Goal: Communication & Community: Answer question/provide support

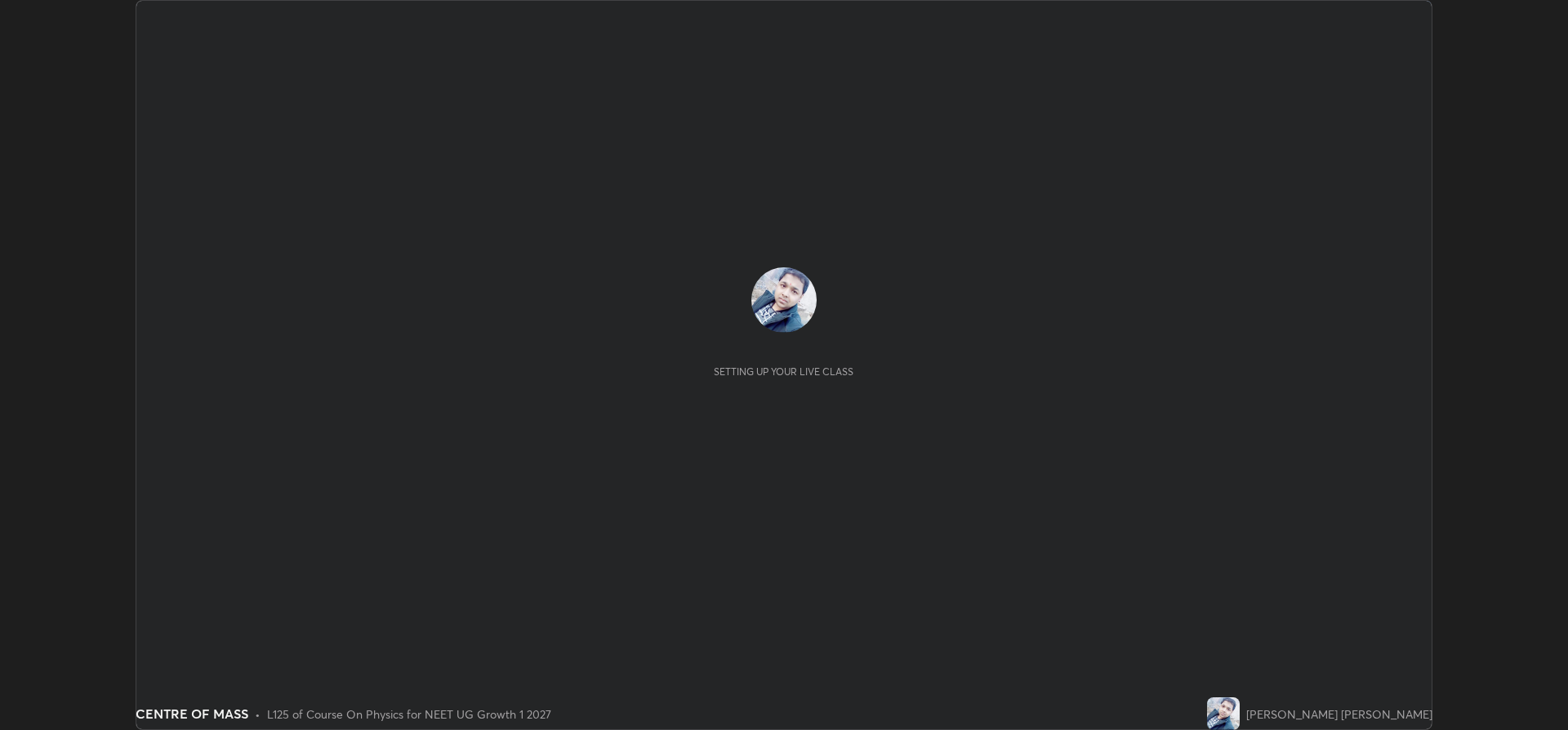
scroll to position [730, 1567]
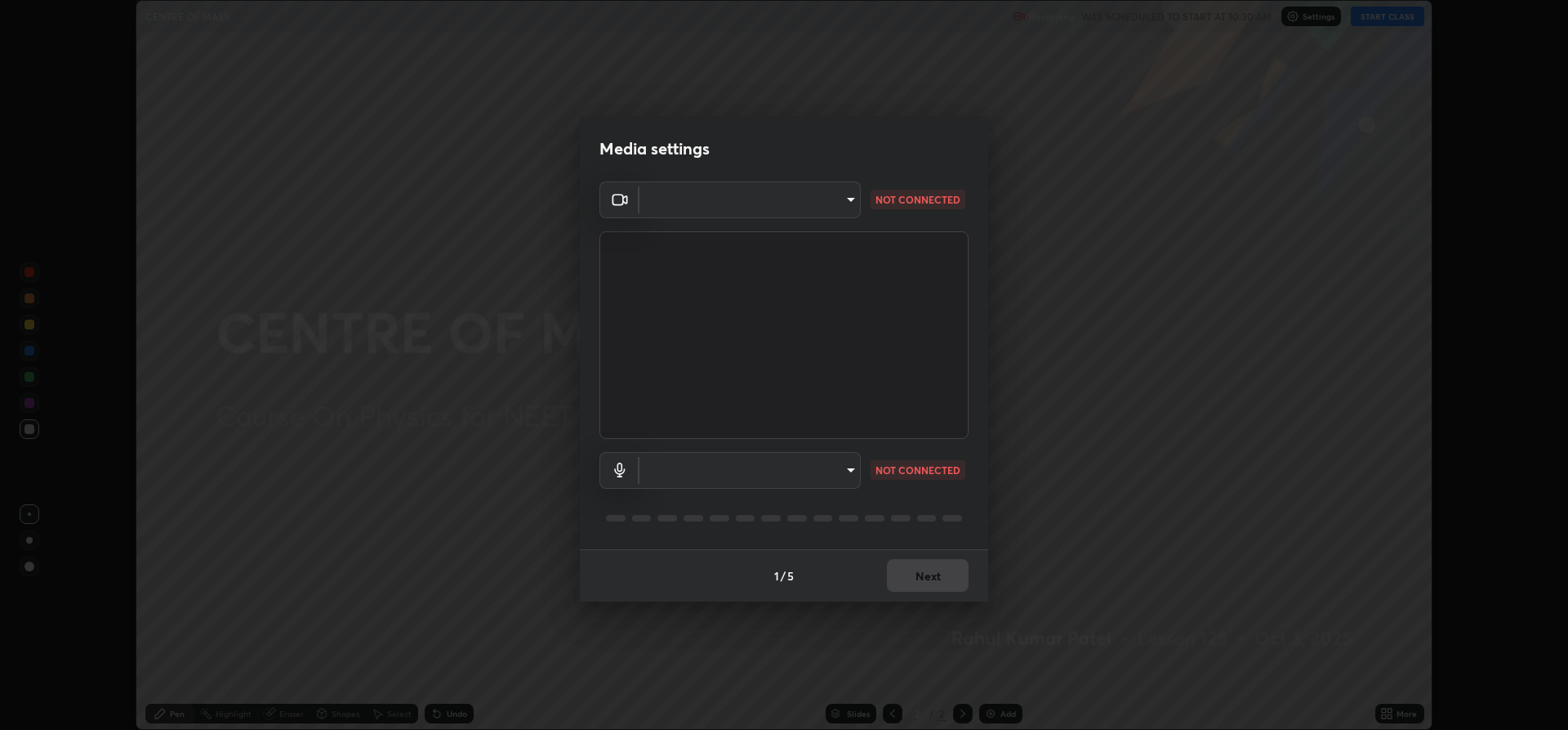
type input "d86af86958bd153bc999de6250756638b3bfce835192cc2171fcbcd40a865f7f"
click at [842, 474] on body "Erase all CENTRE OF MASS Recording WAS SCHEDULED TO START AT 10:30 AM Settings …" at bounding box center [784, 365] width 1568 height 730
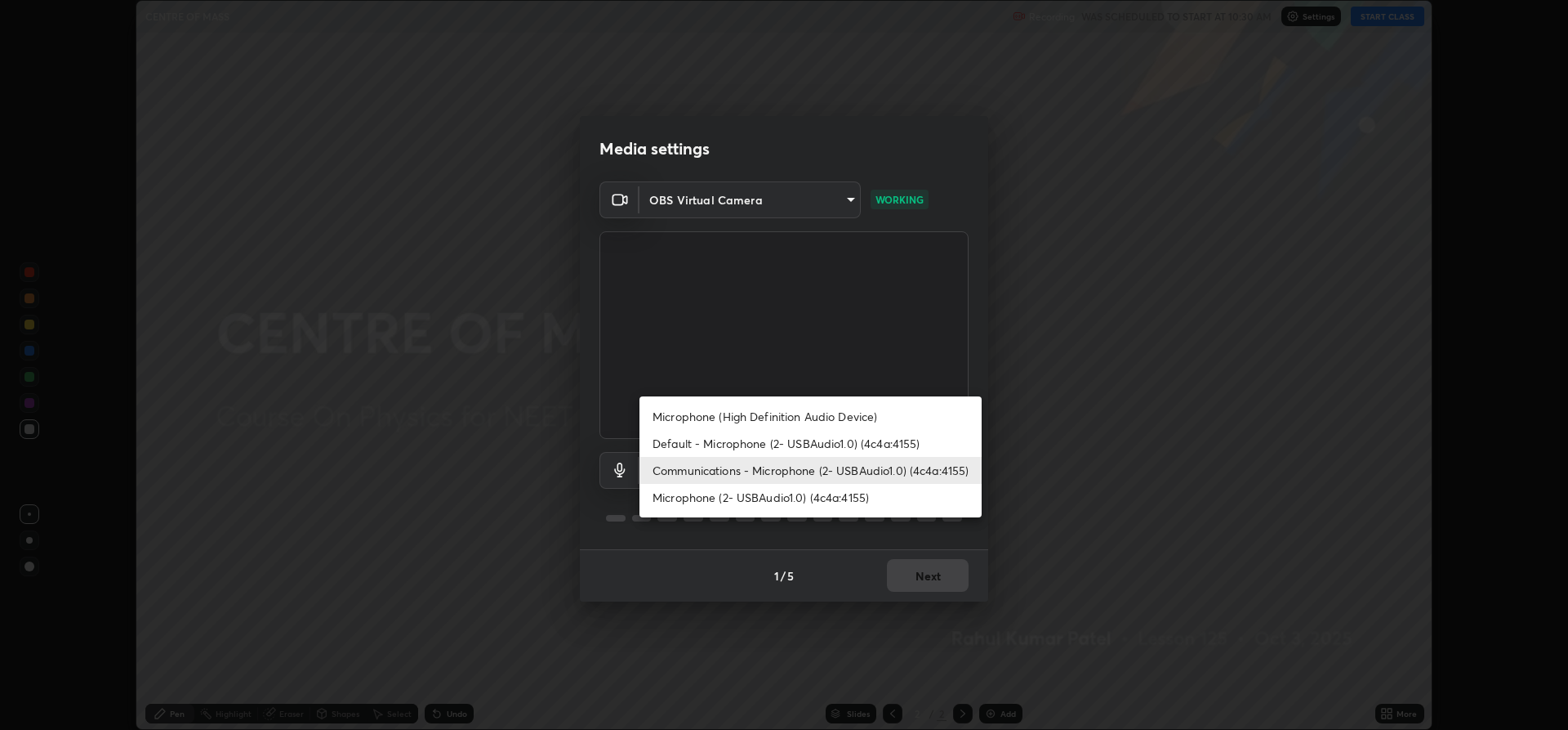
click at [731, 444] on li "Default - Microphone (2- USBAudio1.0) (4c4a:4155)" at bounding box center [810, 443] width 342 height 27
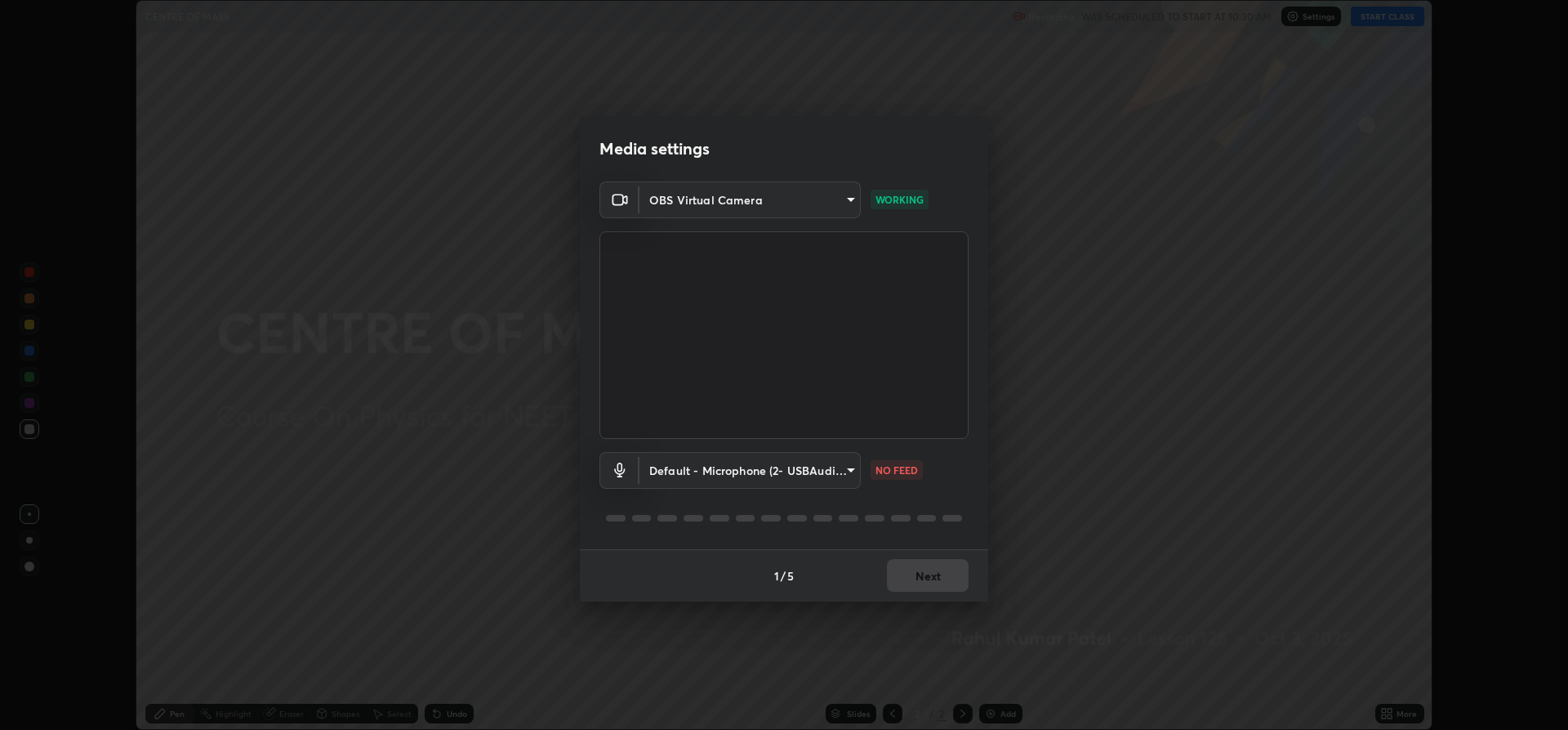
click at [805, 473] on body "Erase all CENTRE OF MASS Recording WAS SCHEDULED TO START AT 10:30 AM Settings …" at bounding box center [784, 365] width 1568 height 730
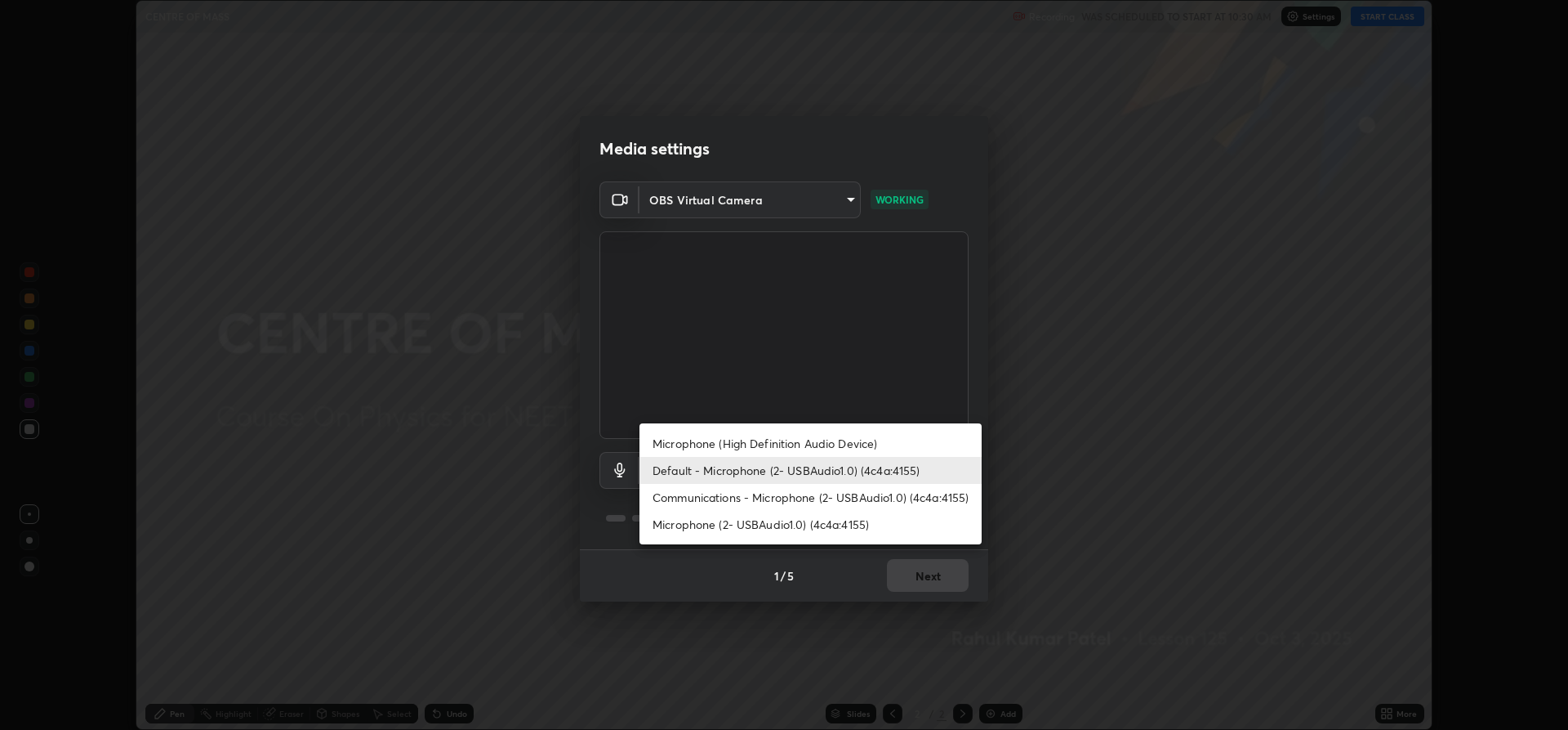
click at [732, 527] on li "Microphone (2- USBAudio1.0) (4c4a:4155)" at bounding box center [810, 524] width 342 height 27
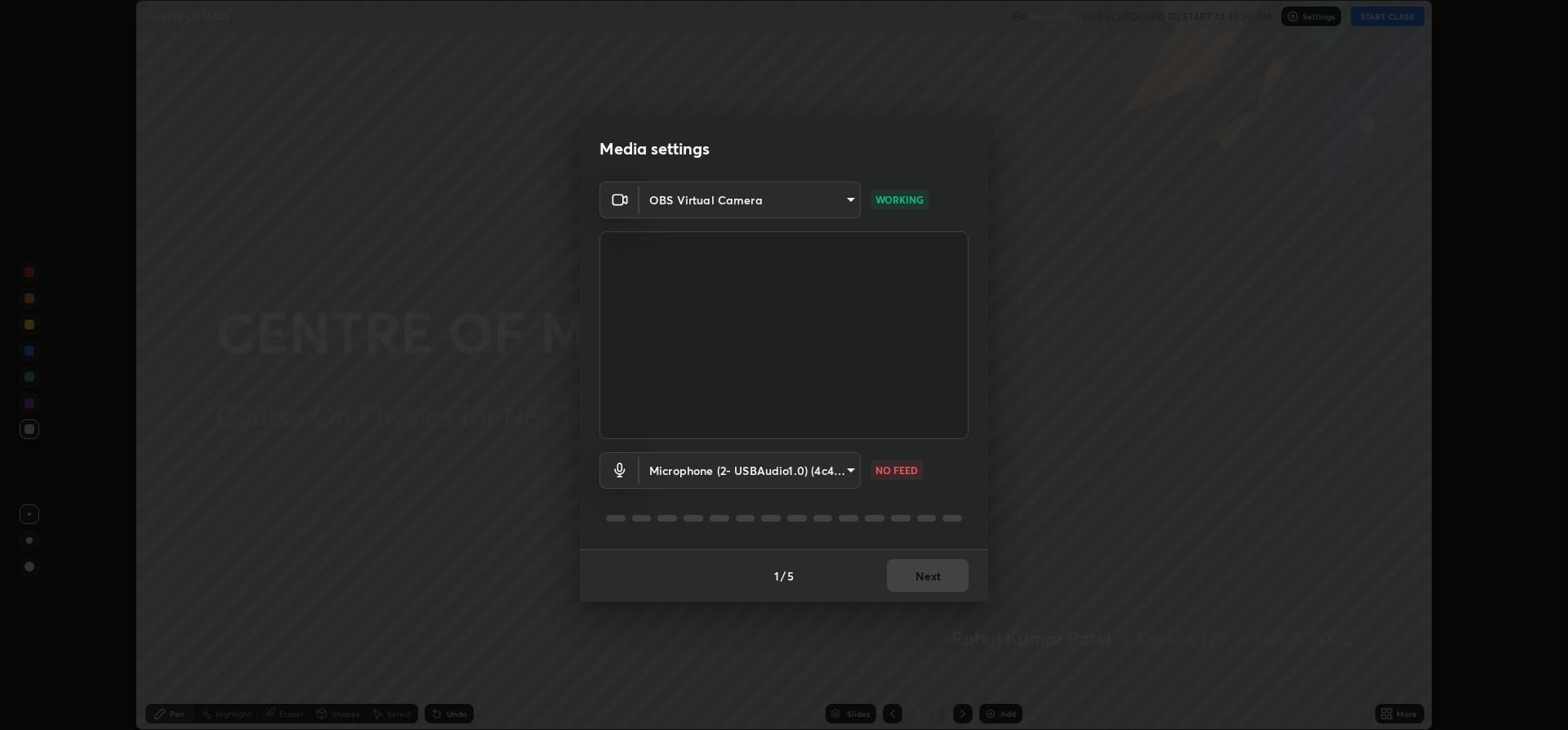
click at [785, 471] on body "Erase all CENTRE OF MASS Recording WAS SCHEDULED TO START AT 10:30 AM Settings …" at bounding box center [784, 365] width 1568 height 730
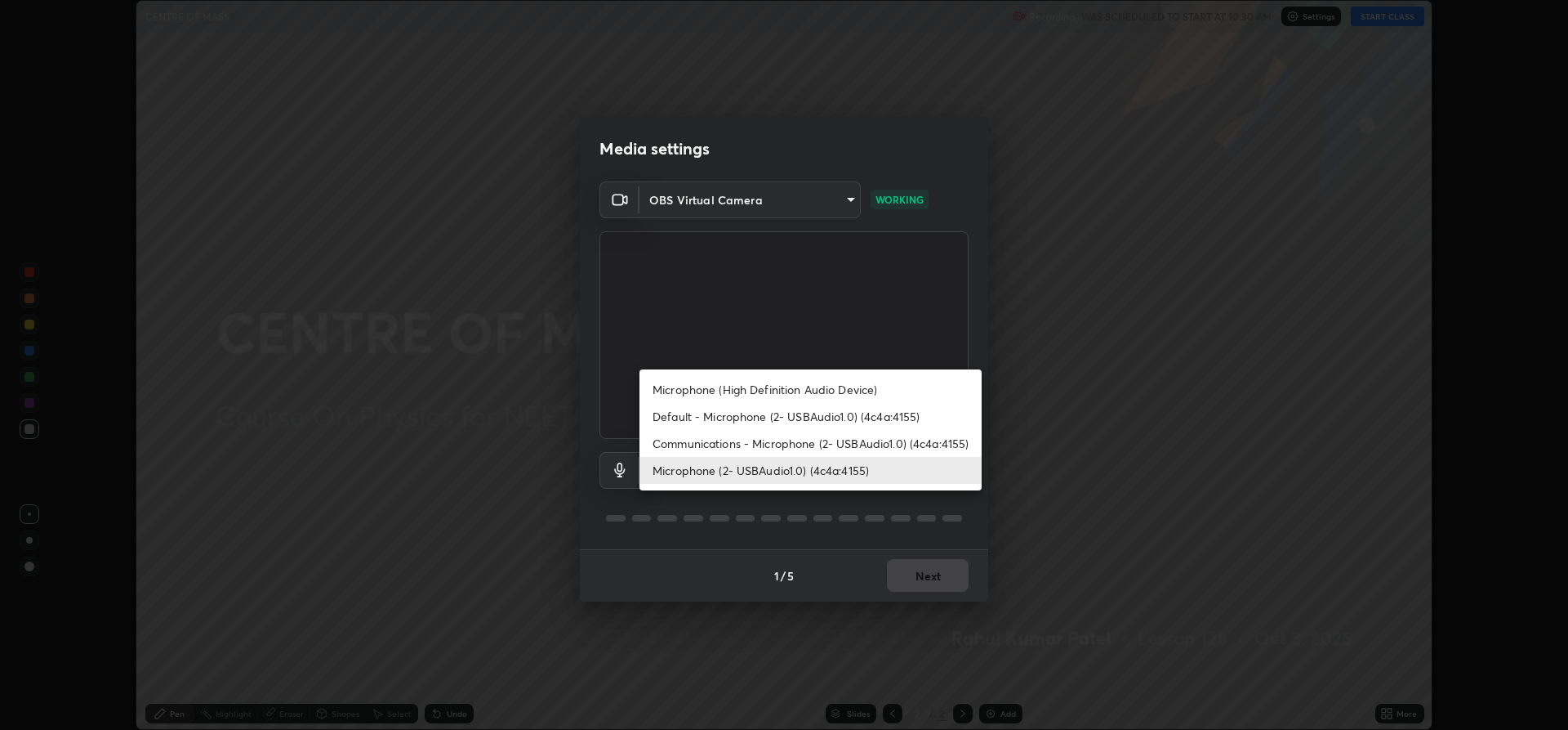
click at [793, 392] on li "Microphone (High Definition Audio Device)" at bounding box center [810, 389] width 342 height 27
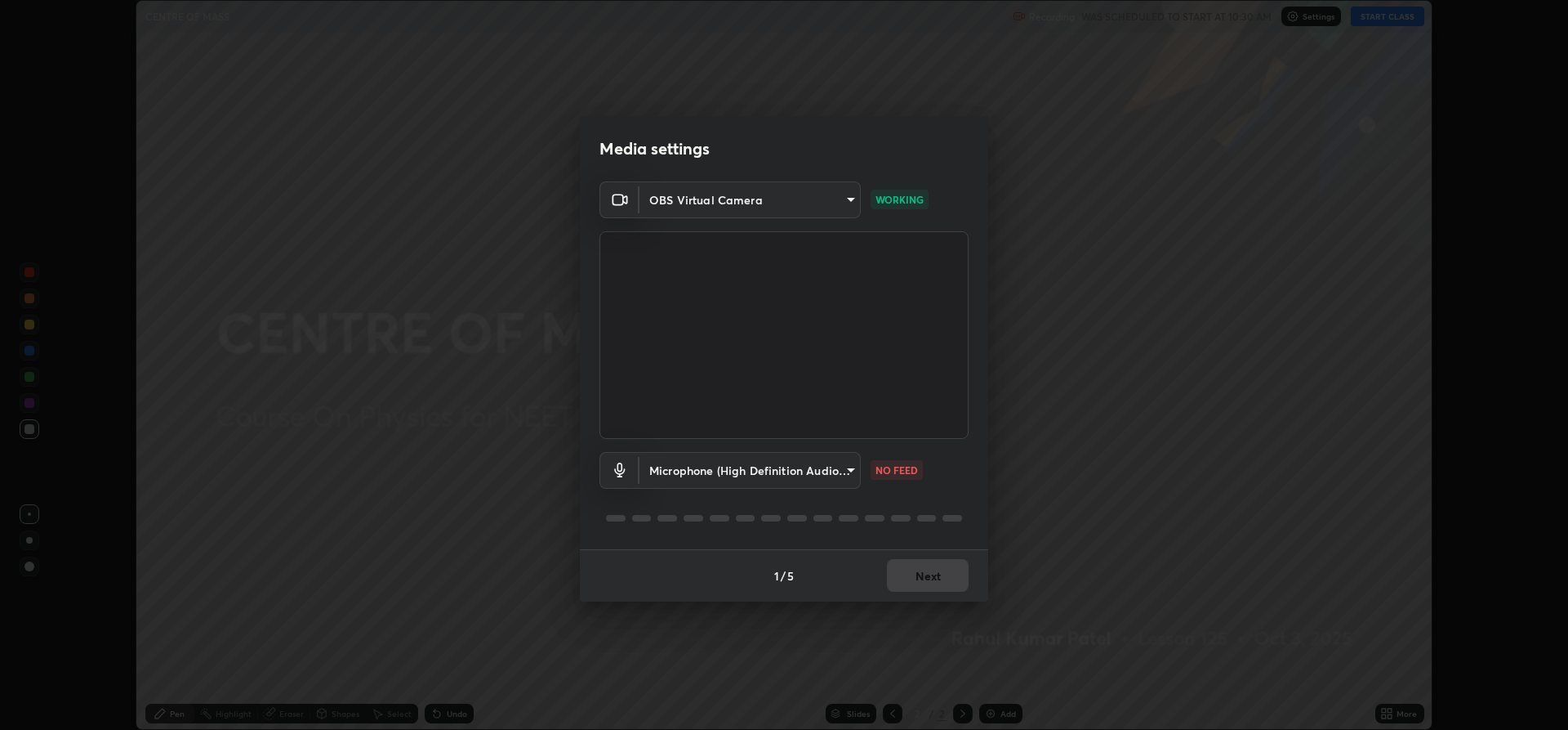
click at [696, 470] on body "Erase all CENTRE OF MASS Recording WAS SCHEDULED TO START AT 10:30 AM Settings …" at bounding box center [784, 365] width 1568 height 730
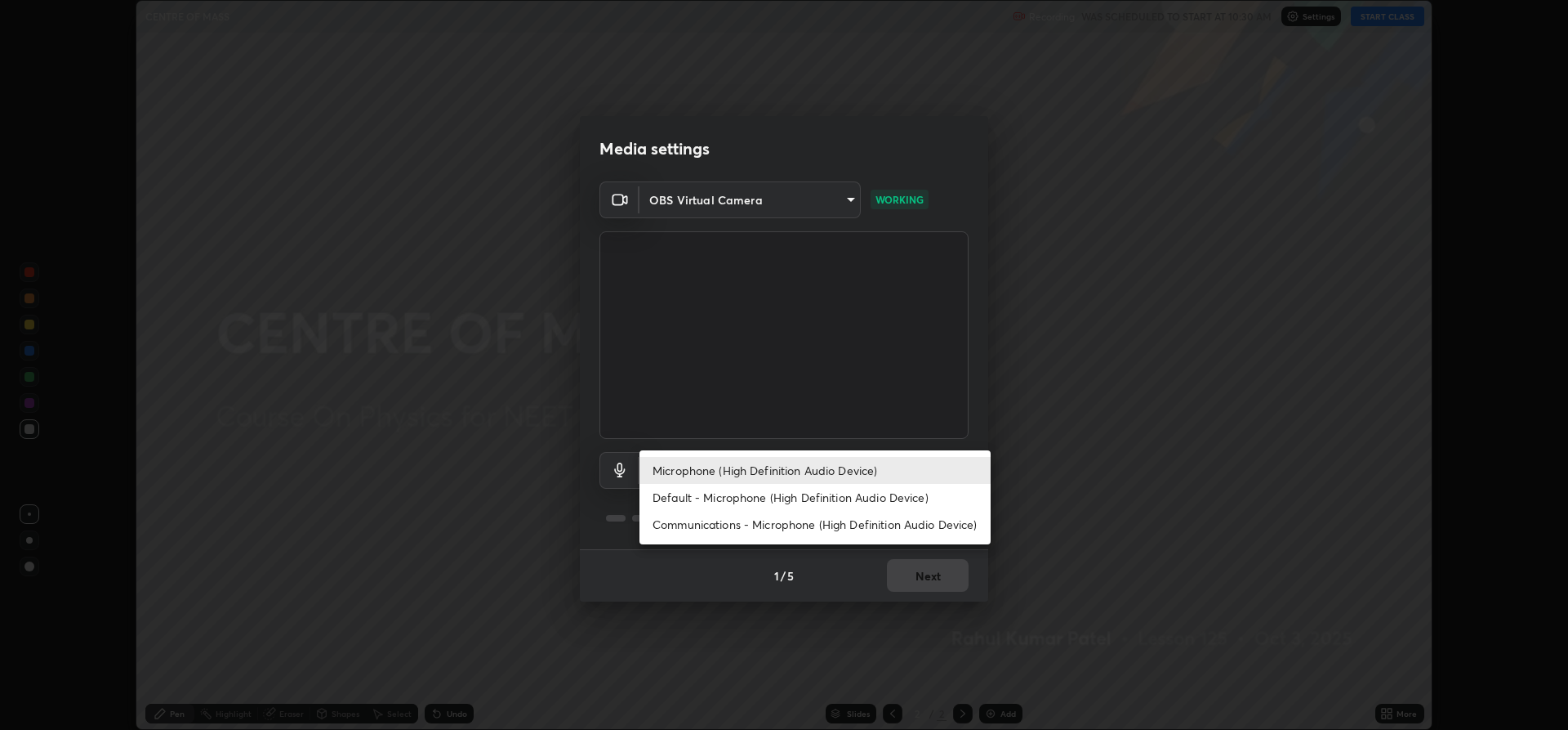
click at [335, 648] on div at bounding box center [784, 365] width 1568 height 730
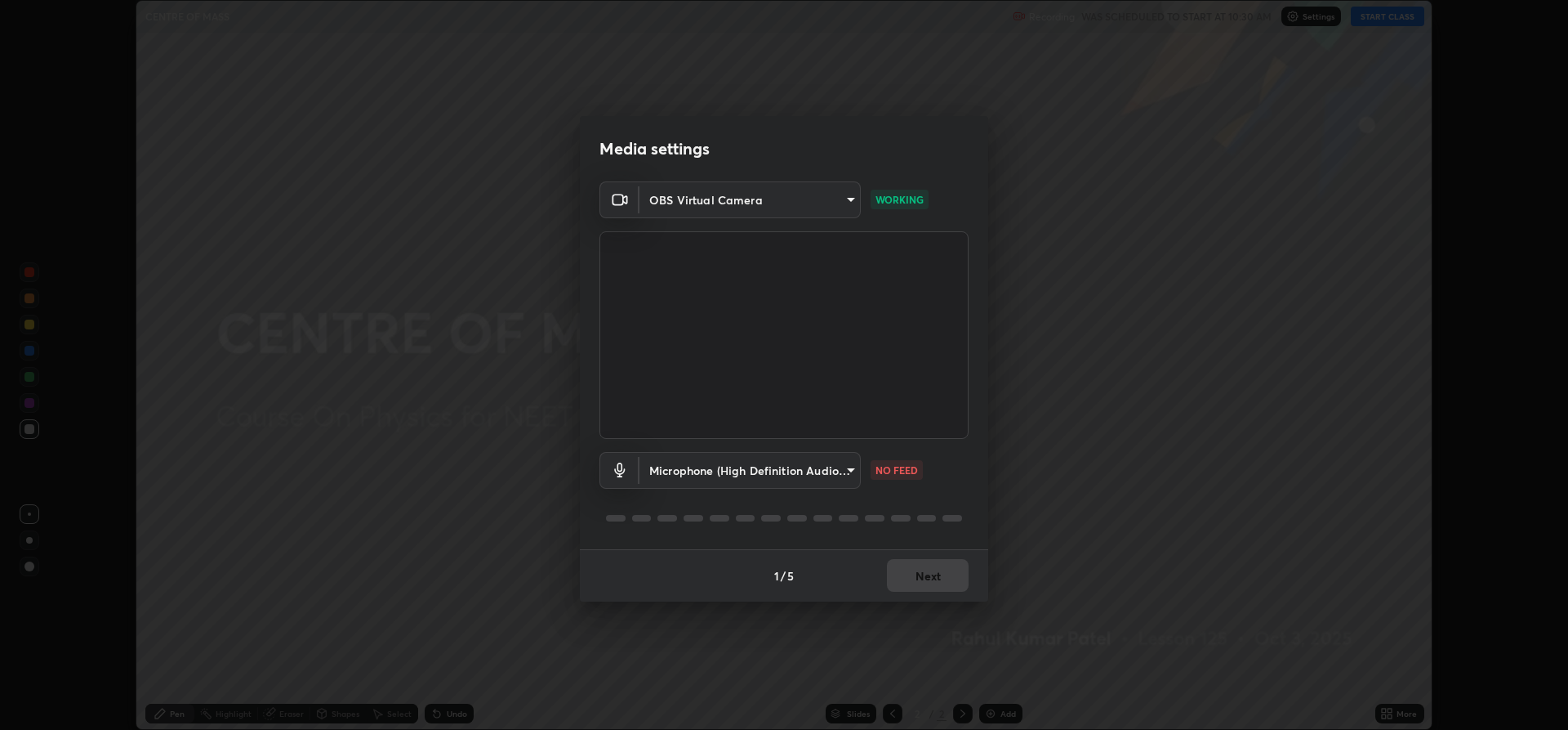
click at [680, 475] on body "Erase all CENTRE OF MASS Recording WAS SCHEDULED TO START AT 10:30 AM Settings …" at bounding box center [784, 365] width 1568 height 730
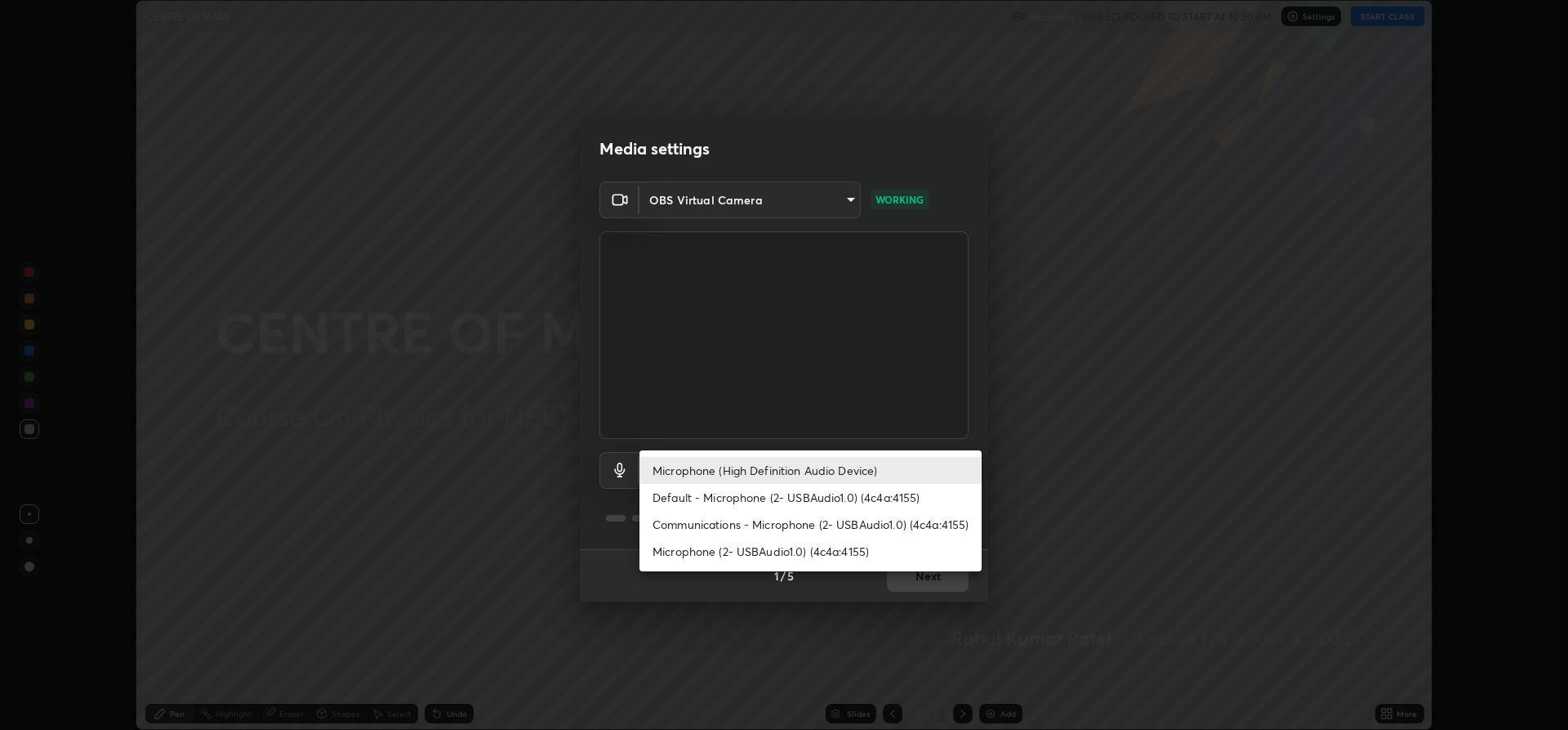
click at [691, 500] on li "Default - Microphone (2- USBAudio1.0) (4c4a:4155)" at bounding box center [810, 497] width 342 height 27
type input "default"
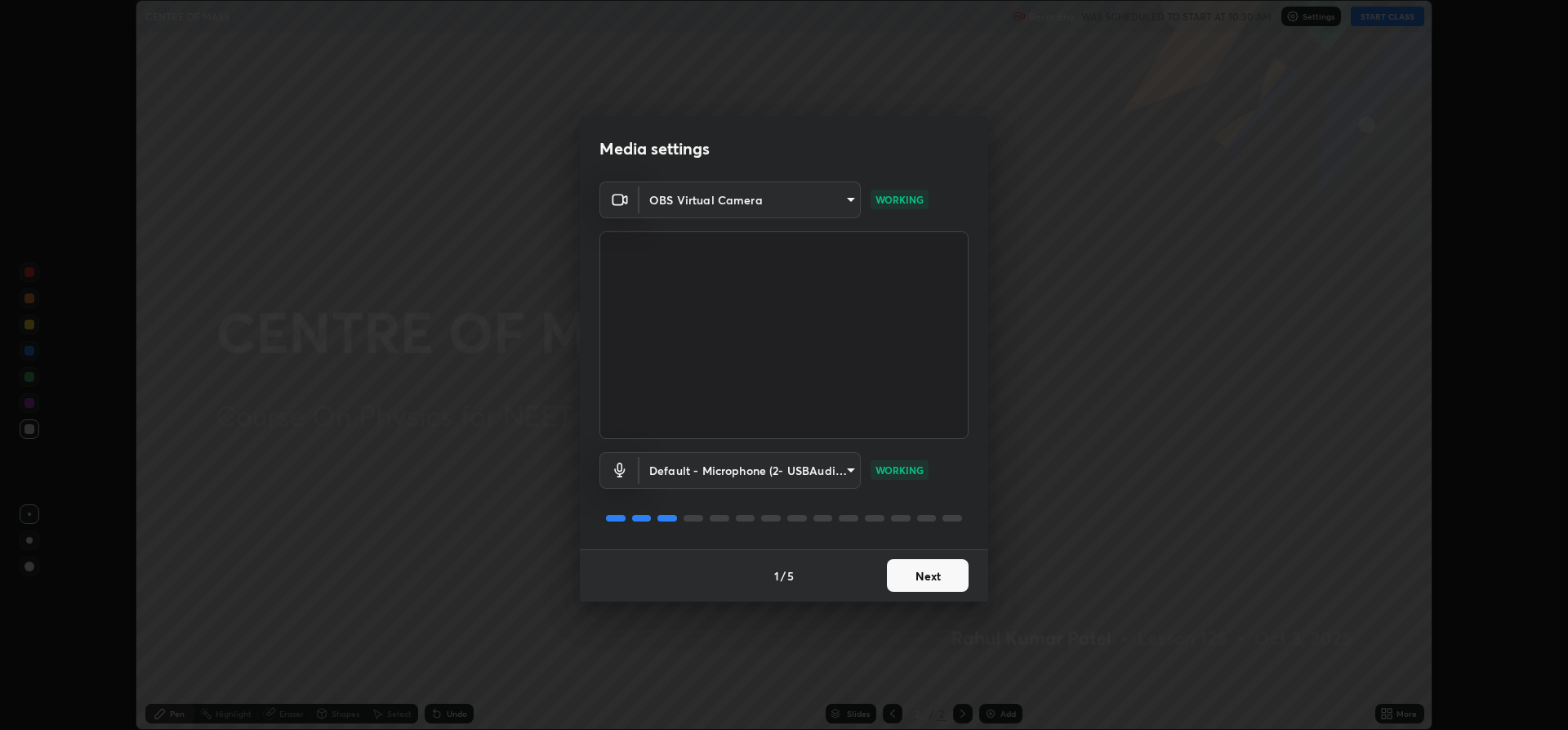
click at [915, 580] on button "Next" at bounding box center [928, 575] width 82 height 32
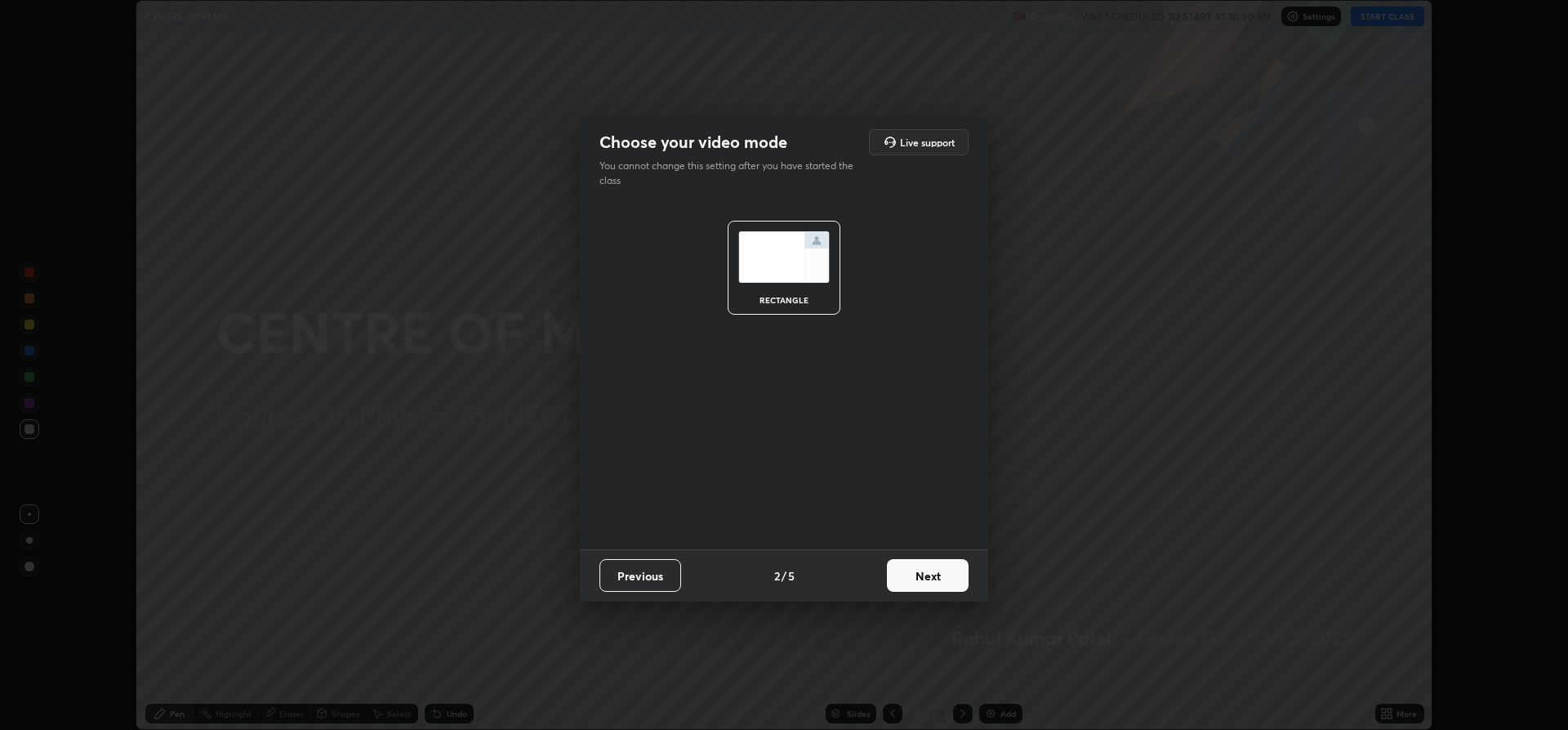
click at [914, 573] on button "Next" at bounding box center [928, 575] width 82 height 32
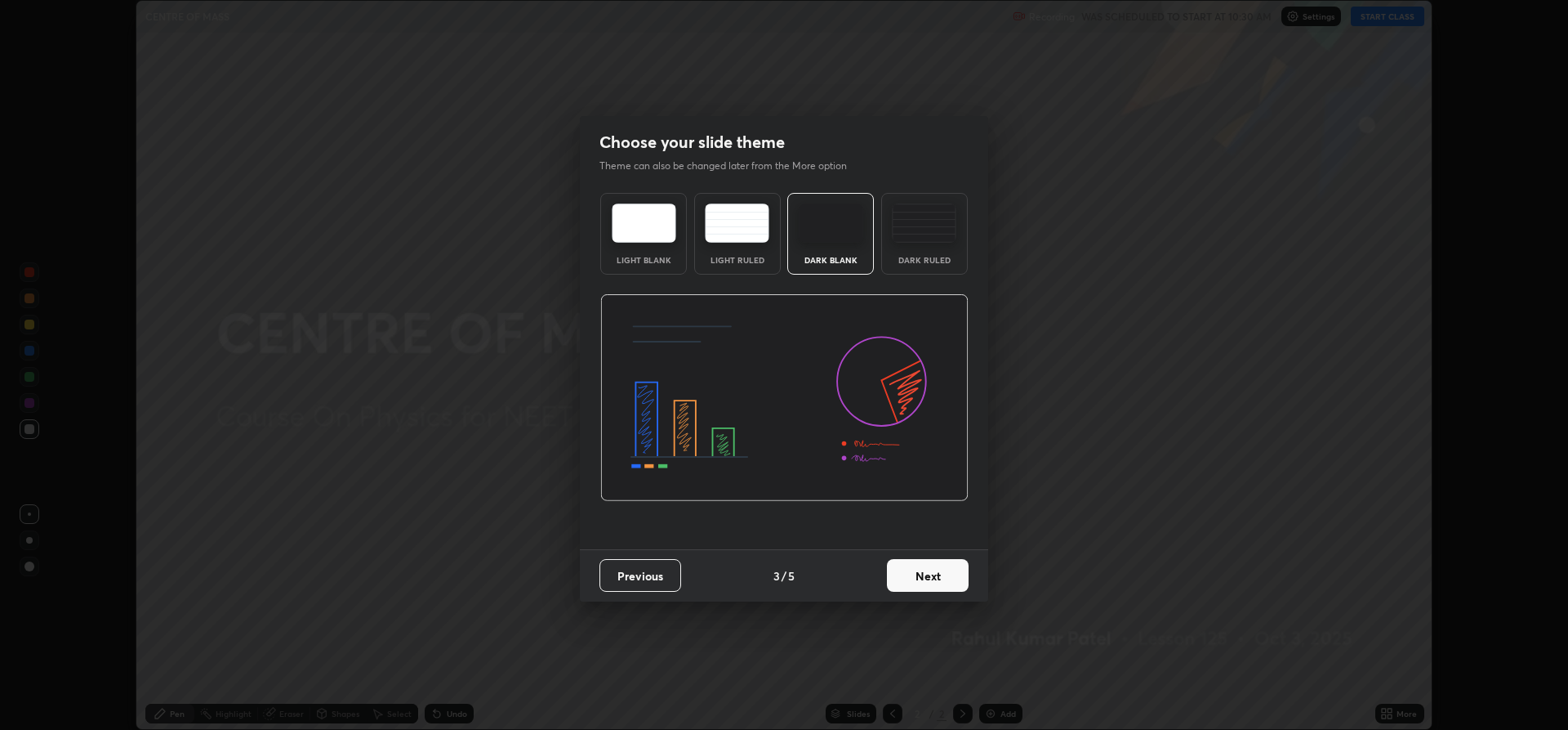
click at [912, 577] on button "Next" at bounding box center [928, 575] width 82 height 32
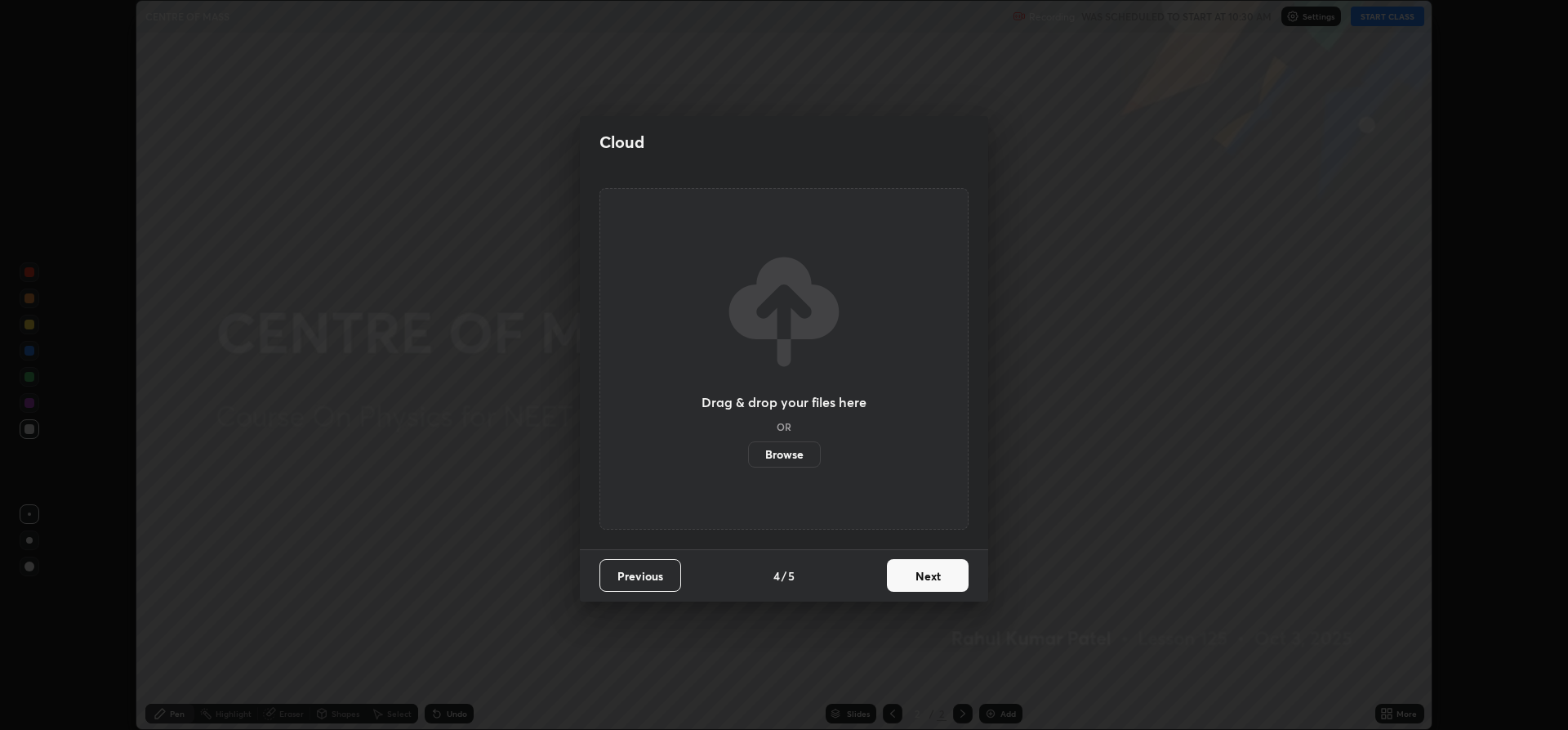
click at [914, 576] on button "Next" at bounding box center [928, 575] width 82 height 32
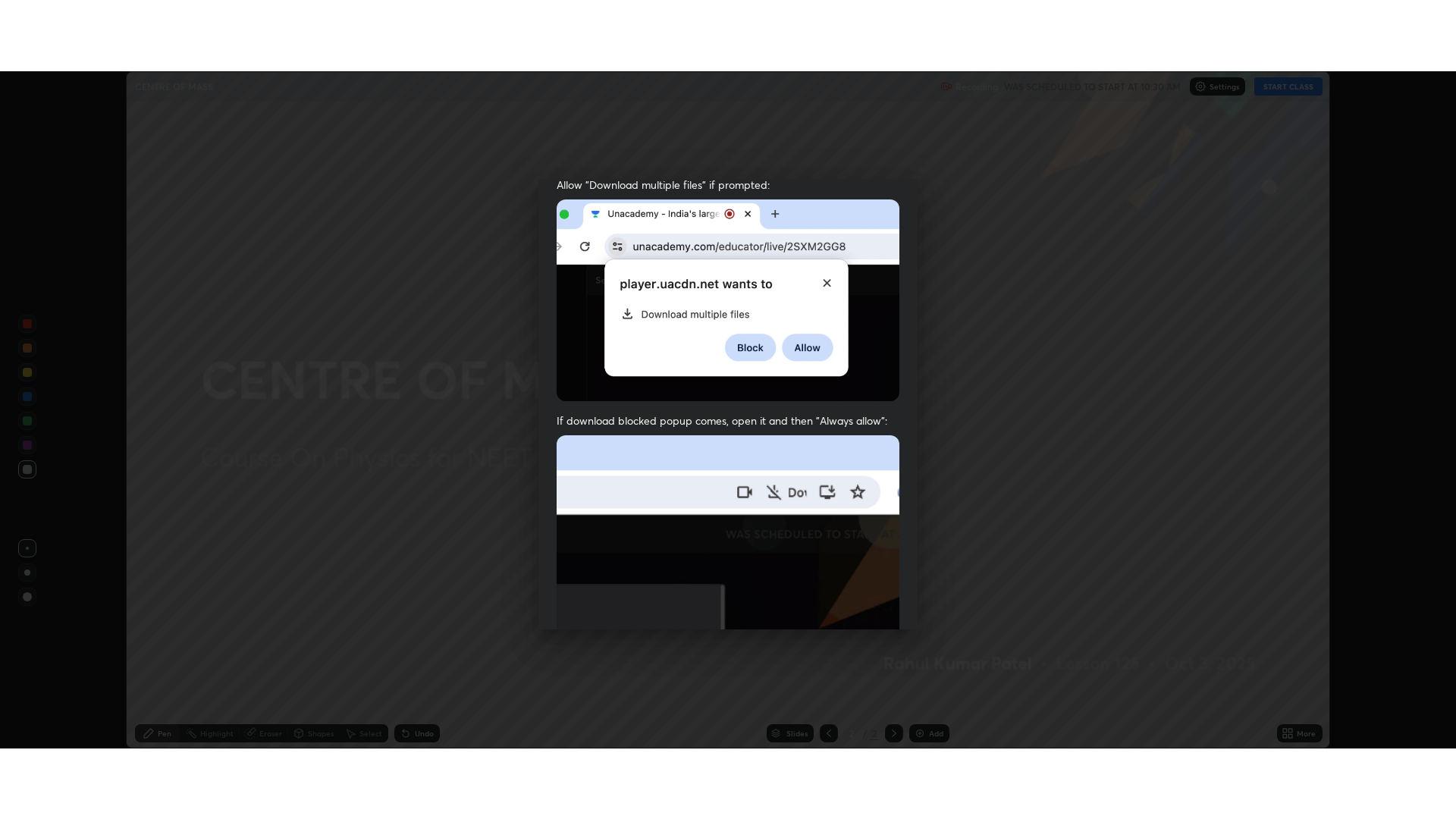
scroll to position [308, 0]
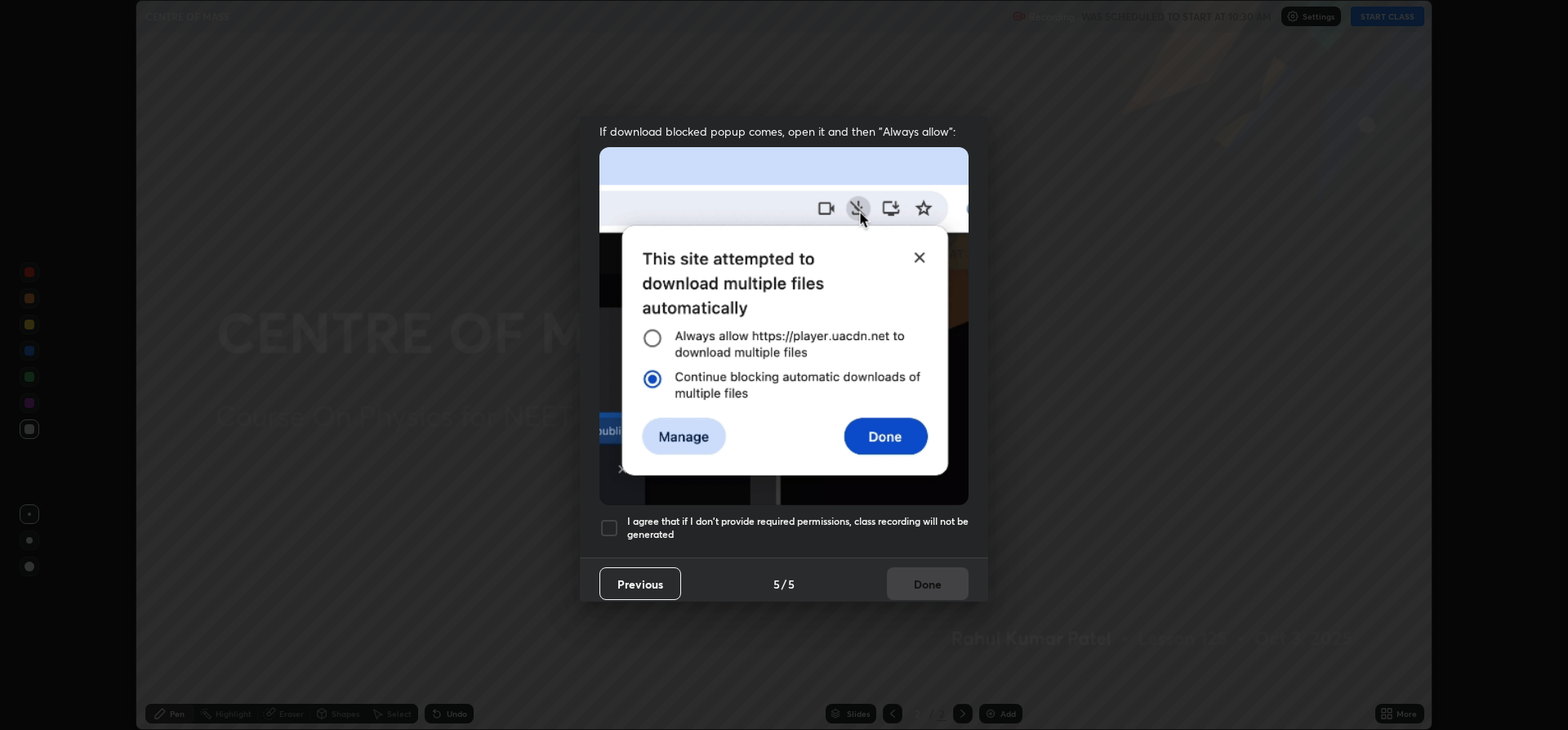
click at [618, 521] on div at bounding box center [609, 528] width 20 height 20
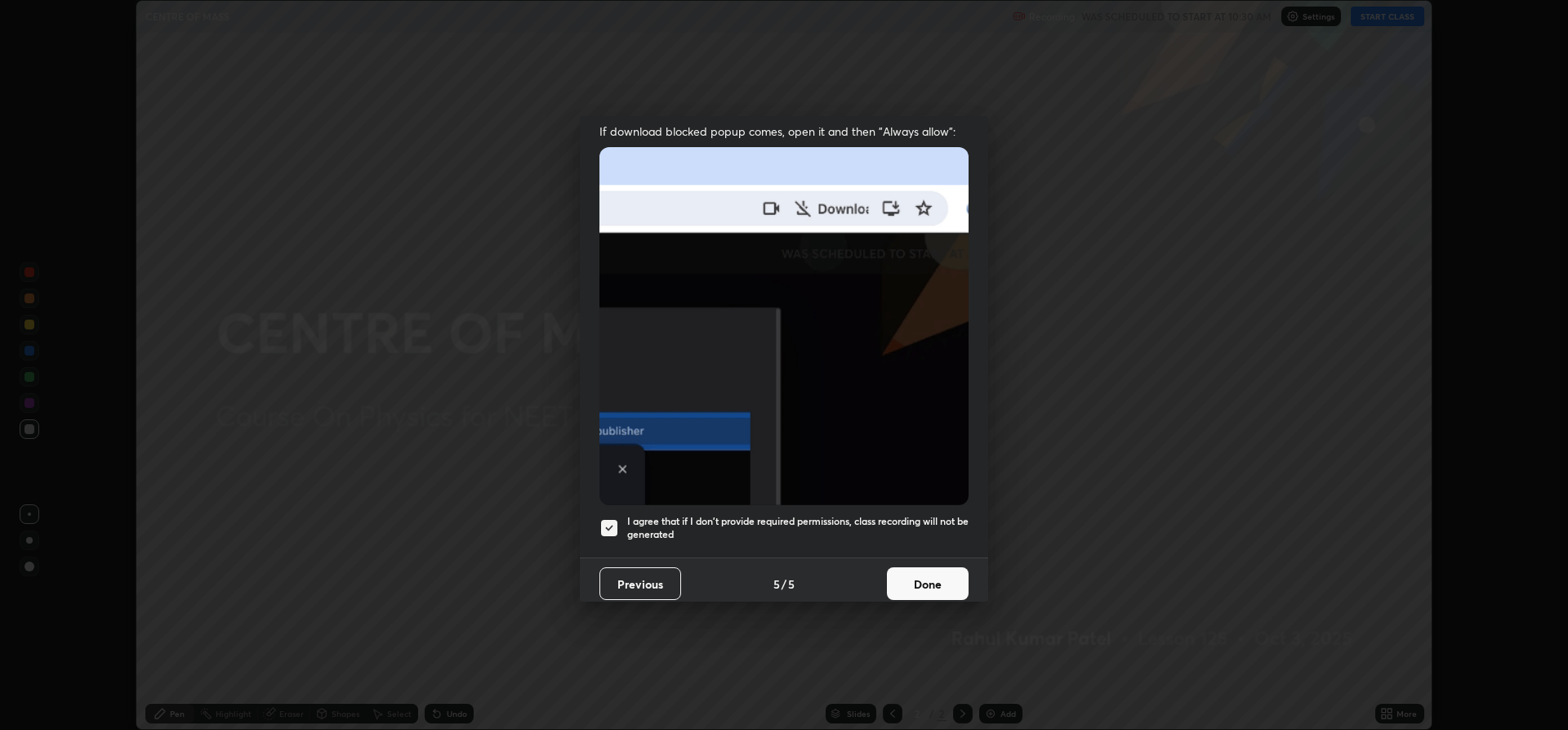
click at [901, 582] on button "Done" at bounding box center [928, 583] width 82 height 32
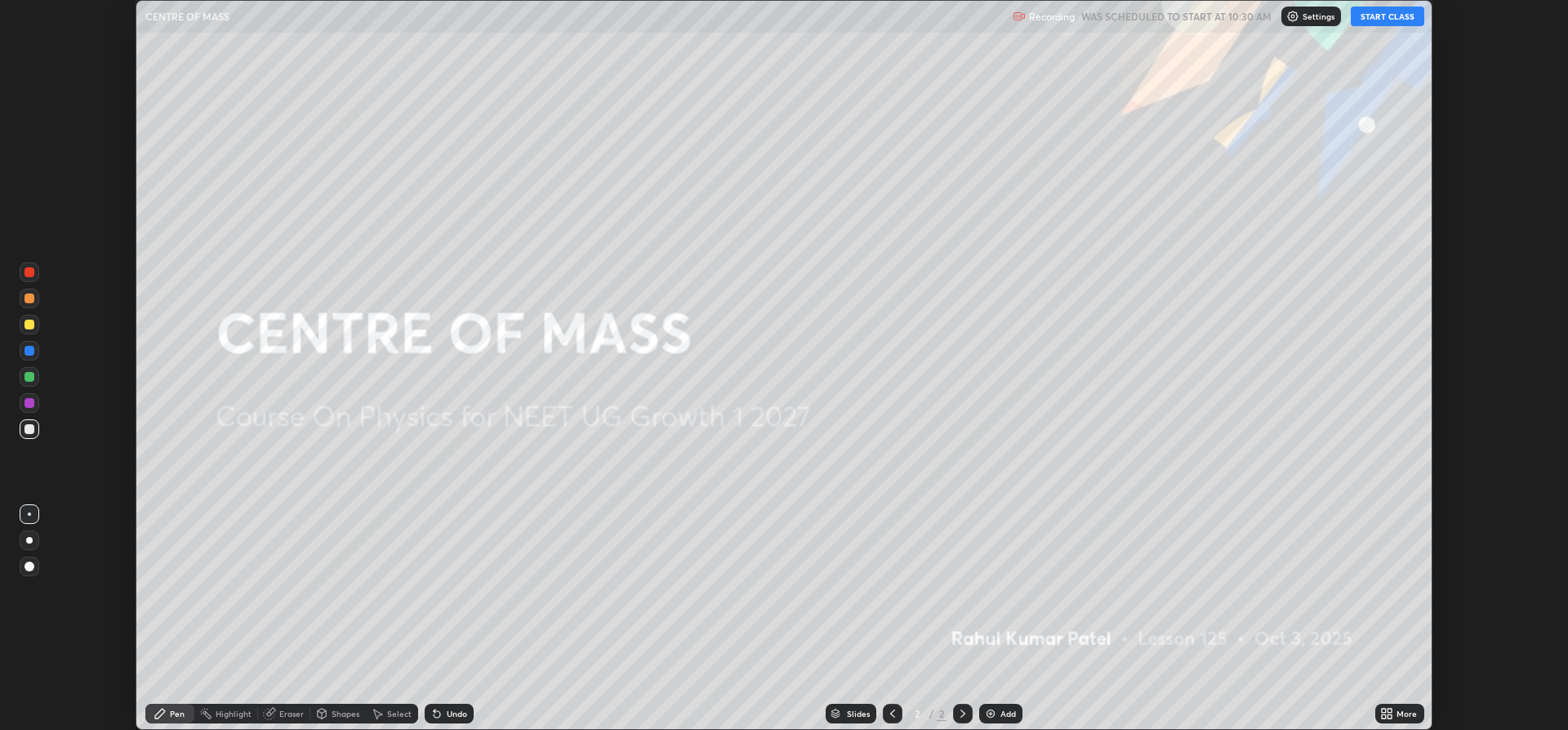
click at [1391, 22] on button "START CLASS" at bounding box center [1387, 17] width 74 height 20
click at [993, 710] on img at bounding box center [991, 713] width 13 height 13
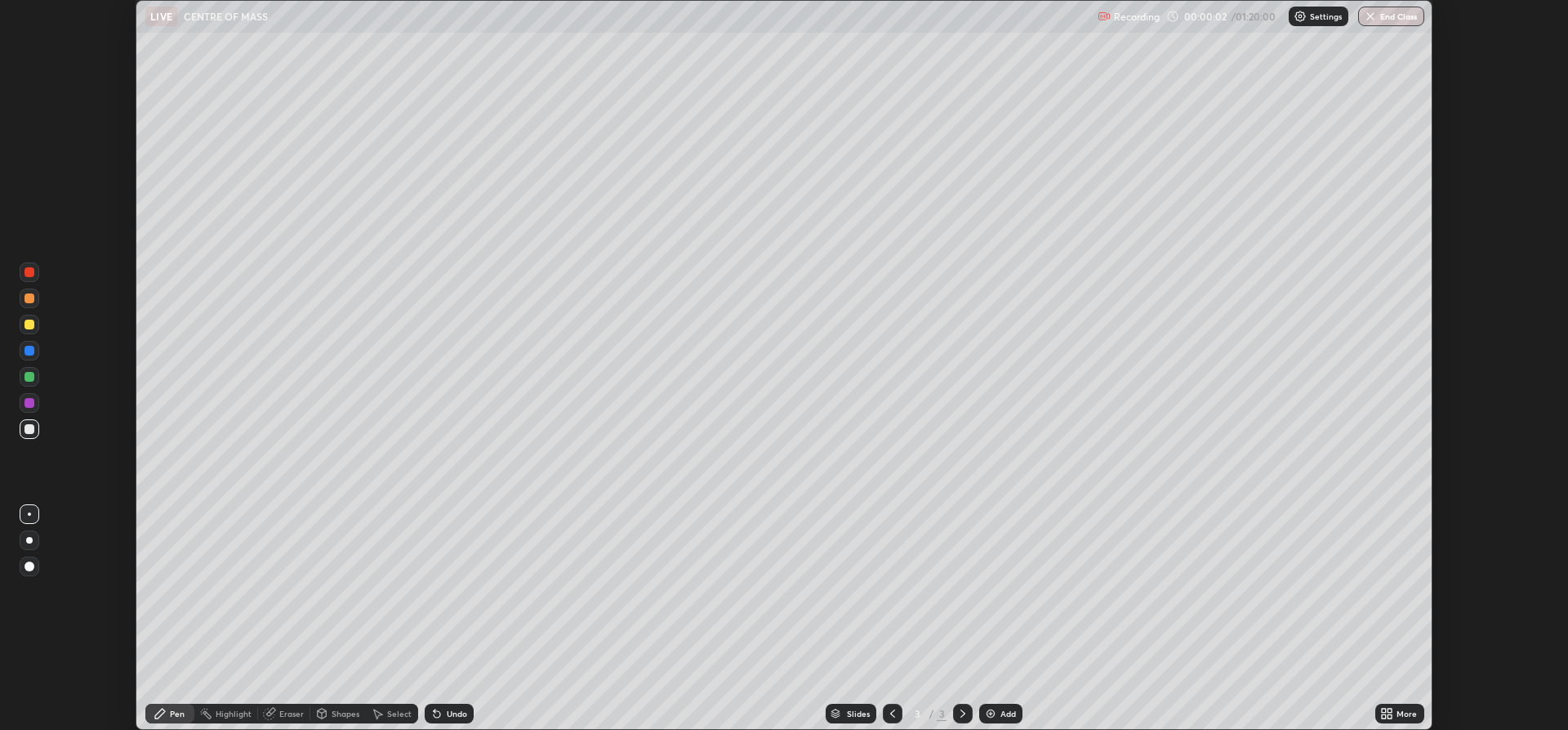
click at [1396, 711] on div "More" at bounding box center [1400, 713] width 49 height 20
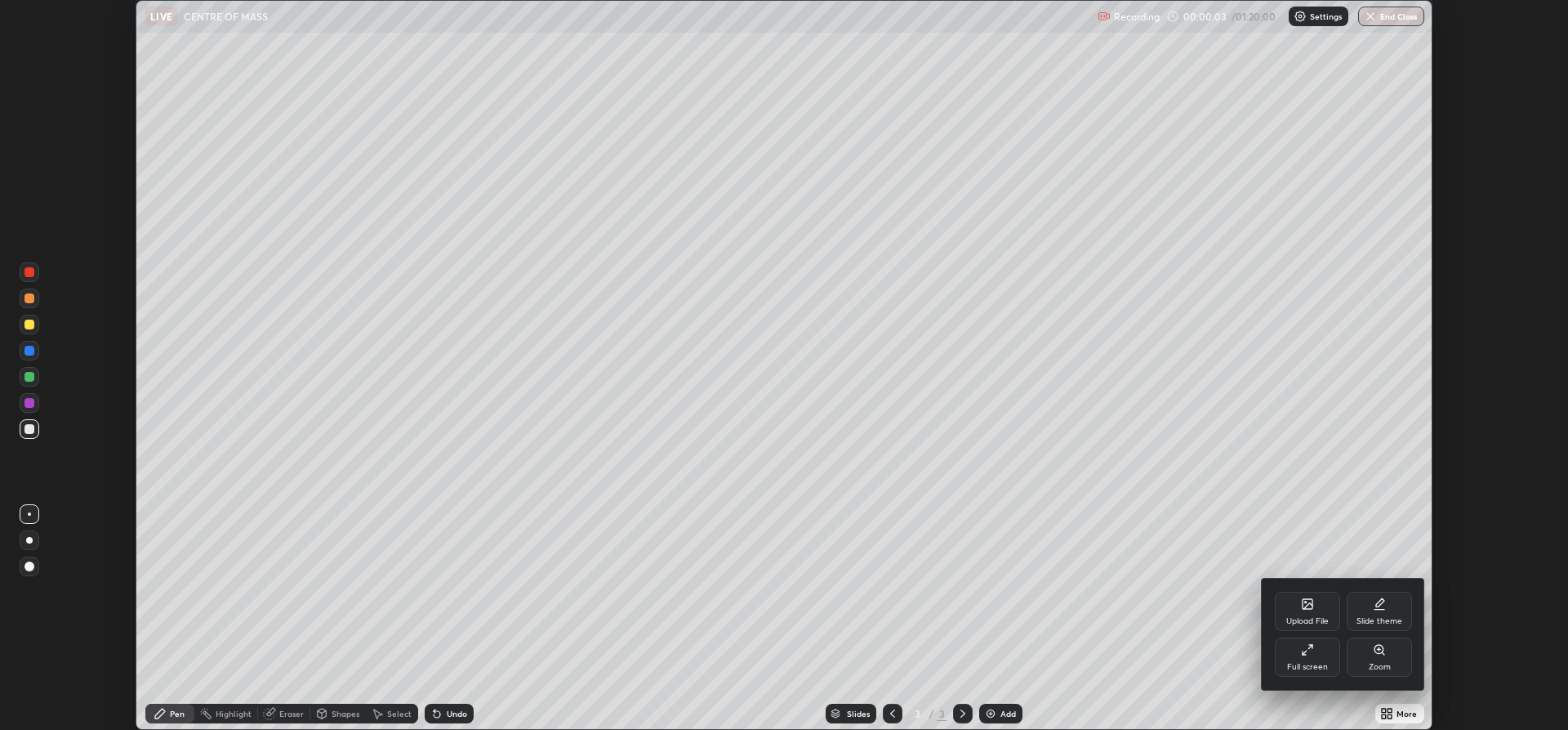
click at [1300, 658] on div "Full screen" at bounding box center [1308, 656] width 66 height 39
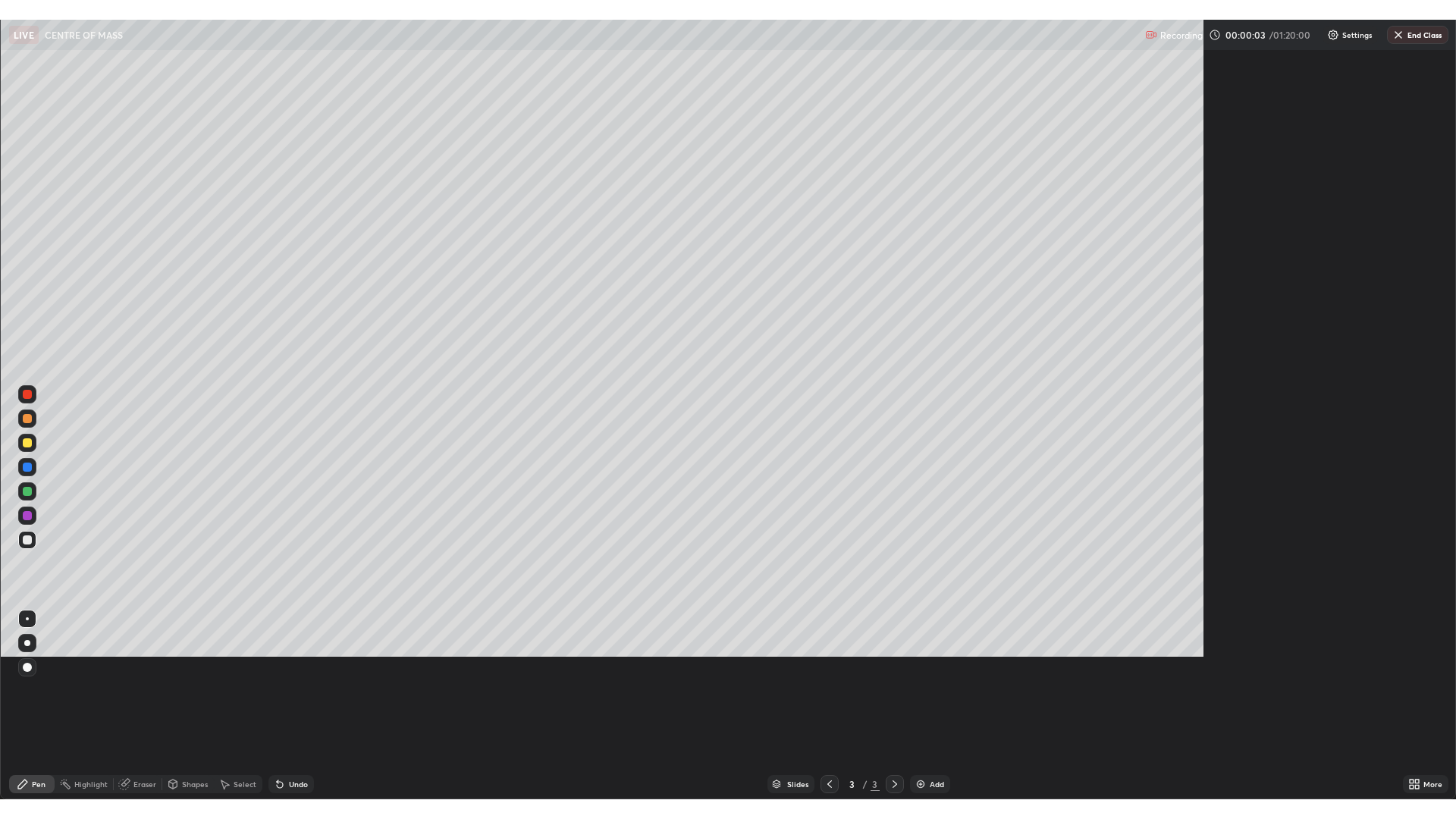
scroll to position [819, 1456]
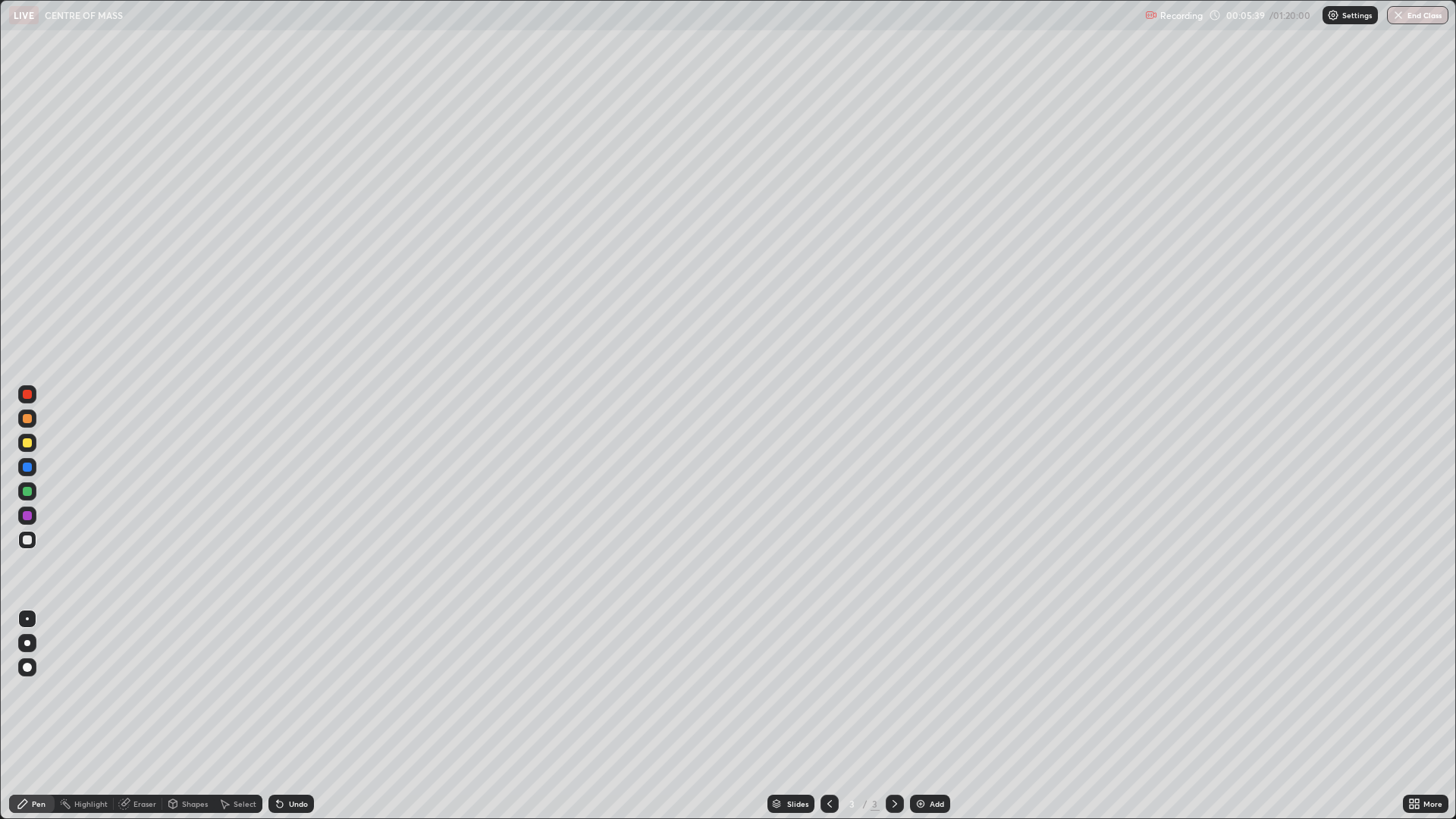
click at [22, 420] on div at bounding box center [28, 419] width 18 height 18
click at [187, 677] on div "Shapes" at bounding box center [194, 804] width 25 height 8
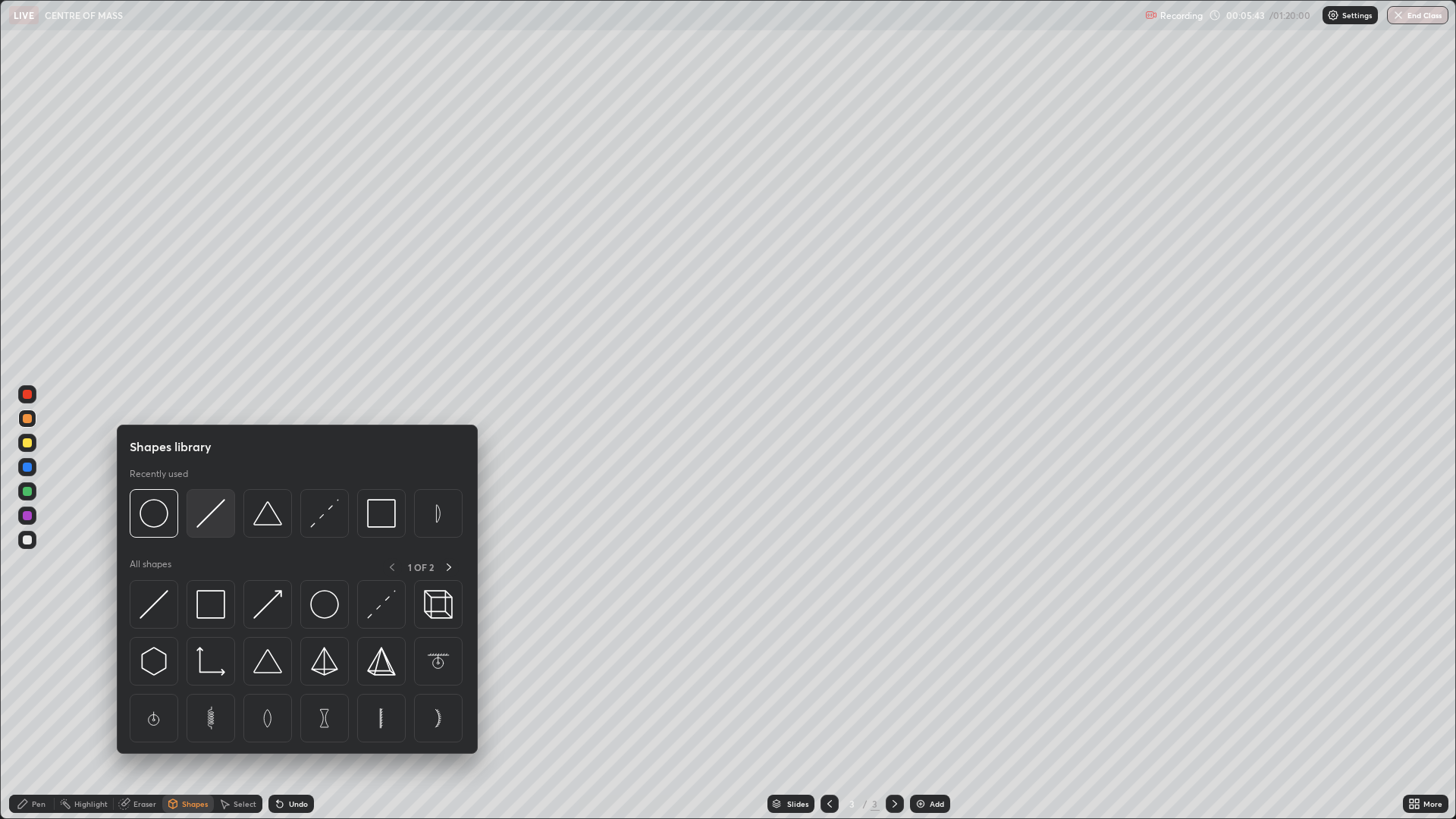
click at [215, 515] on img at bounding box center [210, 513] width 28 height 28
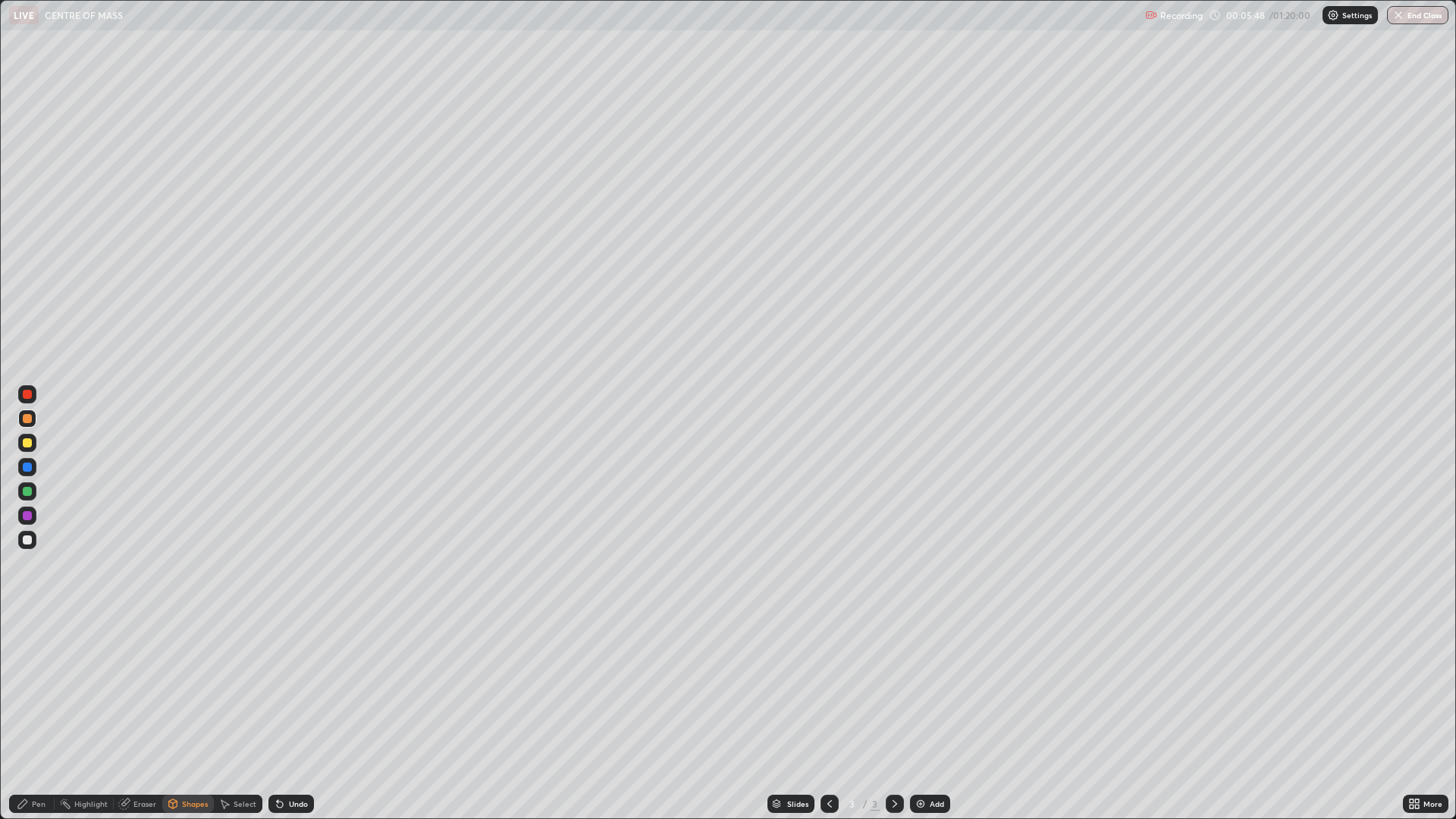
click at [299, 677] on div "Undo" at bounding box center [298, 804] width 19 height 8
click at [190, 677] on div "Shapes" at bounding box center [194, 804] width 25 height 8
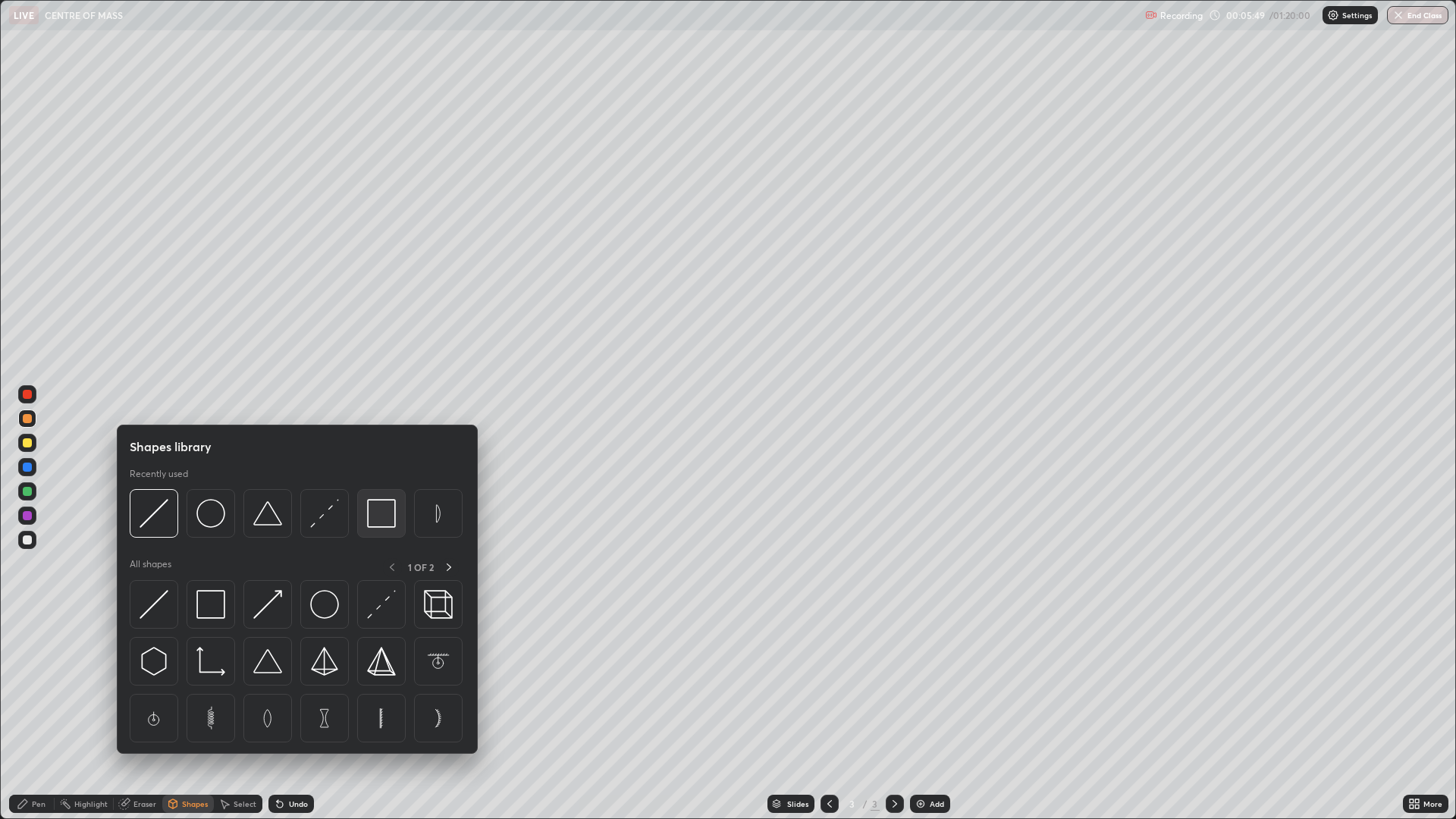
click at [383, 516] on img at bounding box center [381, 513] width 28 height 28
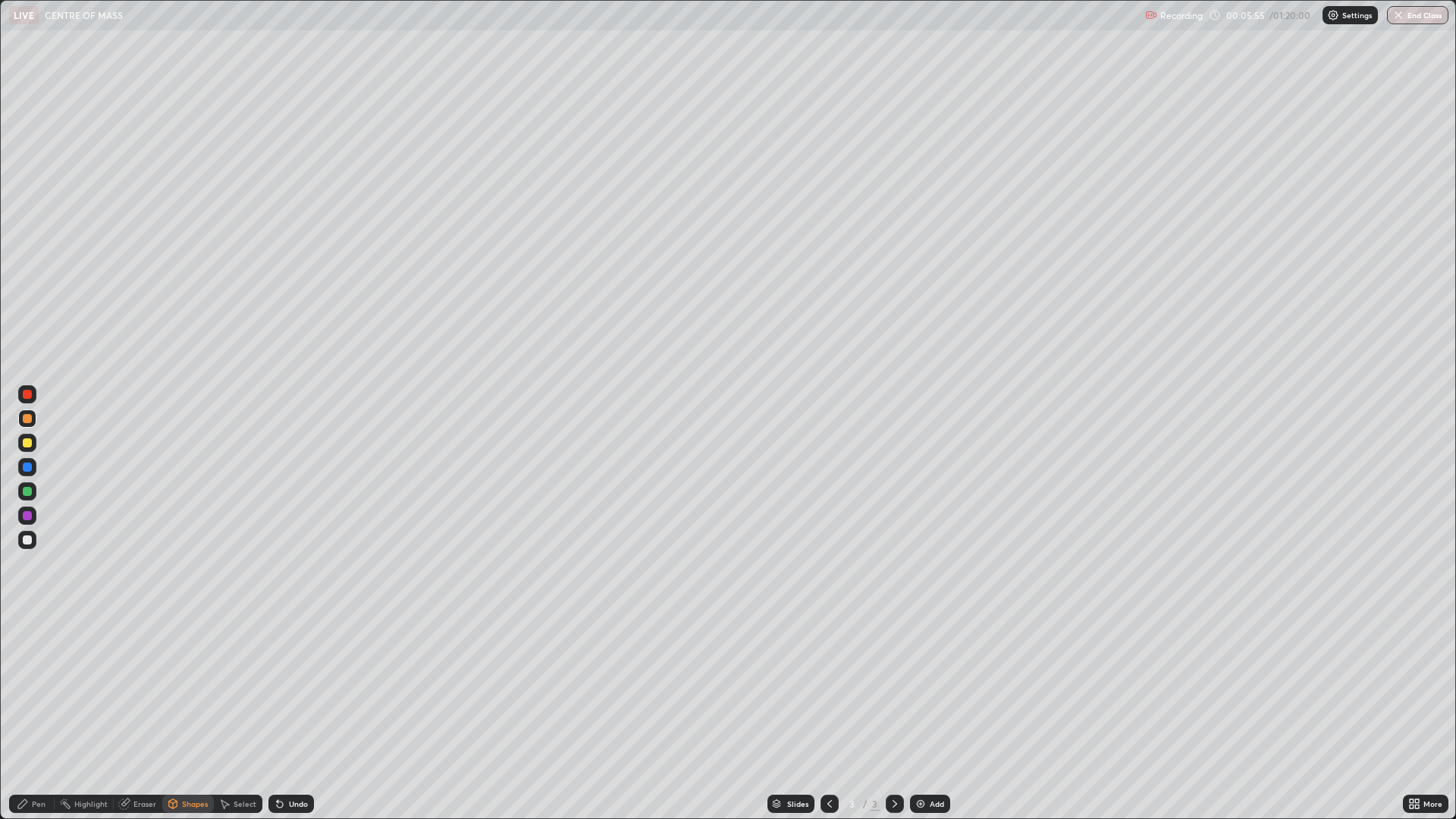
click at [292, 677] on div "Undo" at bounding box center [298, 804] width 19 height 8
click at [183, 677] on div "Shapes" at bounding box center [194, 804] width 25 height 8
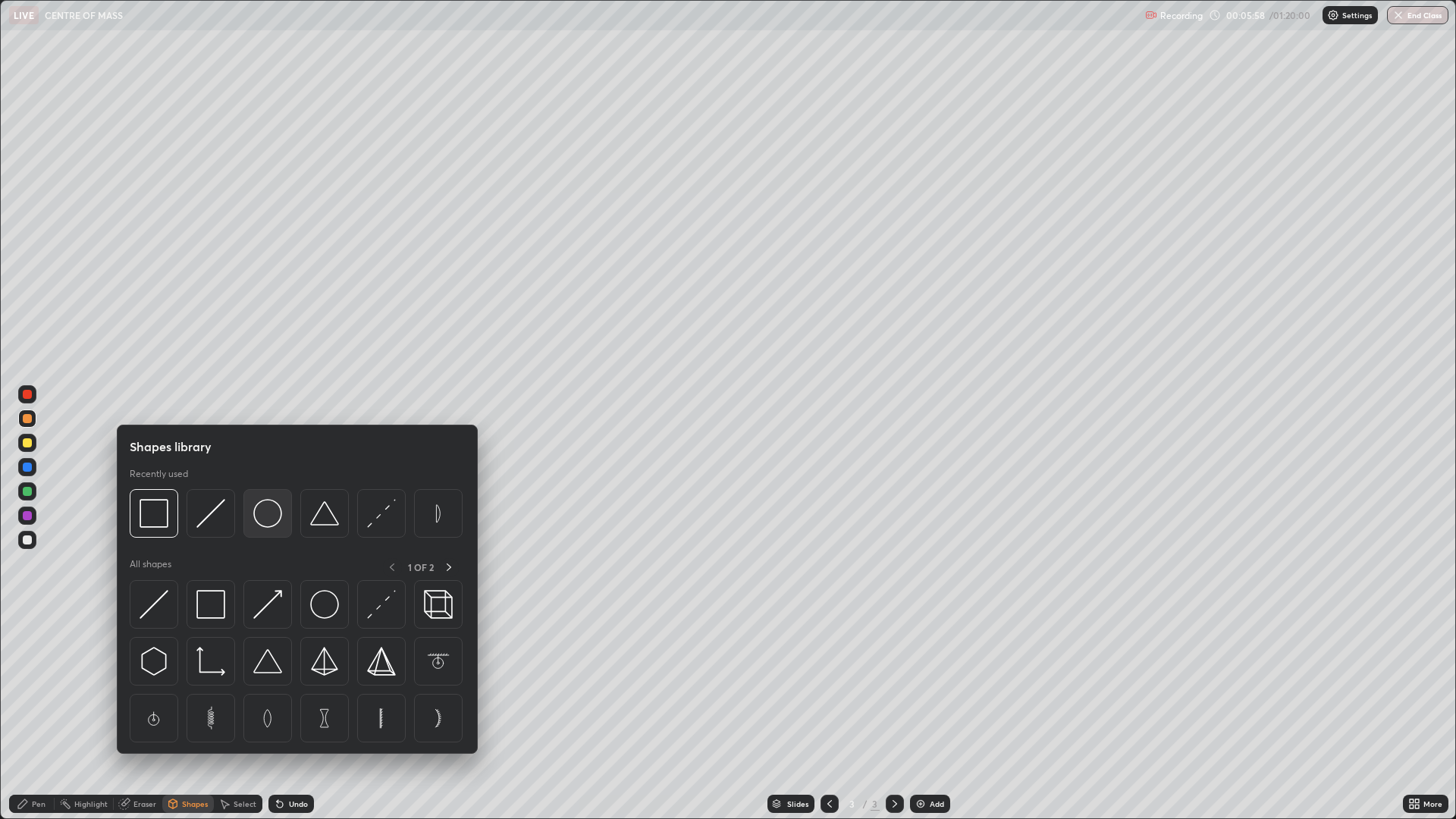
click at [270, 518] on img at bounding box center [267, 513] width 28 height 28
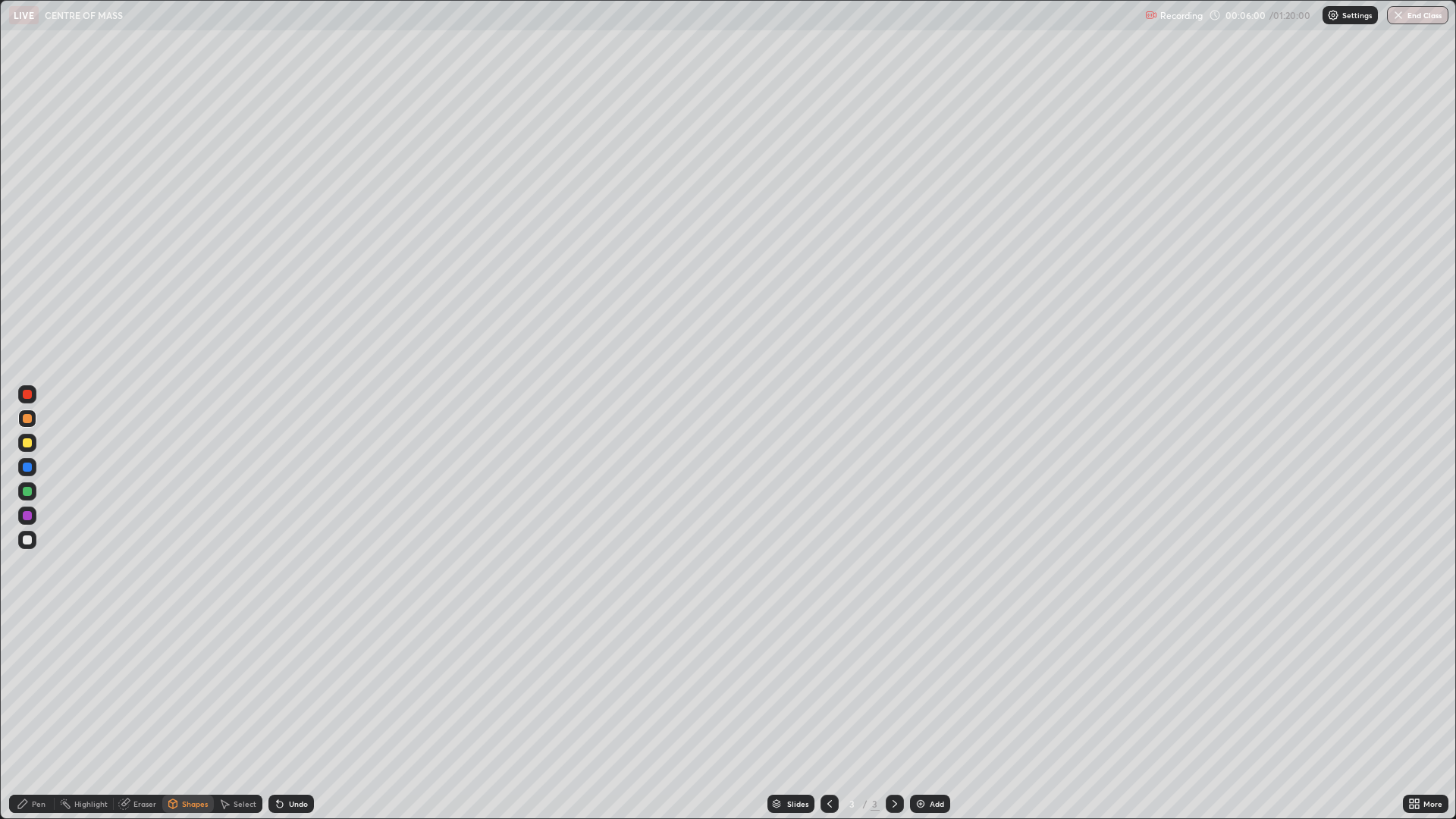
click at [191, 677] on div "Shapes" at bounding box center [194, 804] width 25 height 8
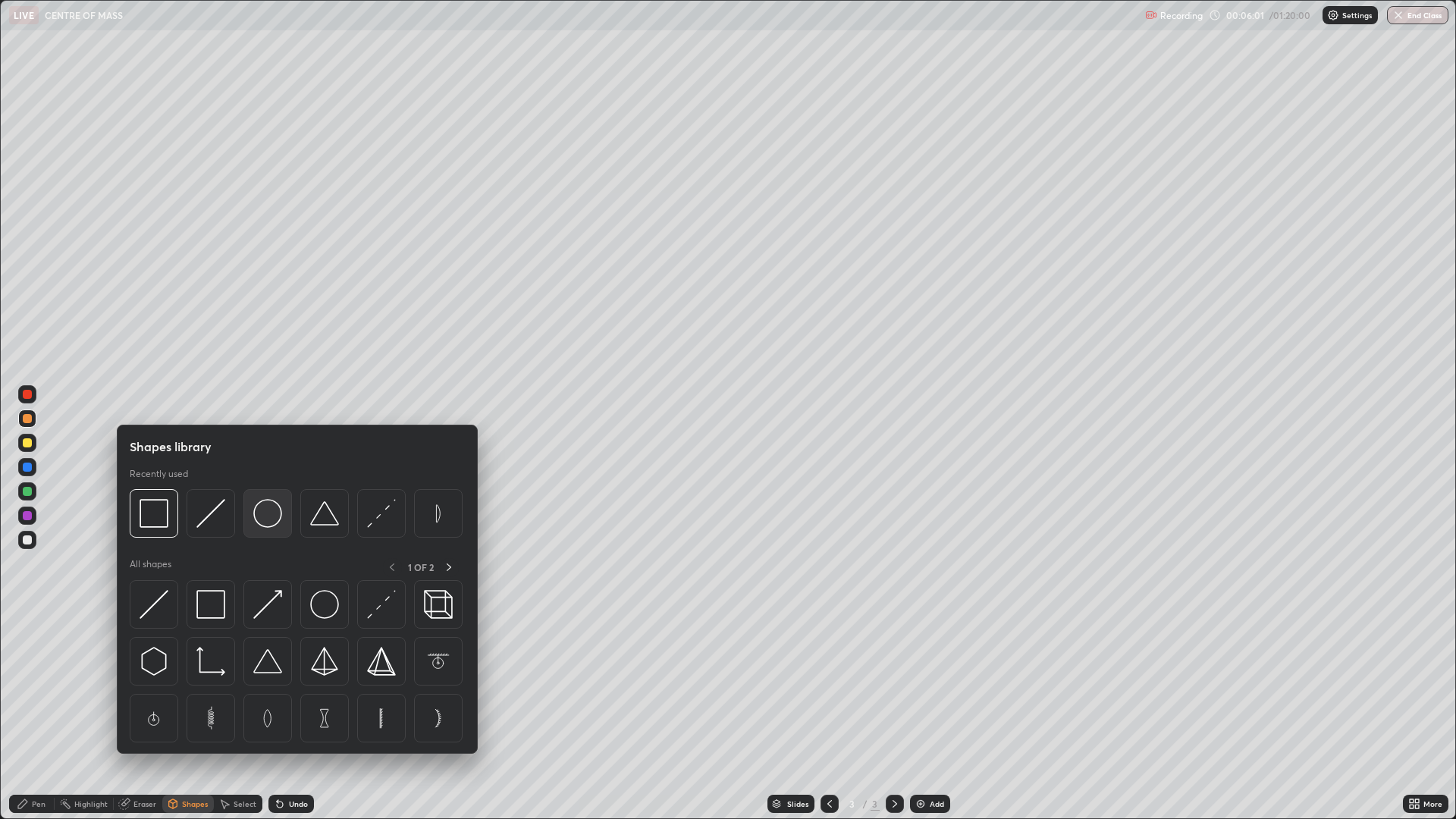
click at [269, 519] on img at bounding box center [267, 513] width 28 height 28
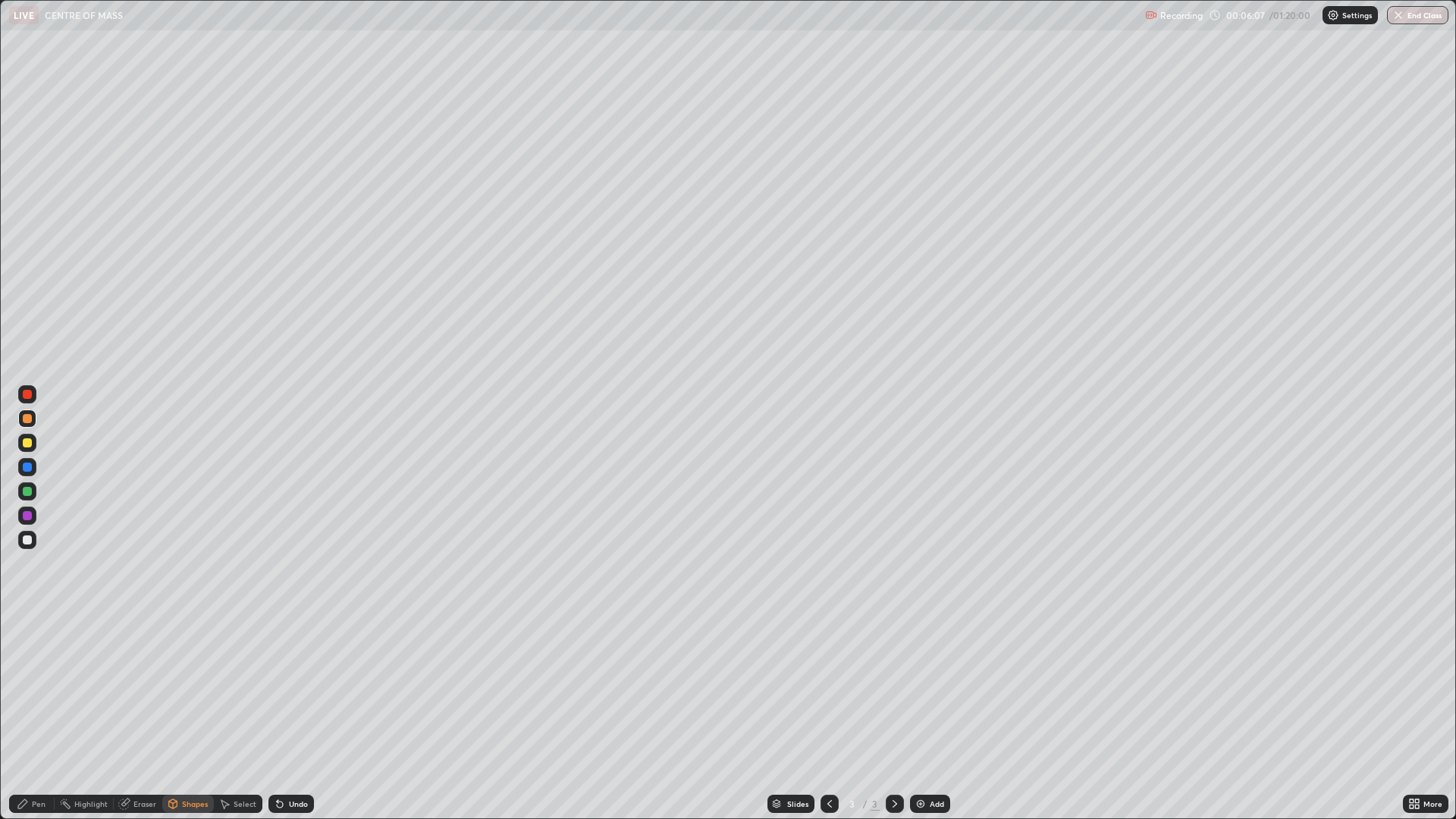
click at [148, 677] on div "Eraser" at bounding box center [145, 804] width 23 height 8
click at [140, 677] on div "Eraser" at bounding box center [145, 804] width 23 height 8
click at [196, 677] on div "Shapes" at bounding box center [188, 804] width 52 height 18
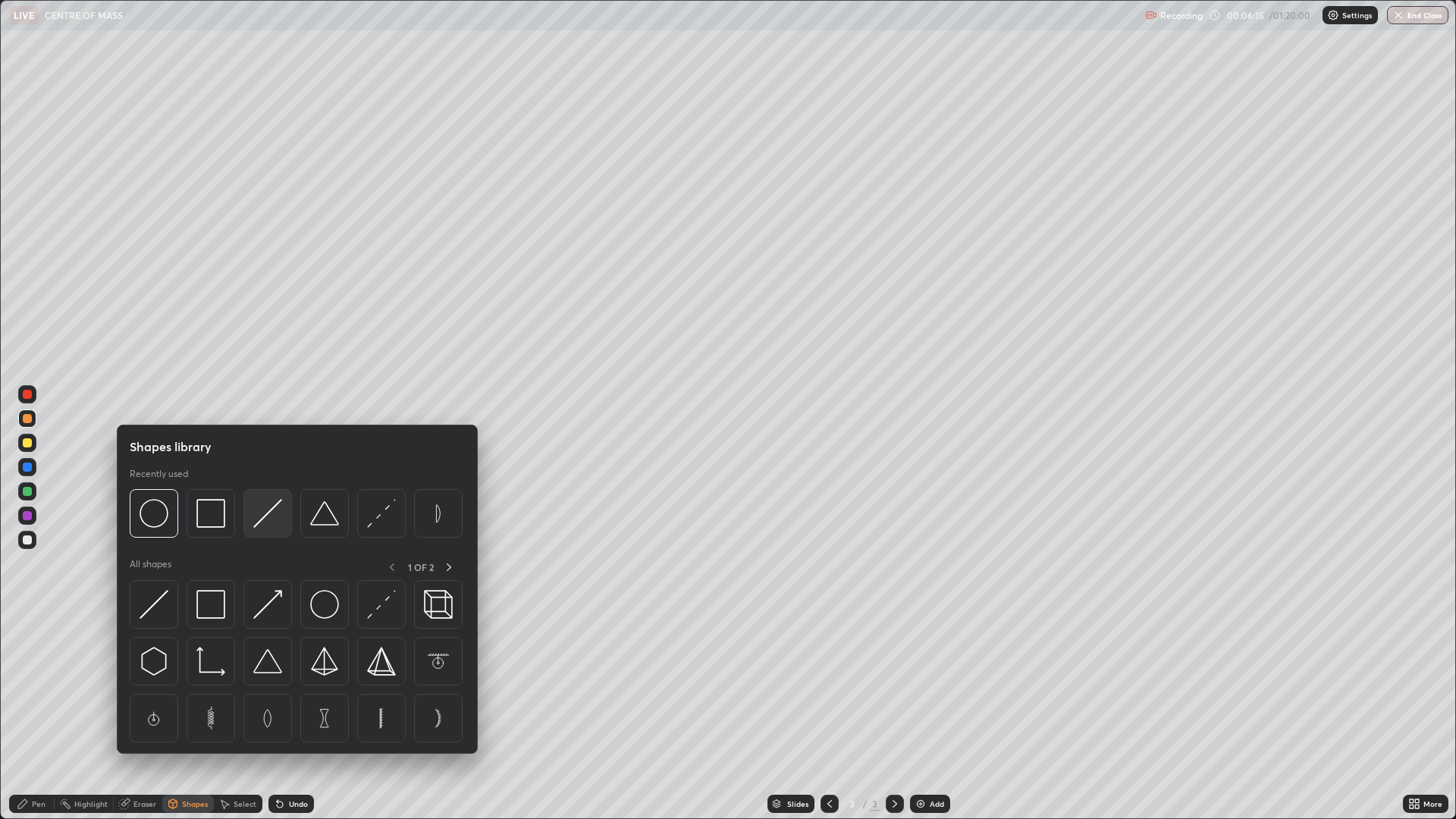
click at [263, 520] on img at bounding box center [267, 513] width 28 height 28
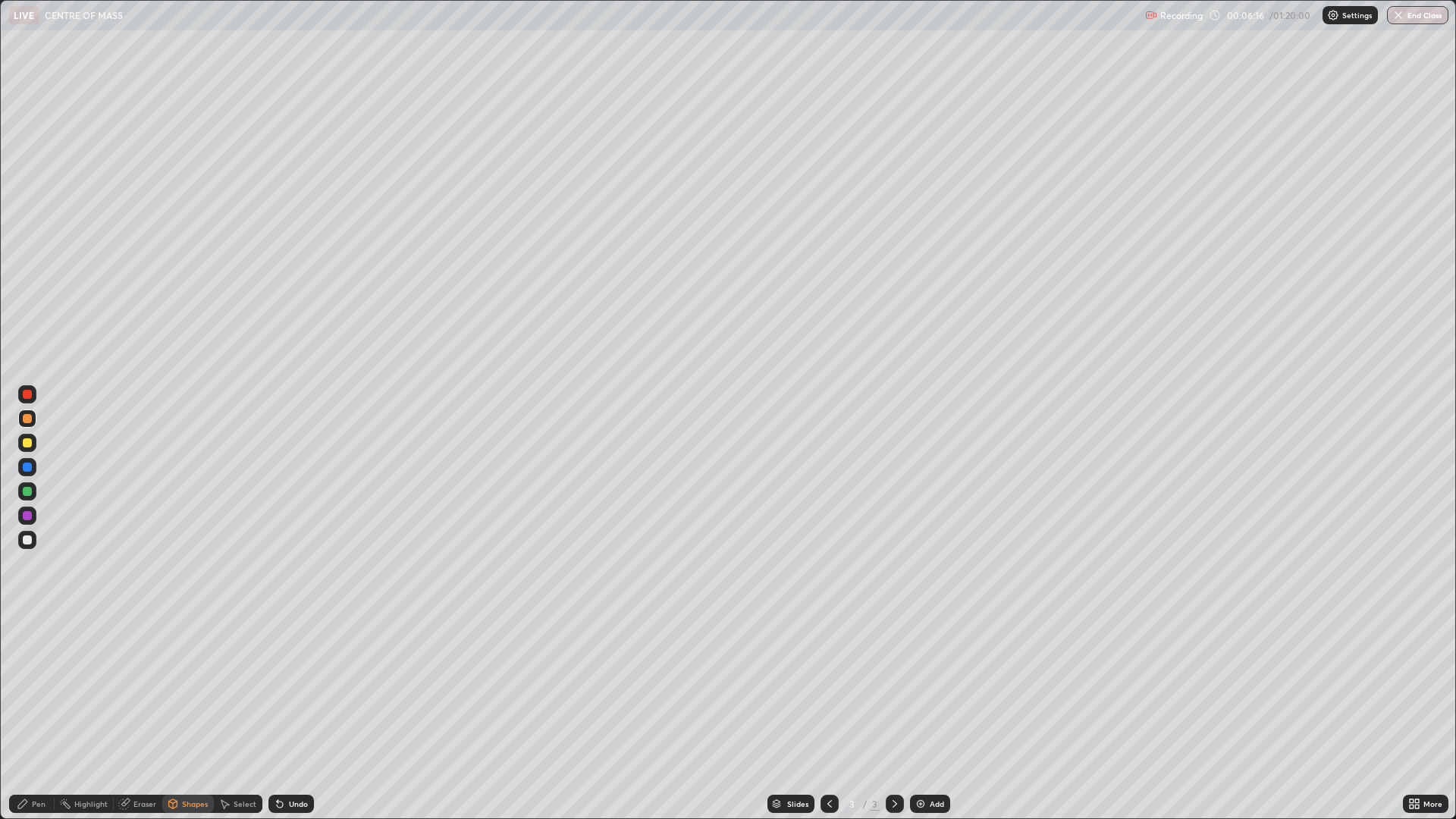
click at [196, 677] on div "Shapes" at bounding box center [194, 804] width 25 height 8
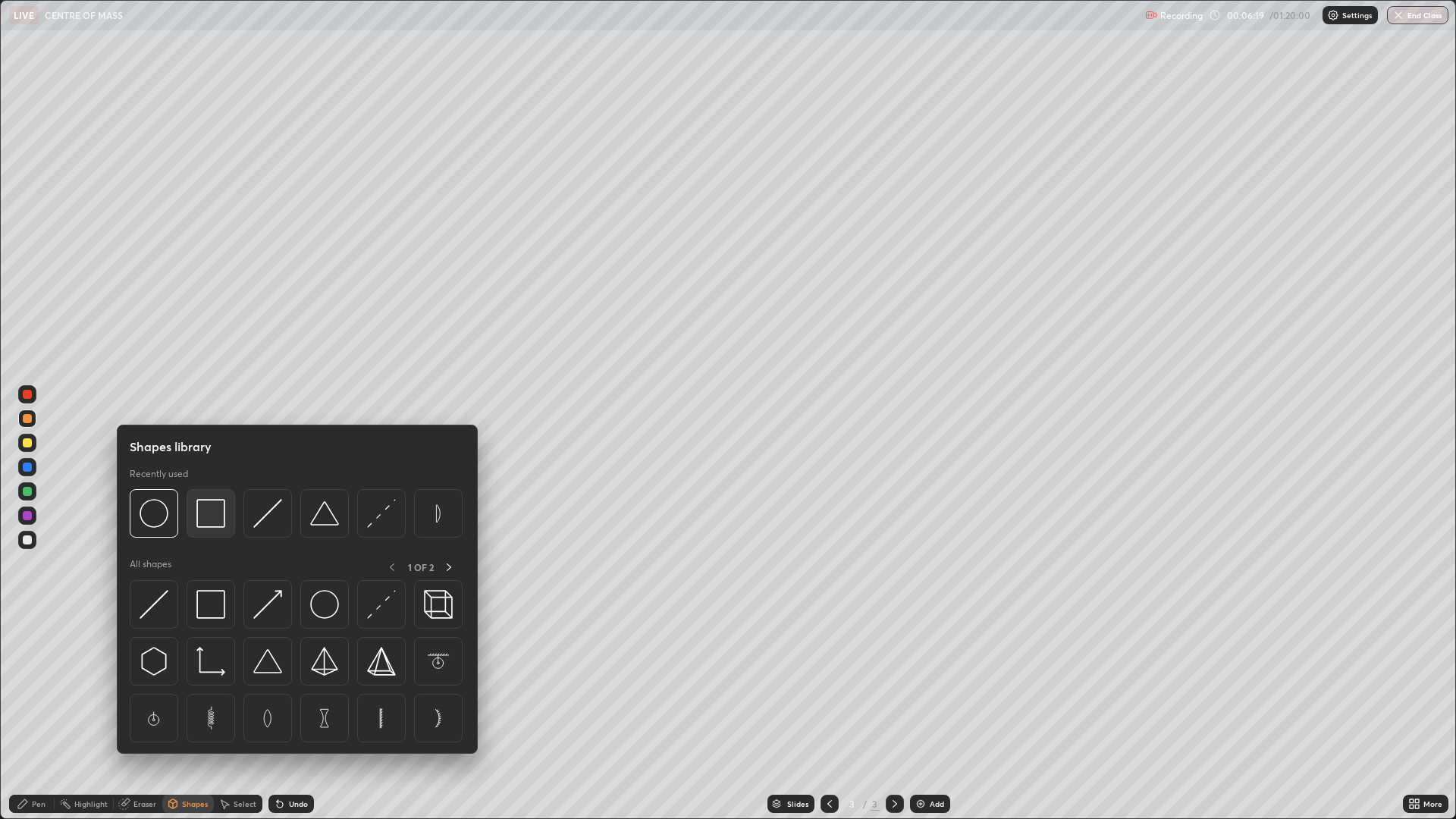
click at [214, 522] on img at bounding box center [210, 513] width 28 height 28
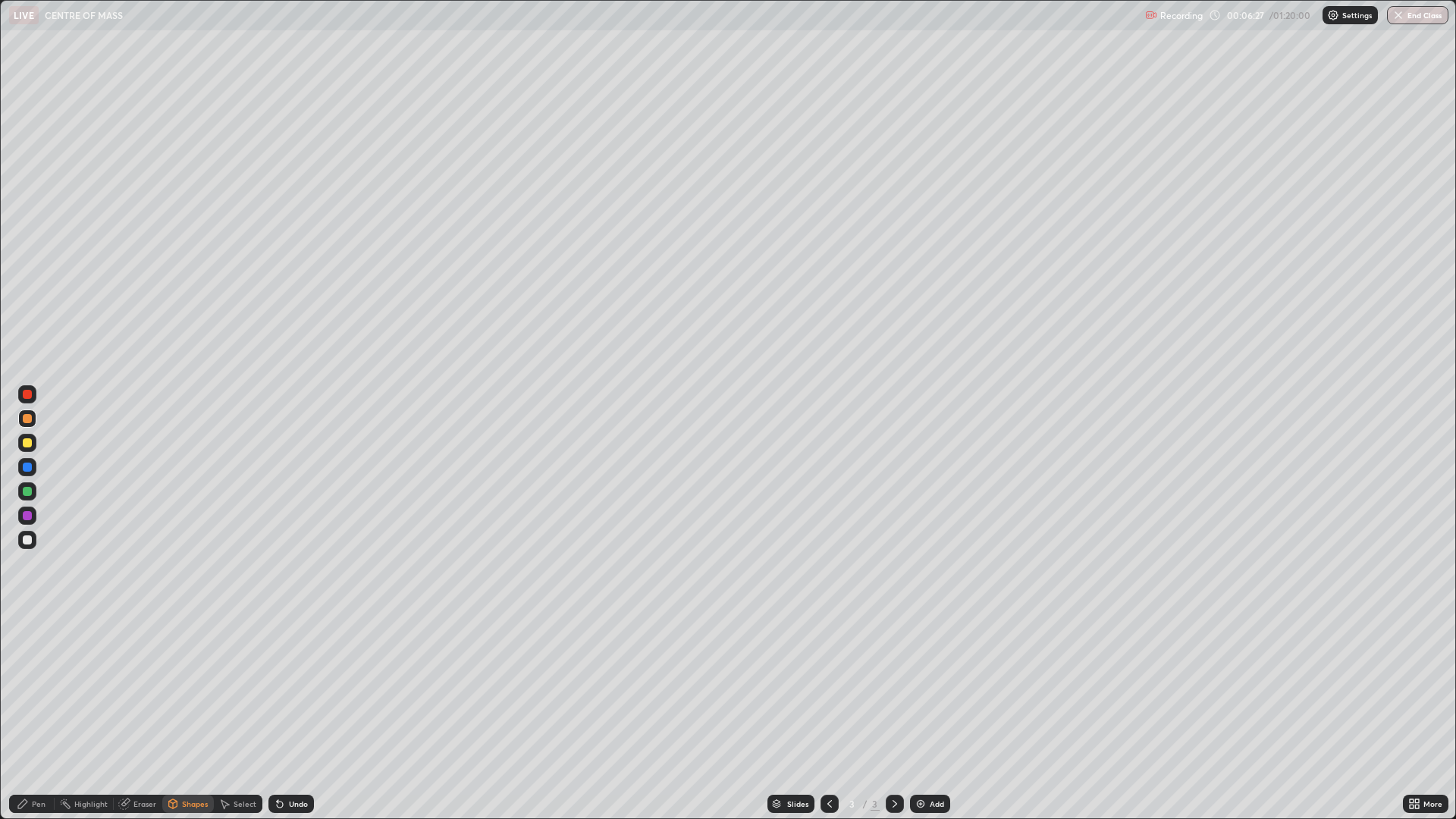
click at [37, 677] on div "Pen" at bounding box center [32, 804] width 45 height 18
click at [28, 490] on div at bounding box center [28, 491] width 9 height 9
click at [186, 677] on div "Shapes" at bounding box center [194, 804] width 25 height 8
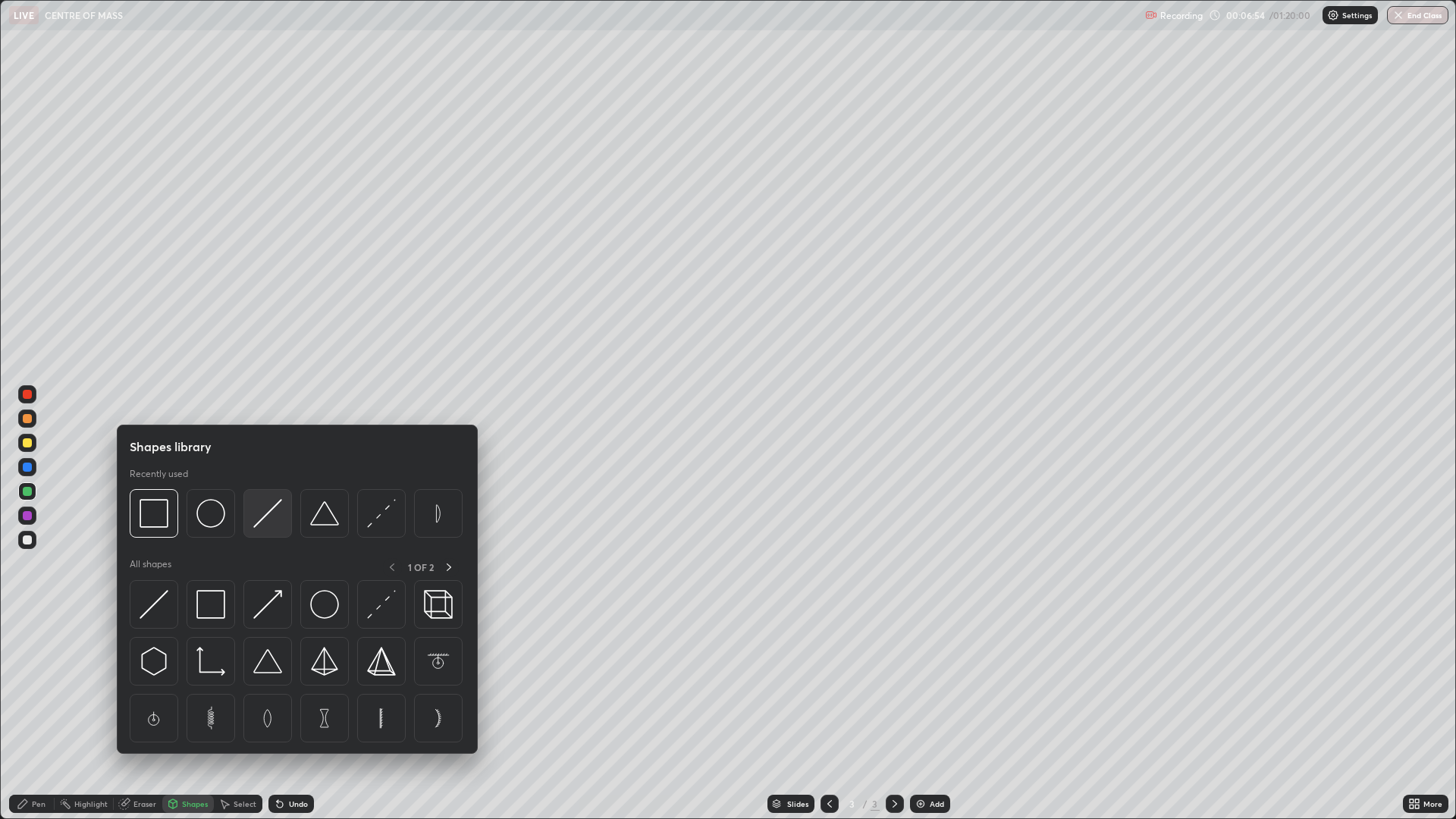
click at [269, 517] on img at bounding box center [267, 513] width 28 height 28
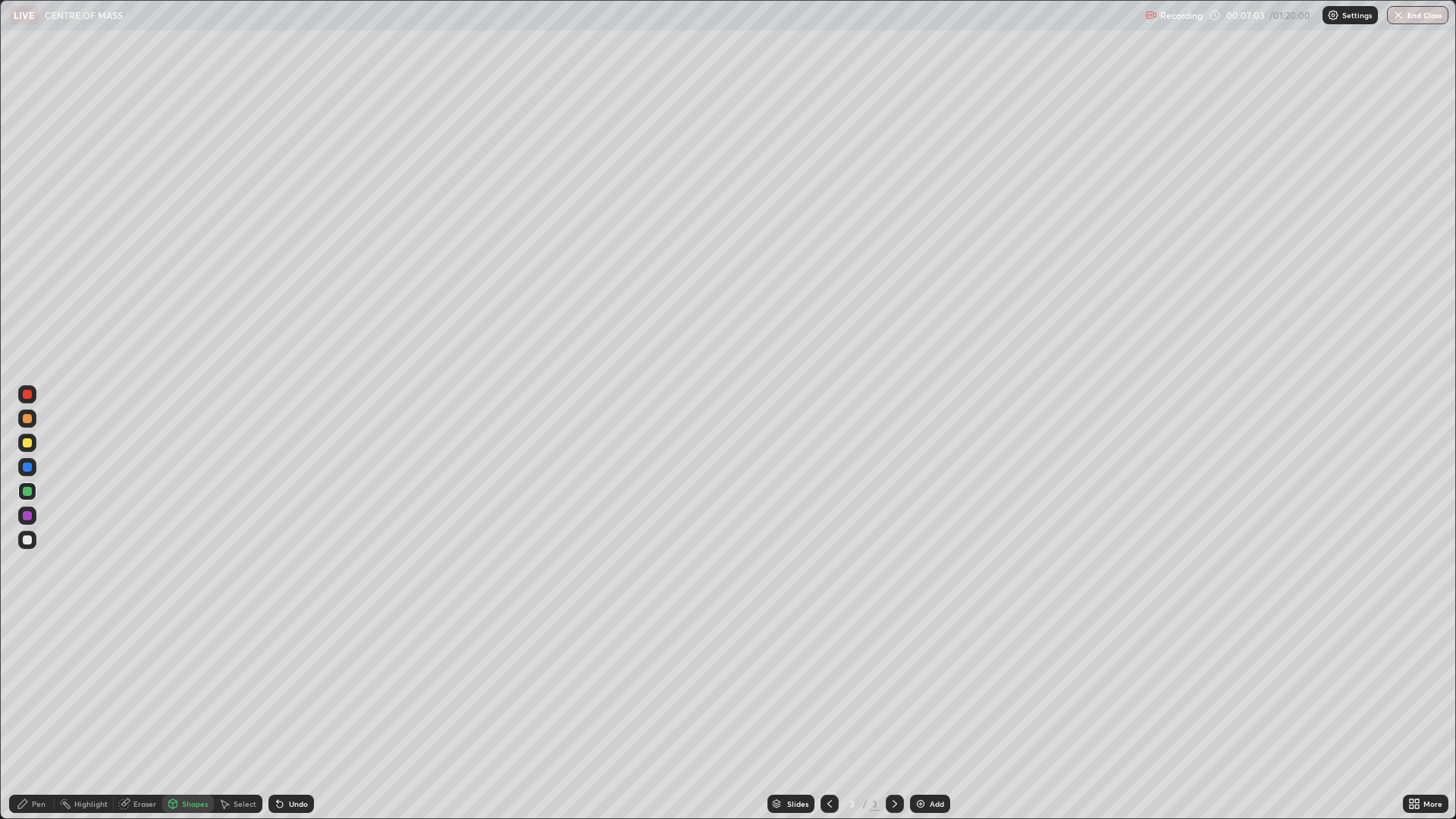
click at [45, 677] on div "Pen" at bounding box center [32, 804] width 45 height 18
click at [27, 441] on div at bounding box center [28, 443] width 9 height 9
click at [28, 470] on div at bounding box center [28, 467] width 9 height 9
click at [289, 677] on div "Undo" at bounding box center [298, 804] width 19 height 8
click at [188, 677] on div "Shapes" at bounding box center [194, 804] width 25 height 8
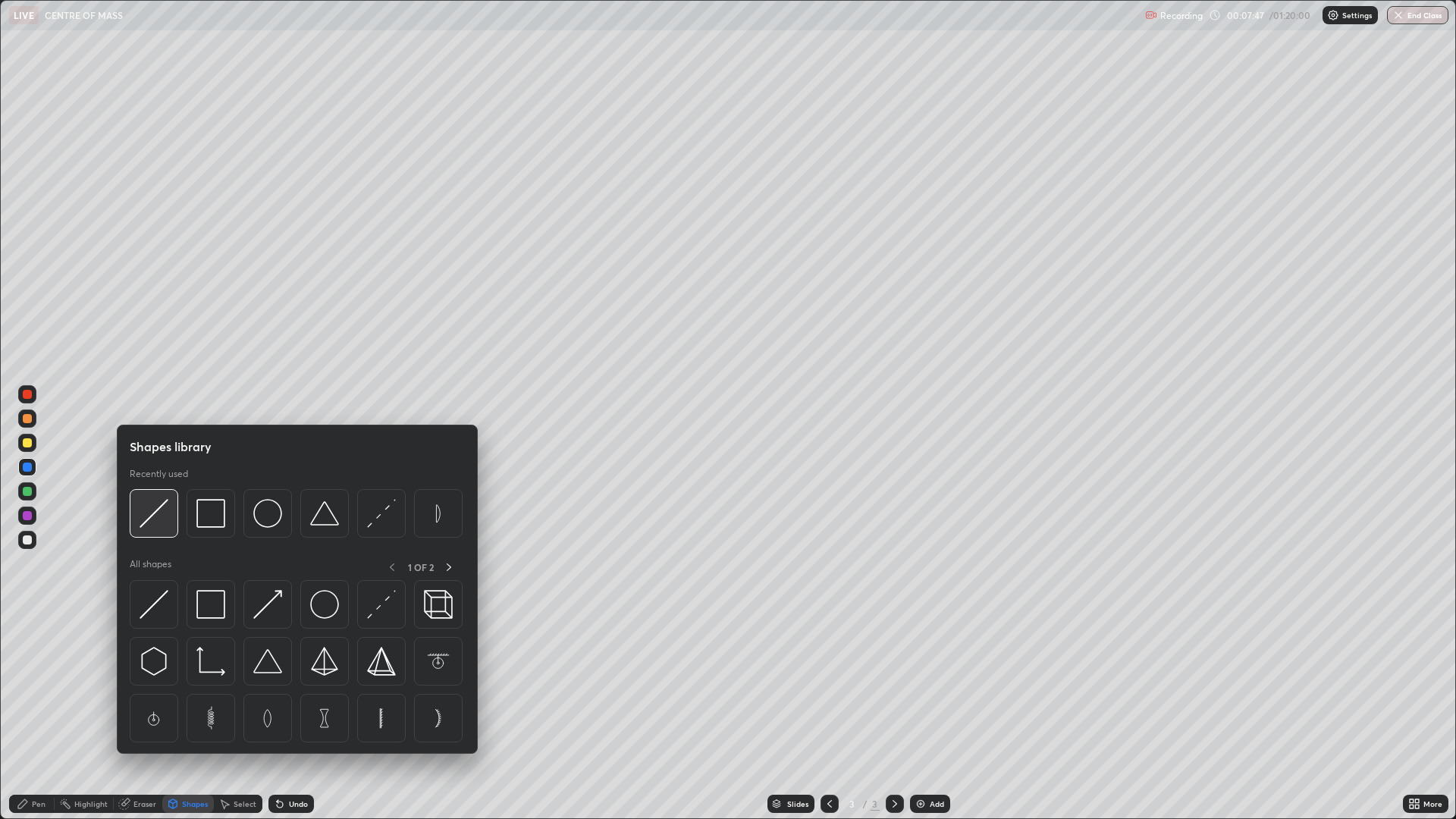
click at [158, 513] on img at bounding box center [153, 513] width 28 height 28
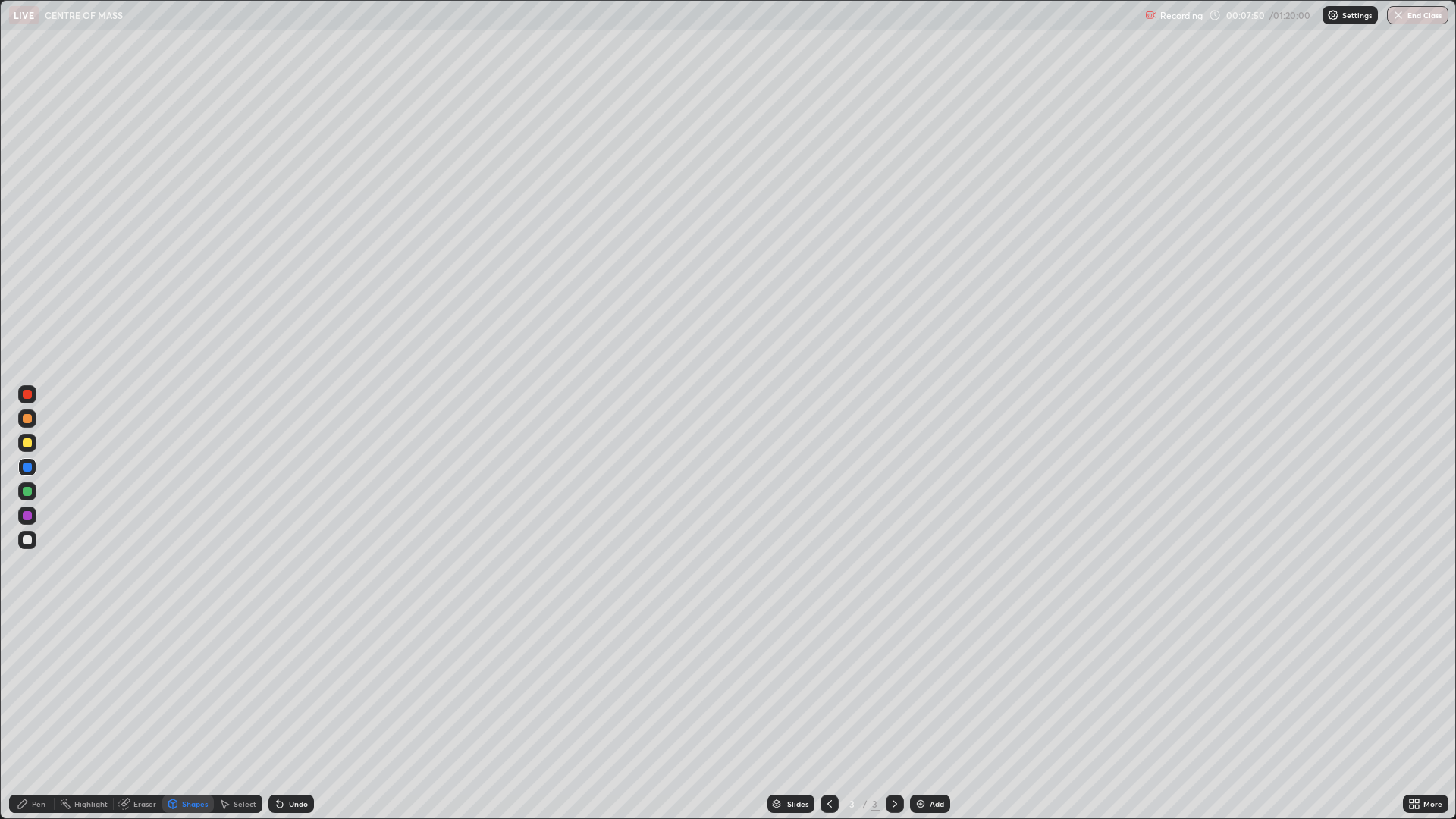
click at [43, 677] on div "Pen" at bounding box center [38, 804] width 14 height 8
click at [28, 516] on div at bounding box center [28, 516] width 9 height 9
click at [195, 677] on div "Shapes" at bounding box center [194, 804] width 25 height 8
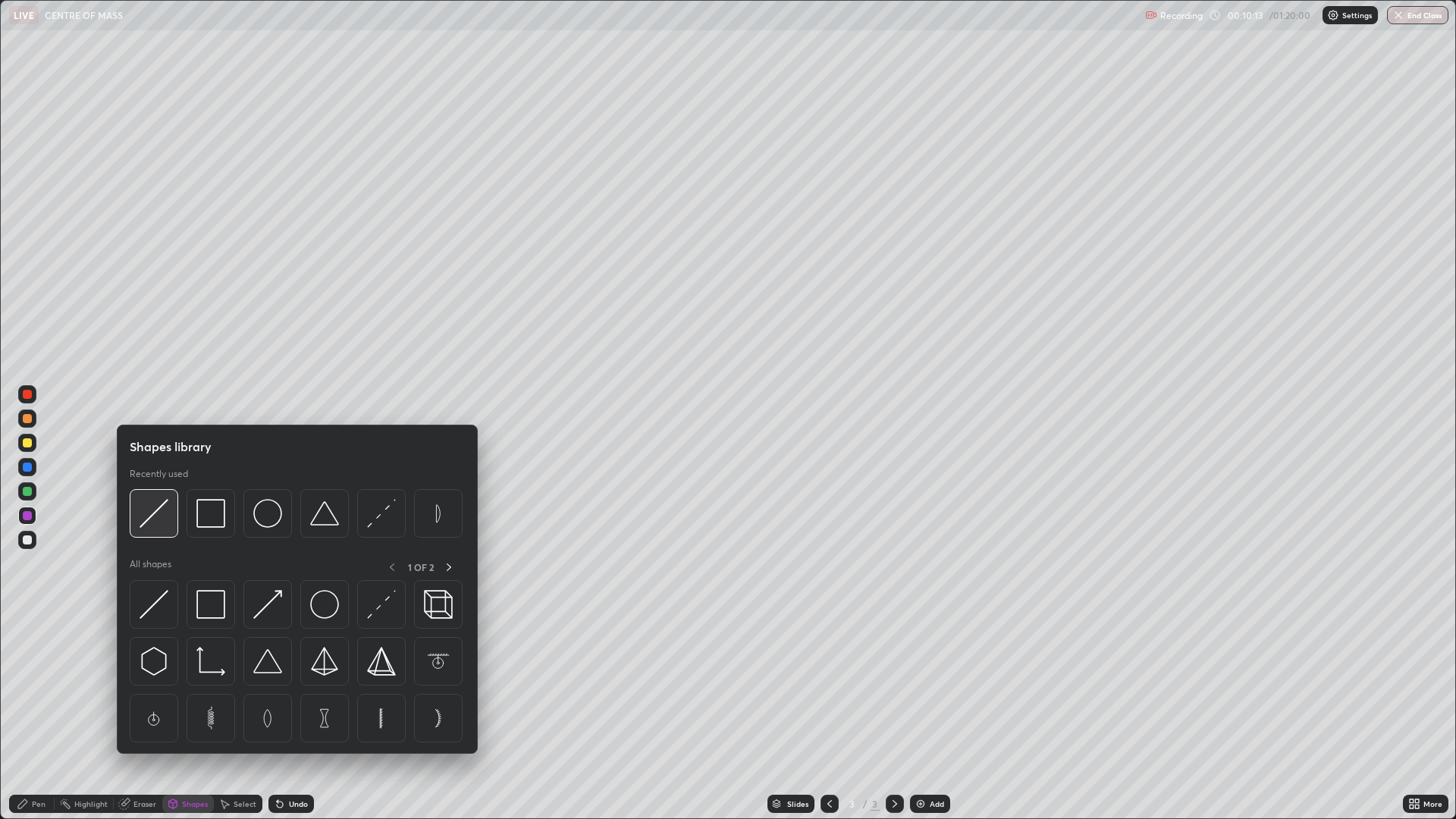
click at [159, 523] on img at bounding box center [153, 513] width 28 height 28
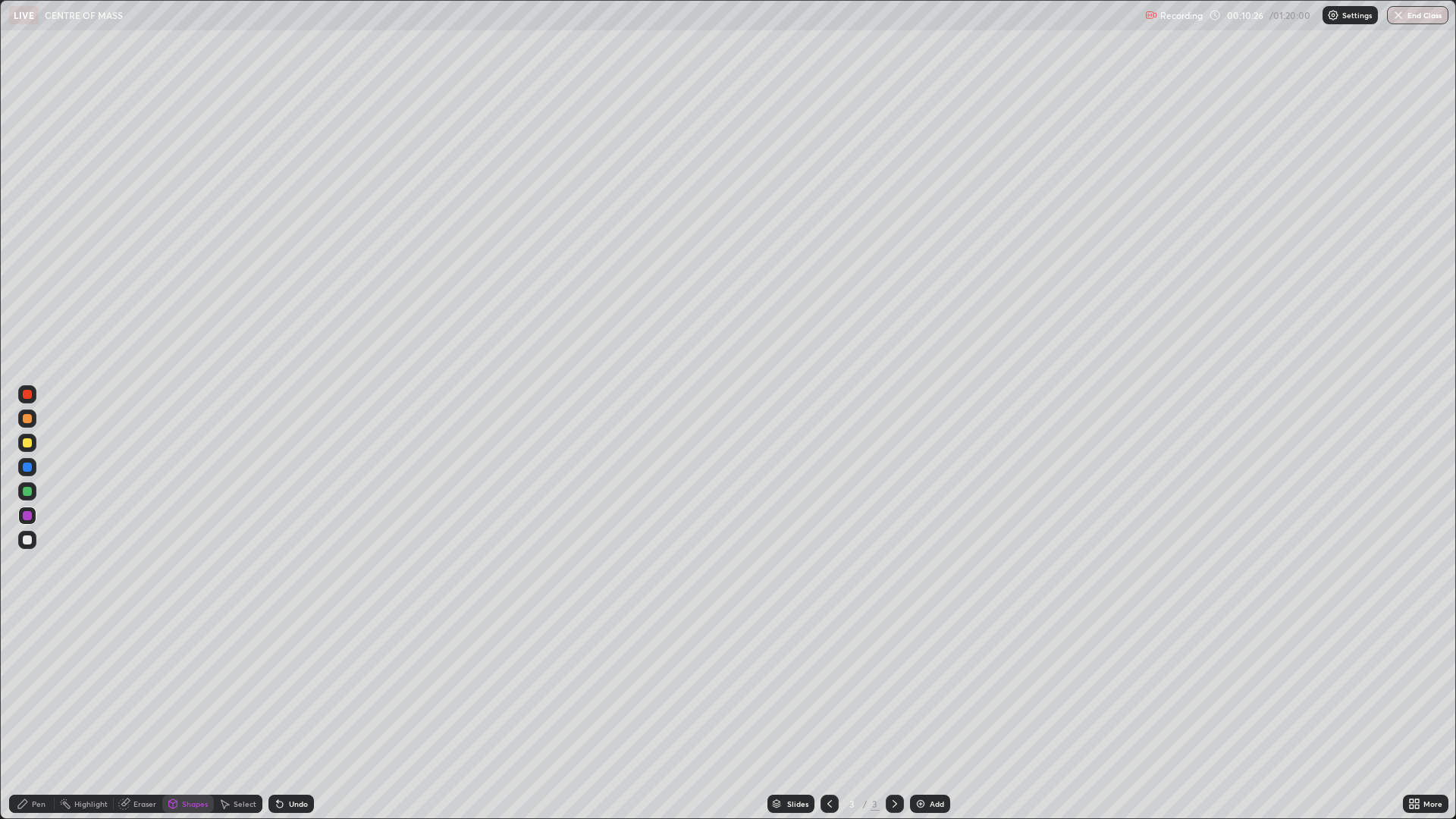
click at [35, 677] on div "Pen" at bounding box center [38, 804] width 14 height 8
click at [920, 677] on img at bounding box center [921, 804] width 12 height 12
click at [143, 677] on div "Eraser" at bounding box center [145, 804] width 23 height 8
click at [39, 677] on div "Pen" at bounding box center [38, 804] width 14 height 8
click at [831, 677] on icon at bounding box center [830, 804] width 12 height 12
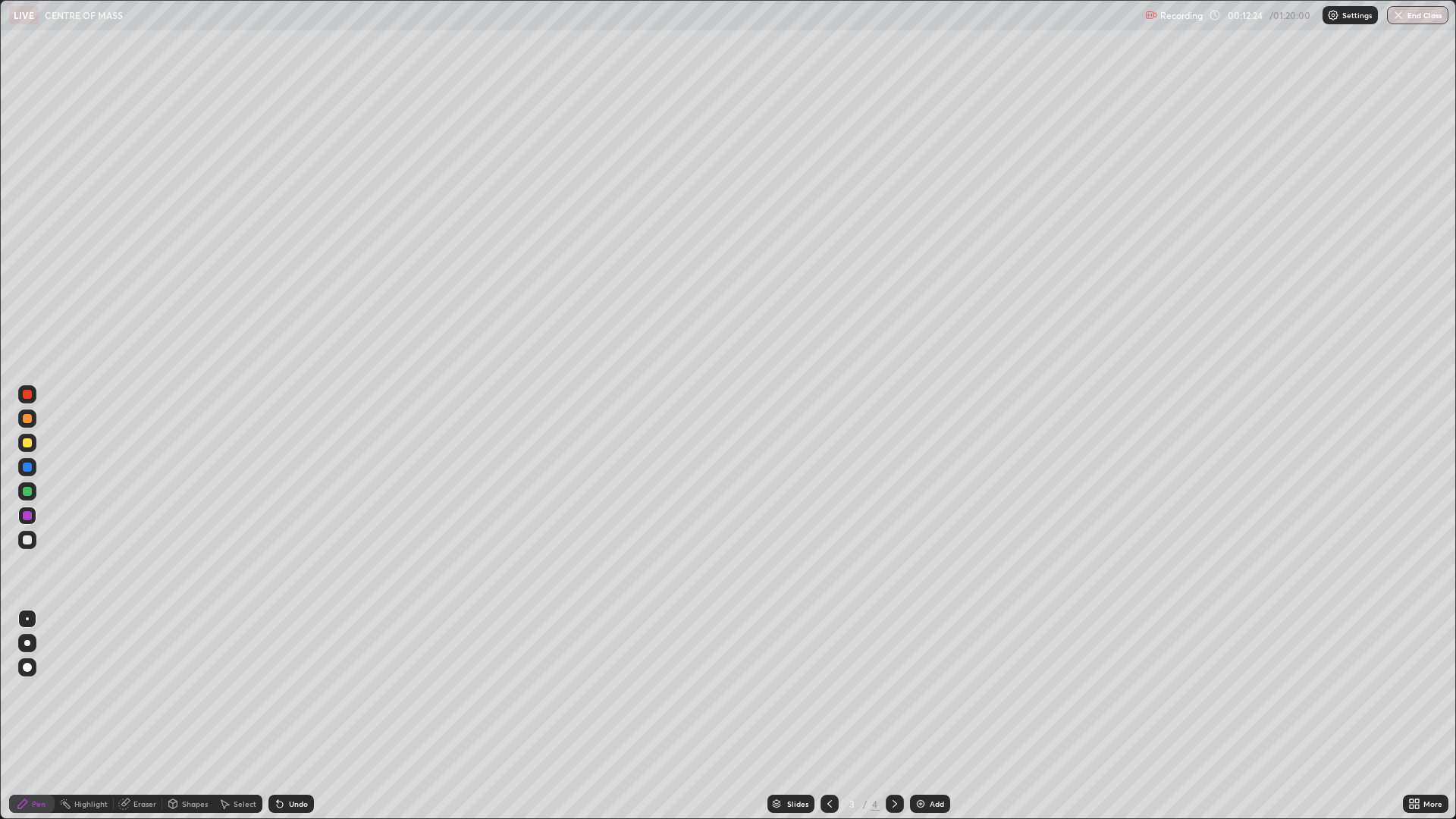
click at [186, 677] on div "Shapes" at bounding box center [188, 804] width 52 height 18
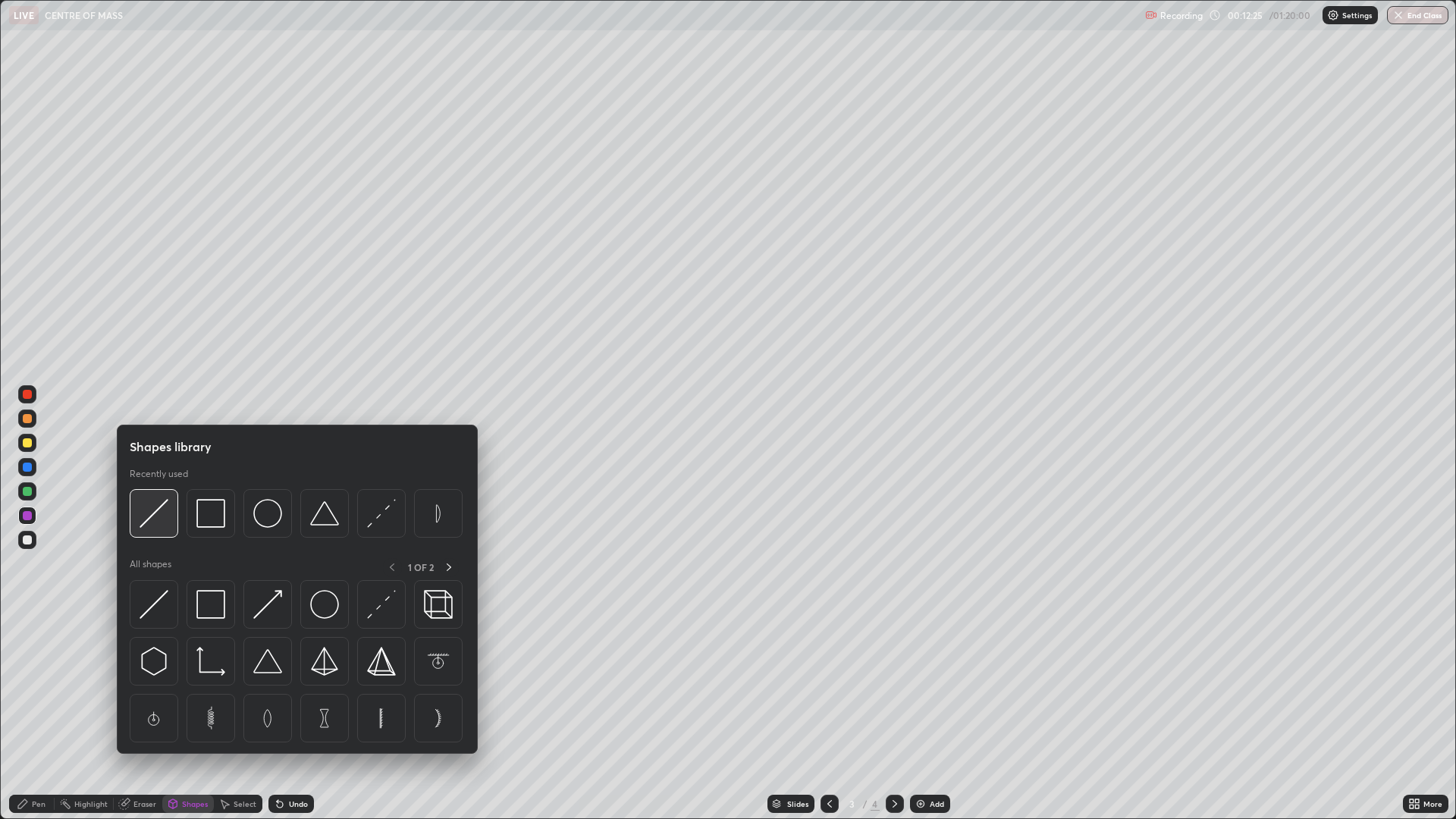
click at [149, 511] on img at bounding box center [153, 513] width 28 height 28
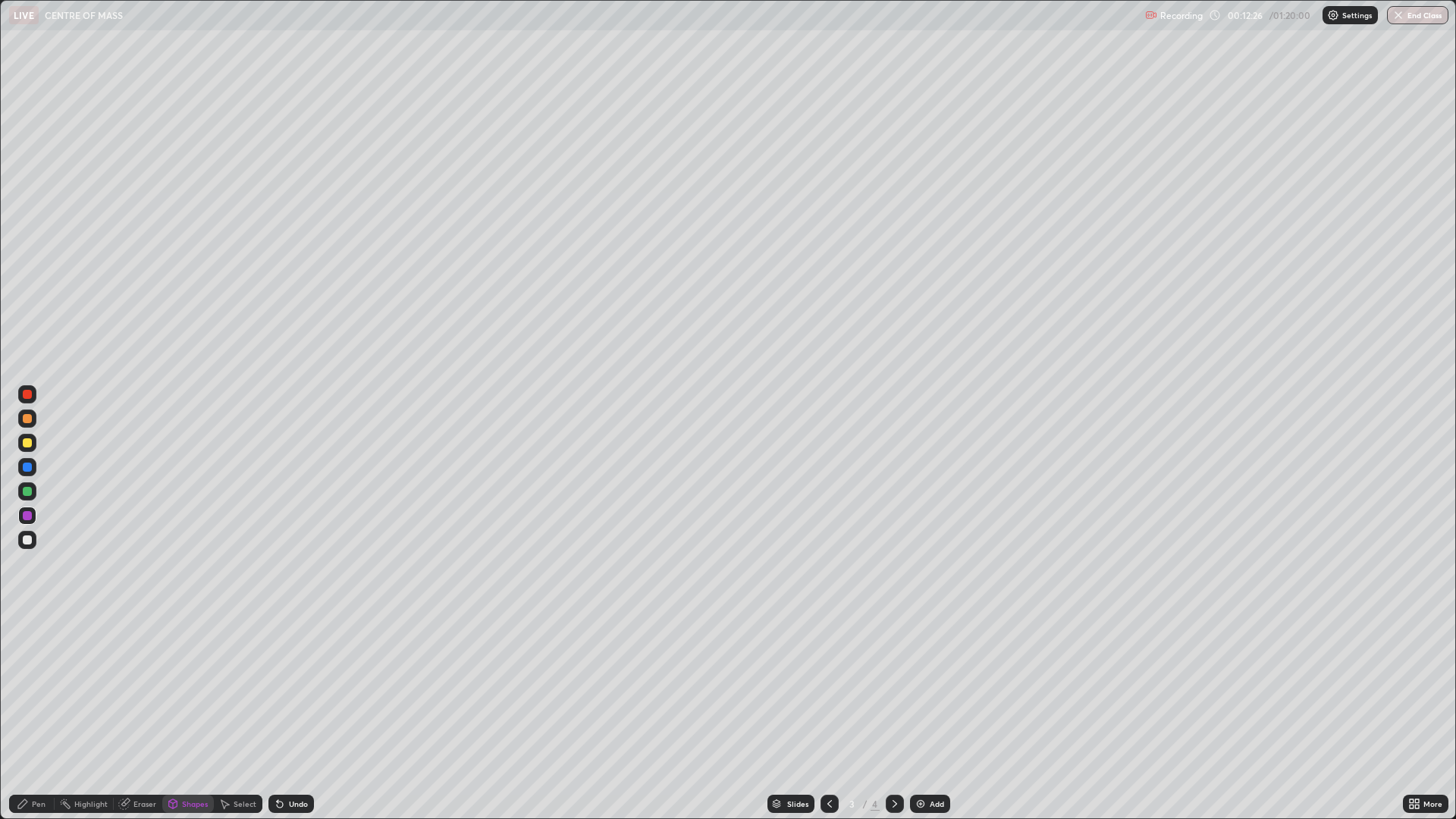
click at [25, 422] on div at bounding box center [28, 419] width 9 height 9
click at [301, 677] on div "Undo" at bounding box center [298, 804] width 19 height 8
click at [38, 677] on div "Pen" at bounding box center [32, 804] width 45 height 18
click at [33, 542] on div at bounding box center [28, 540] width 18 height 18
click at [28, 443] on div at bounding box center [28, 443] width 9 height 9
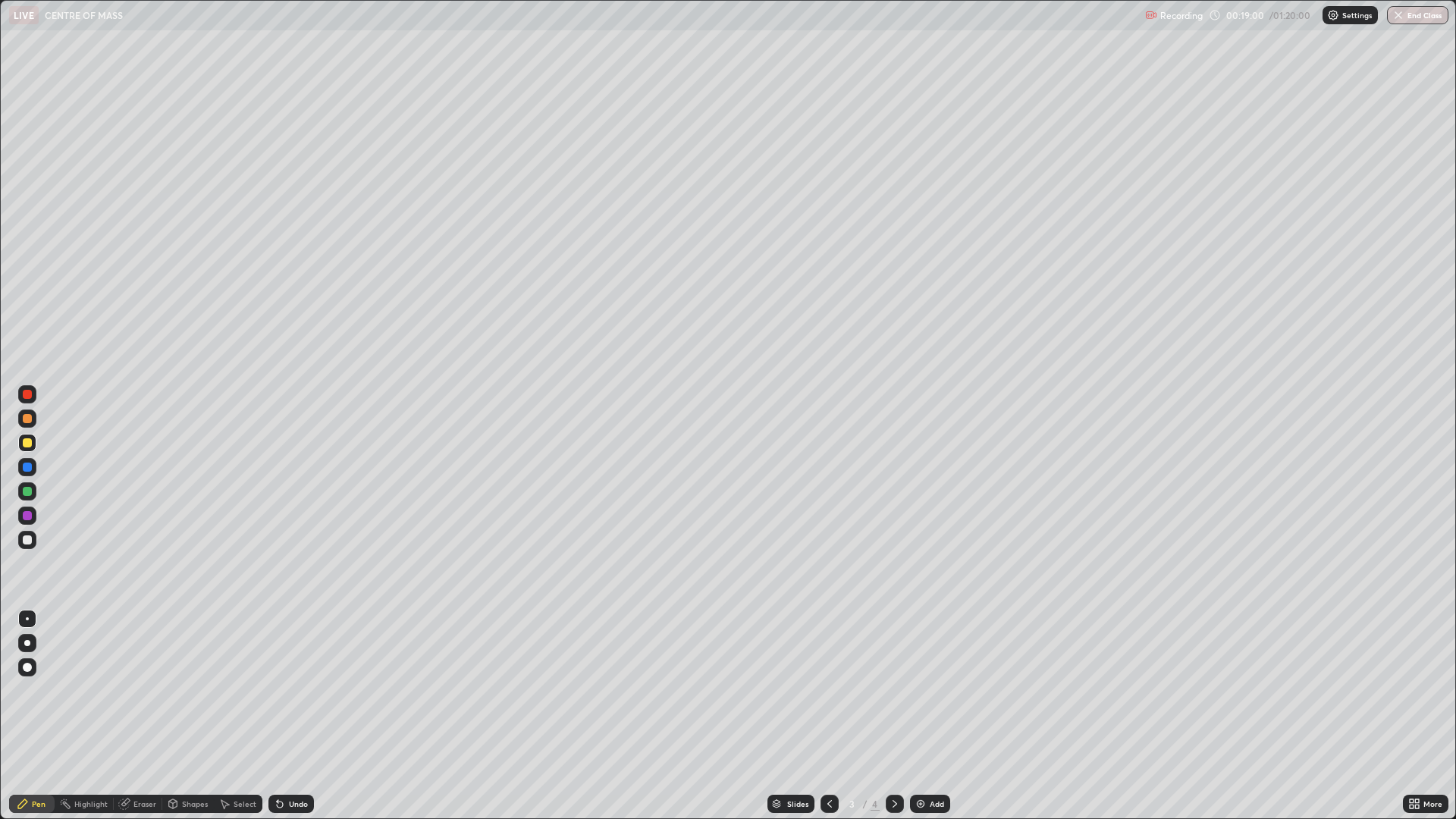
click at [928, 677] on div "Add" at bounding box center [930, 804] width 40 height 18
click at [187, 677] on div "Shapes" at bounding box center [194, 804] width 25 height 8
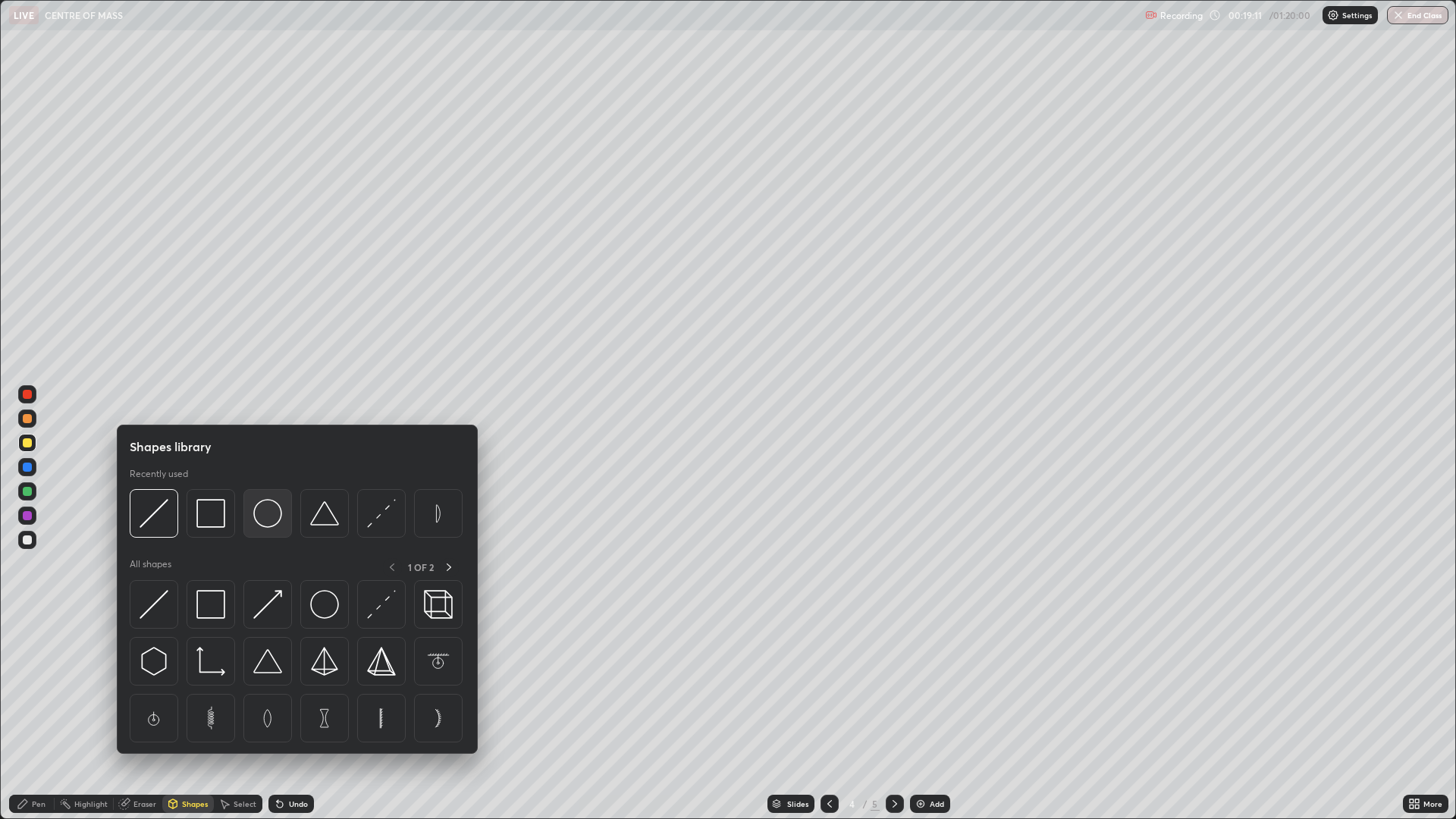
click at [266, 517] on img at bounding box center [267, 513] width 28 height 28
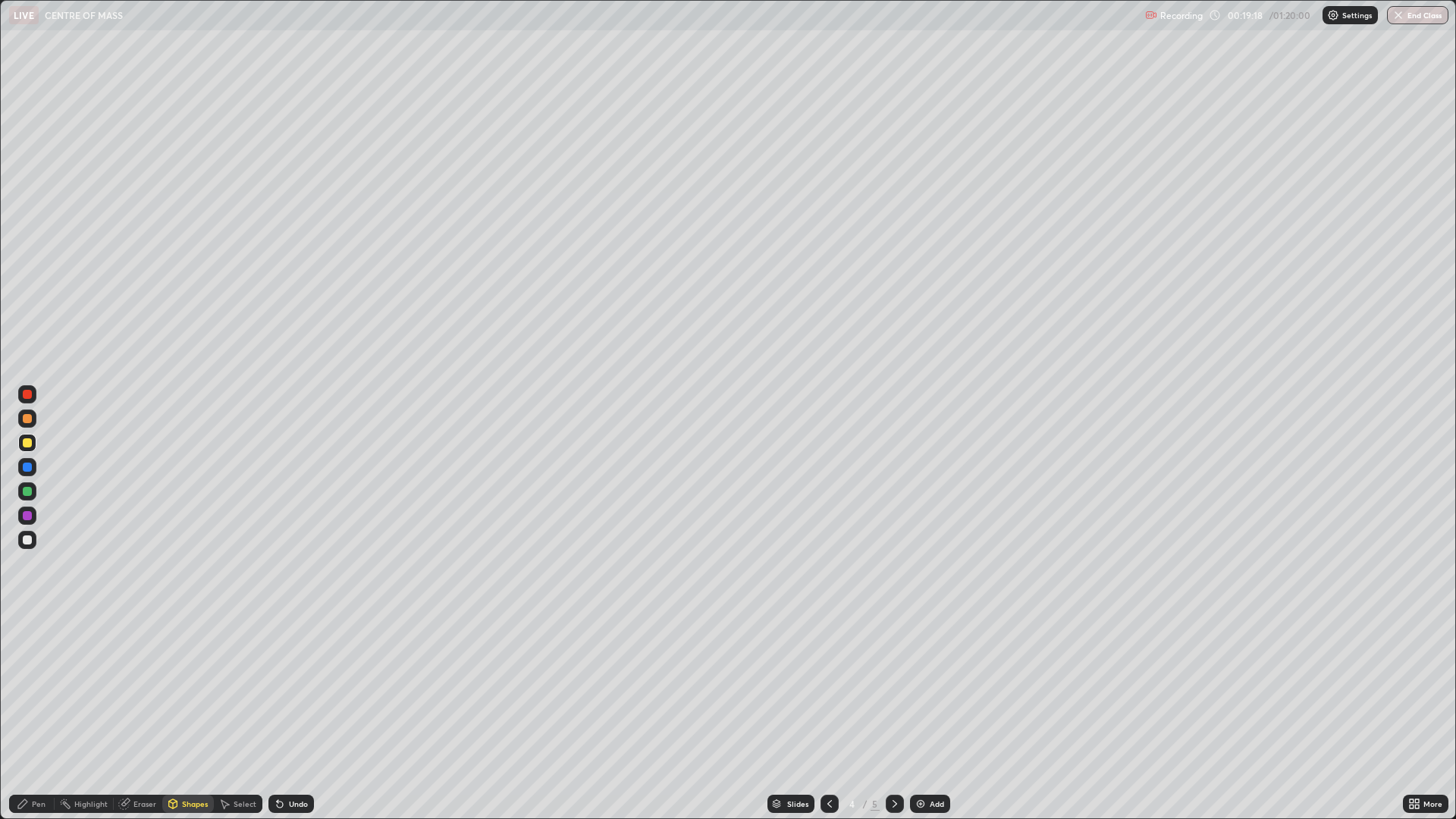
click at [172, 677] on icon at bounding box center [173, 804] width 8 height 9
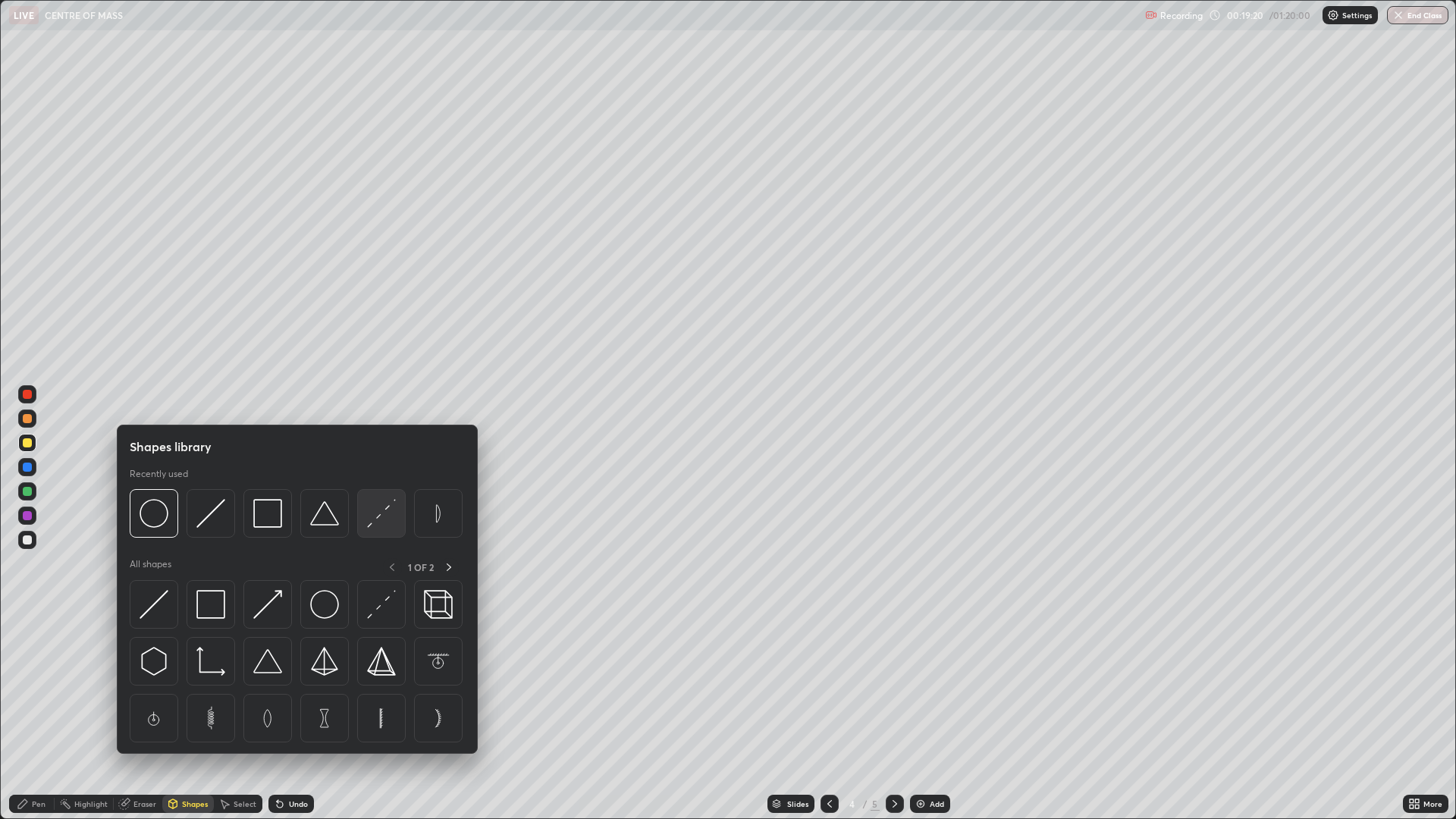
click at [381, 518] on img at bounding box center [381, 513] width 28 height 28
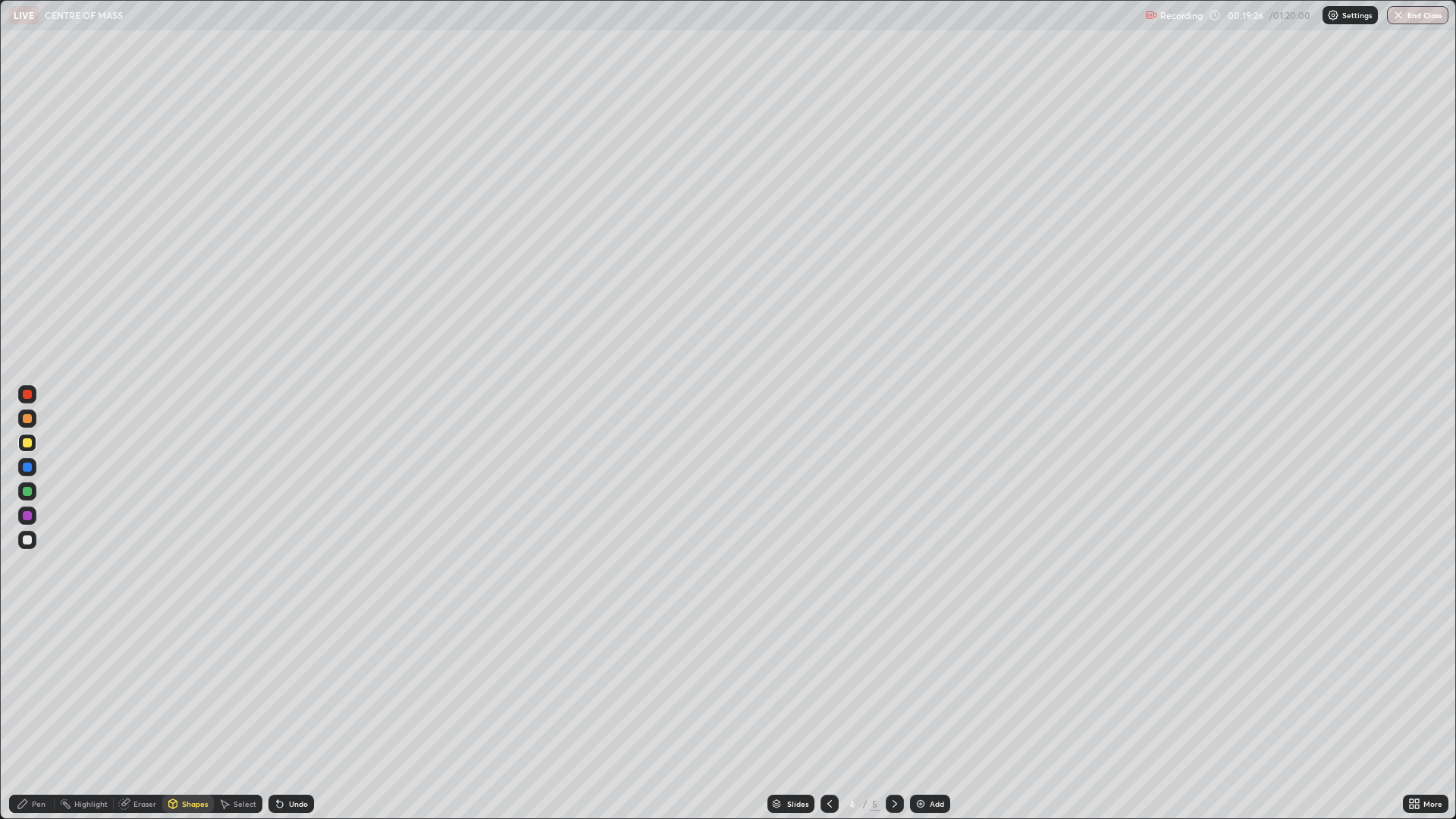
click at [293, 677] on div "Undo" at bounding box center [298, 804] width 19 height 8
click at [292, 677] on div "Undo" at bounding box center [291, 804] width 45 height 18
click at [188, 677] on div "Shapes" at bounding box center [194, 804] width 25 height 8
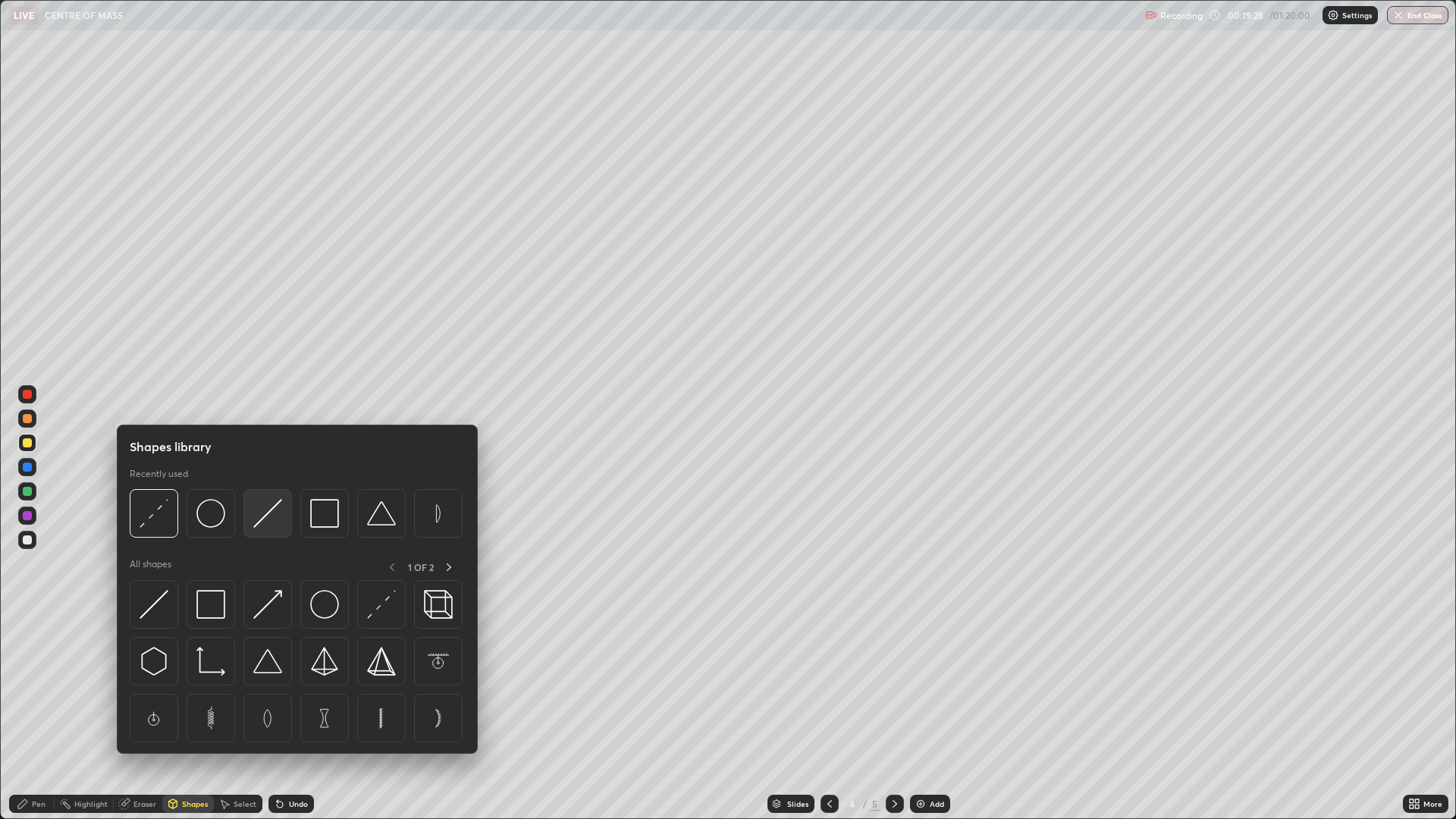
click at [263, 523] on img at bounding box center [267, 513] width 28 height 28
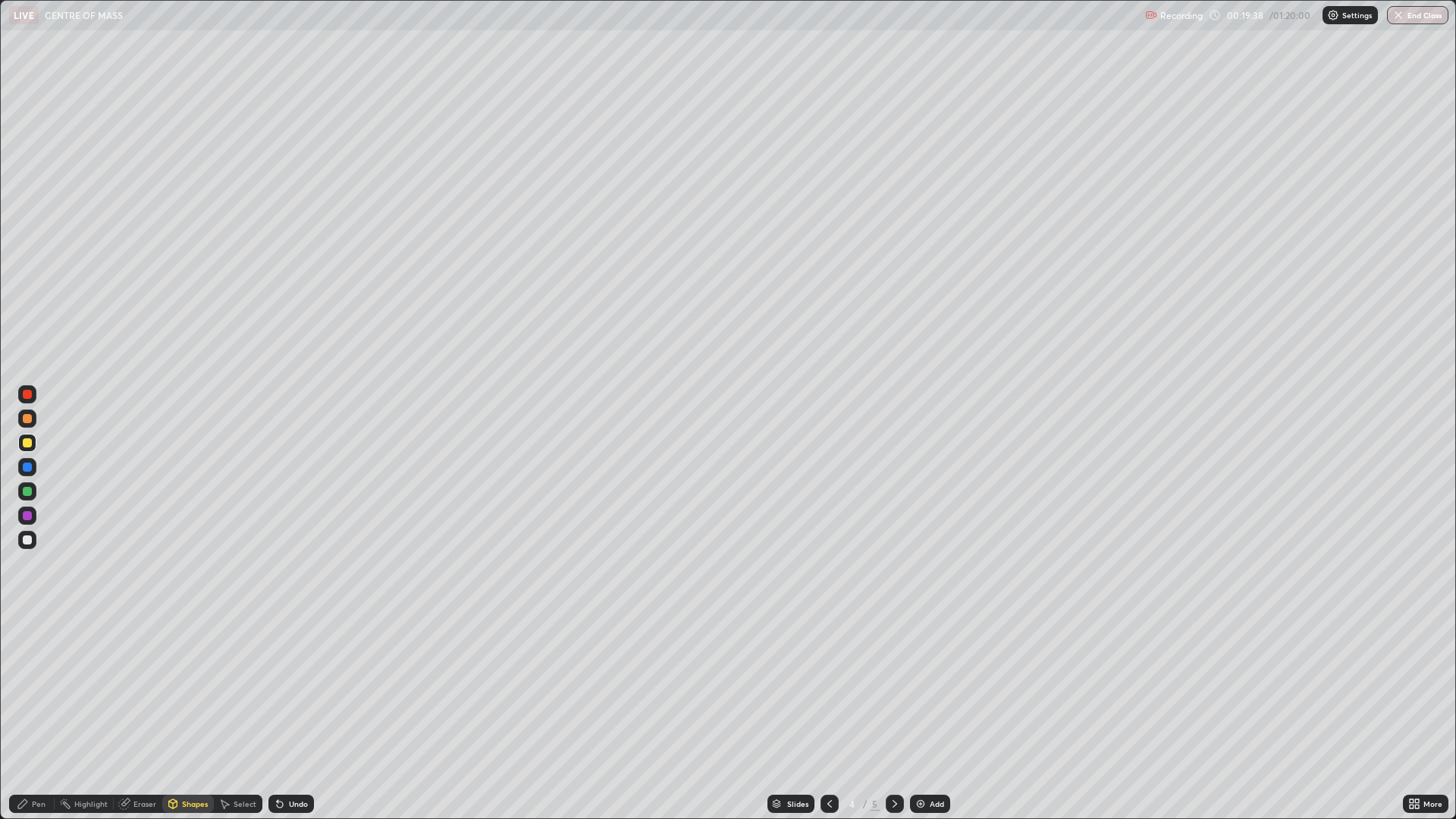
click at [184, 677] on div "Shapes" at bounding box center [194, 804] width 25 height 8
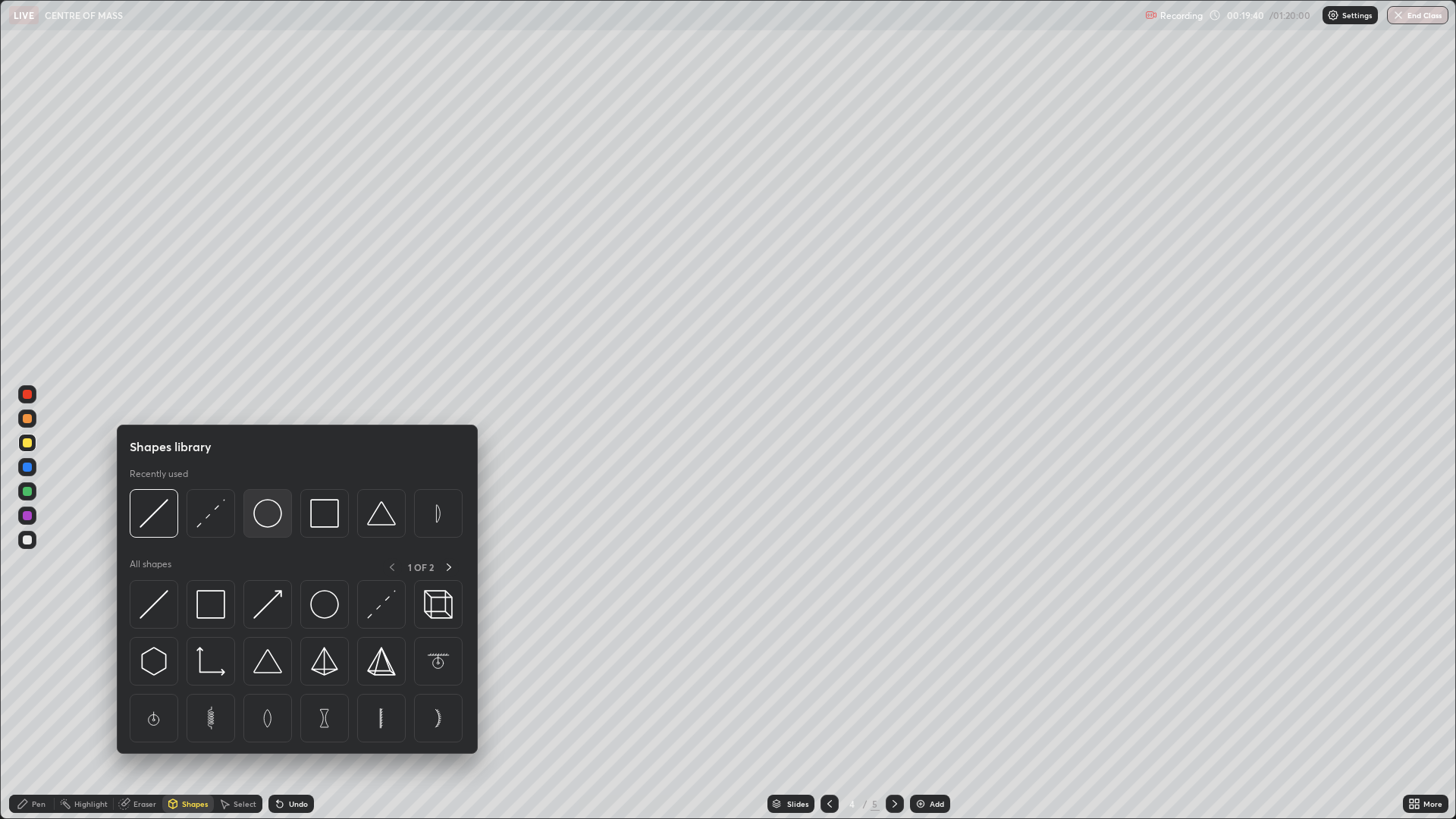
click at [273, 514] on img at bounding box center [267, 513] width 28 height 28
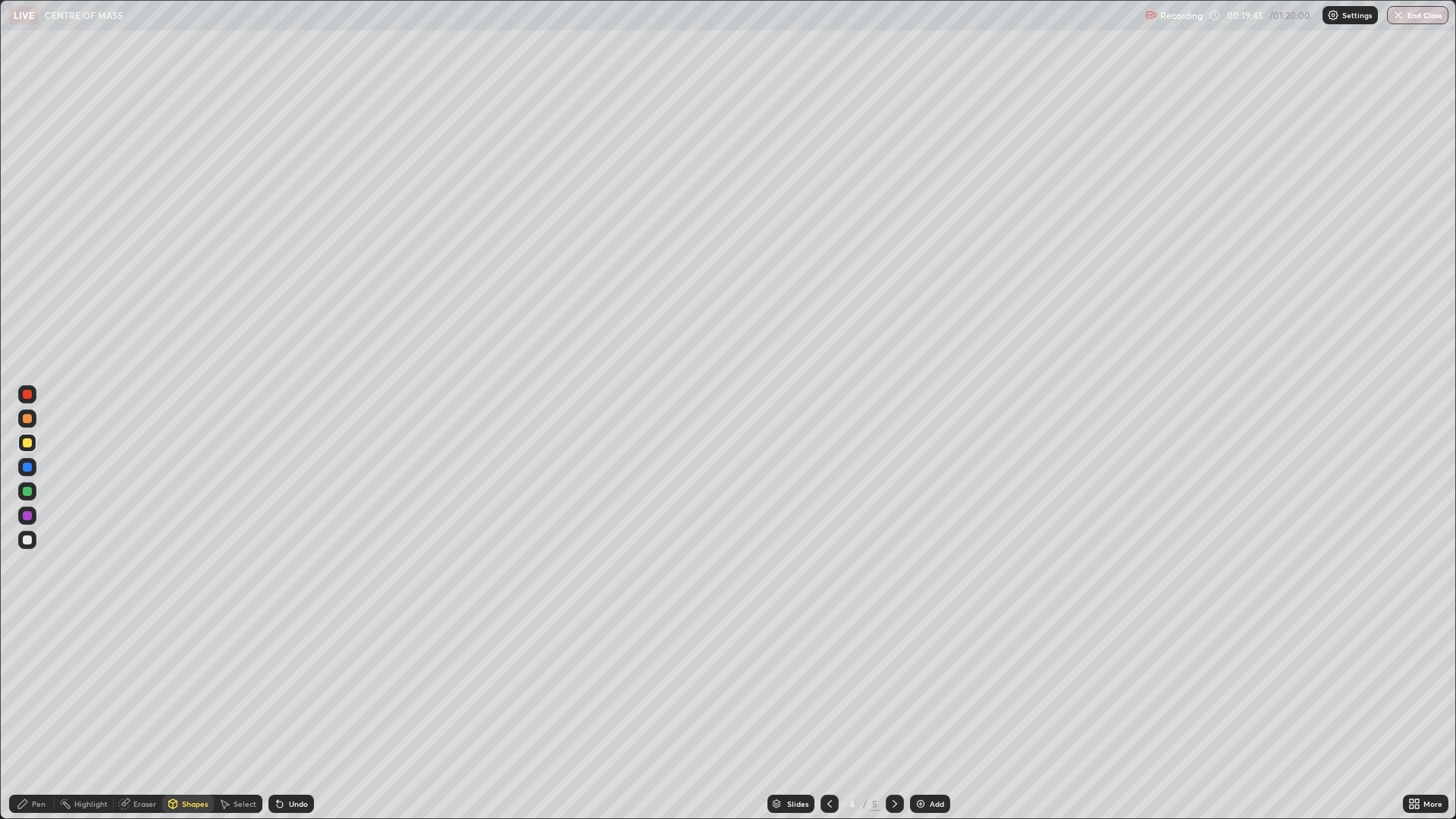
click at [296, 677] on div "Undo" at bounding box center [291, 804] width 45 height 18
click at [296, 677] on div "Undo" at bounding box center [298, 804] width 19 height 8
click at [300, 677] on div "Undo" at bounding box center [298, 804] width 19 height 8
click at [180, 677] on div "Shapes" at bounding box center [188, 804] width 52 height 18
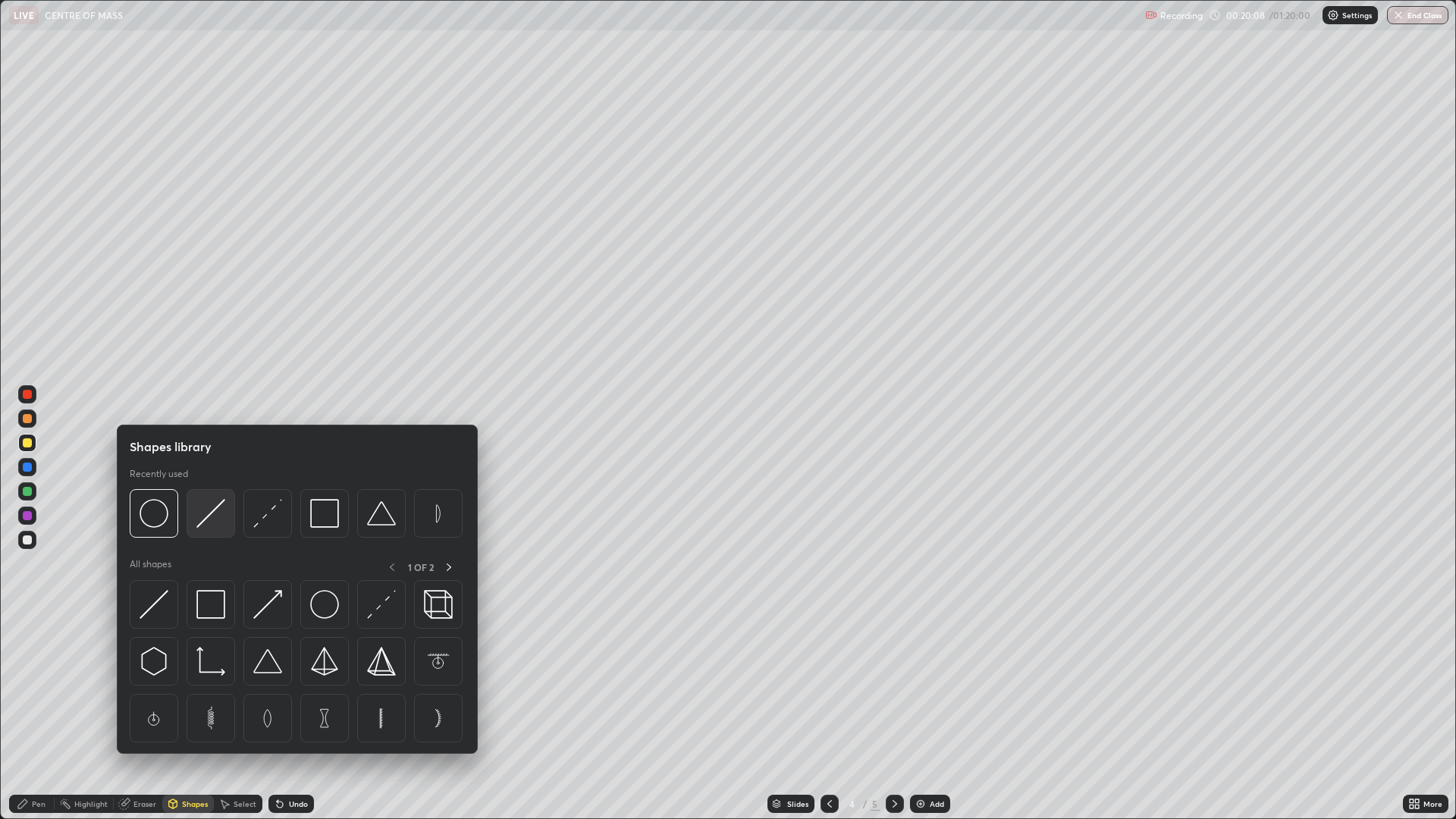
click at [203, 523] on img at bounding box center [210, 513] width 28 height 28
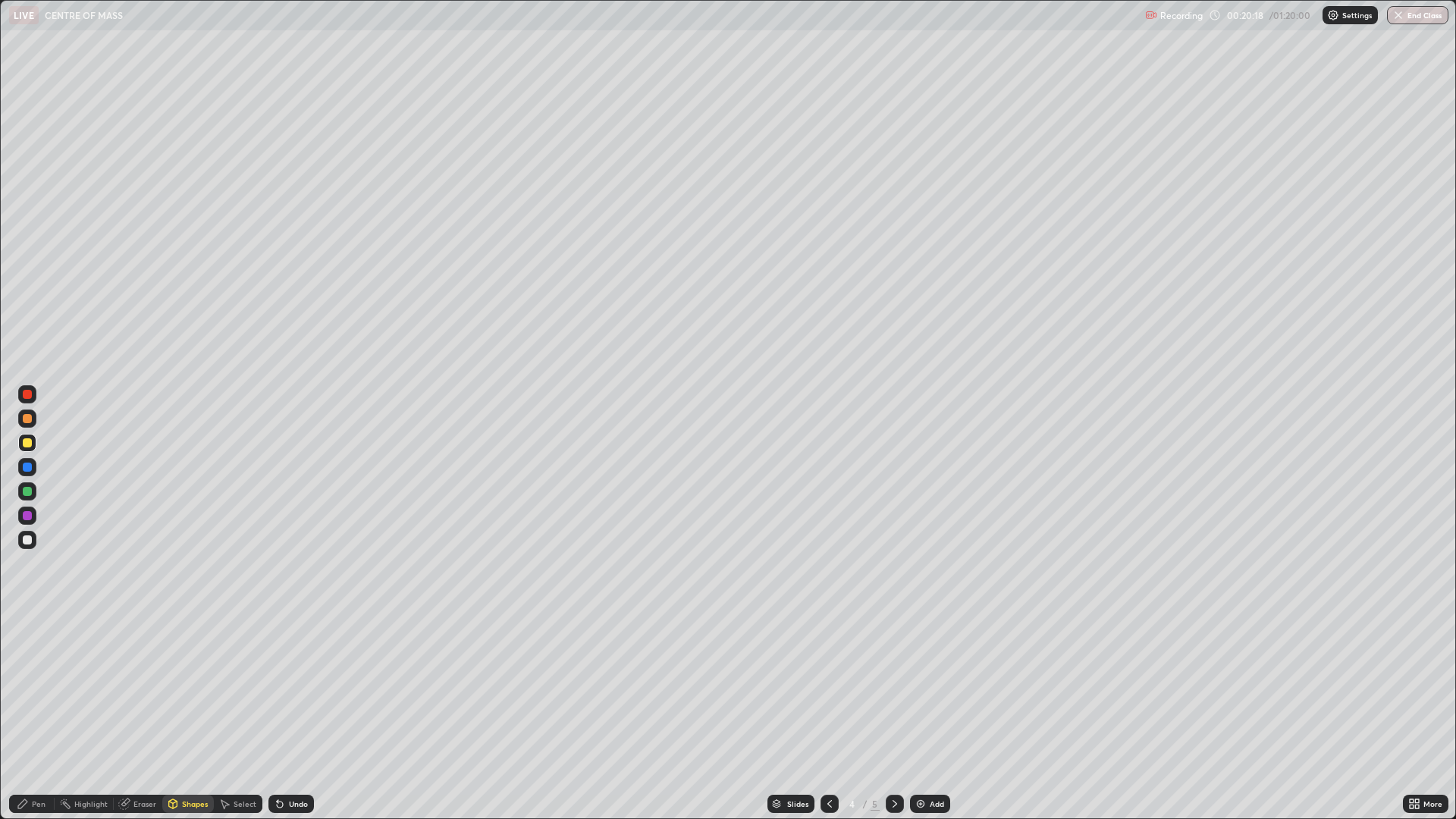
click at [38, 677] on div "Pen" at bounding box center [38, 804] width 14 height 8
click at [289, 677] on div "Undo" at bounding box center [298, 804] width 19 height 8
click at [183, 677] on div "Shapes" at bounding box center [194, 804] width 25 height 8
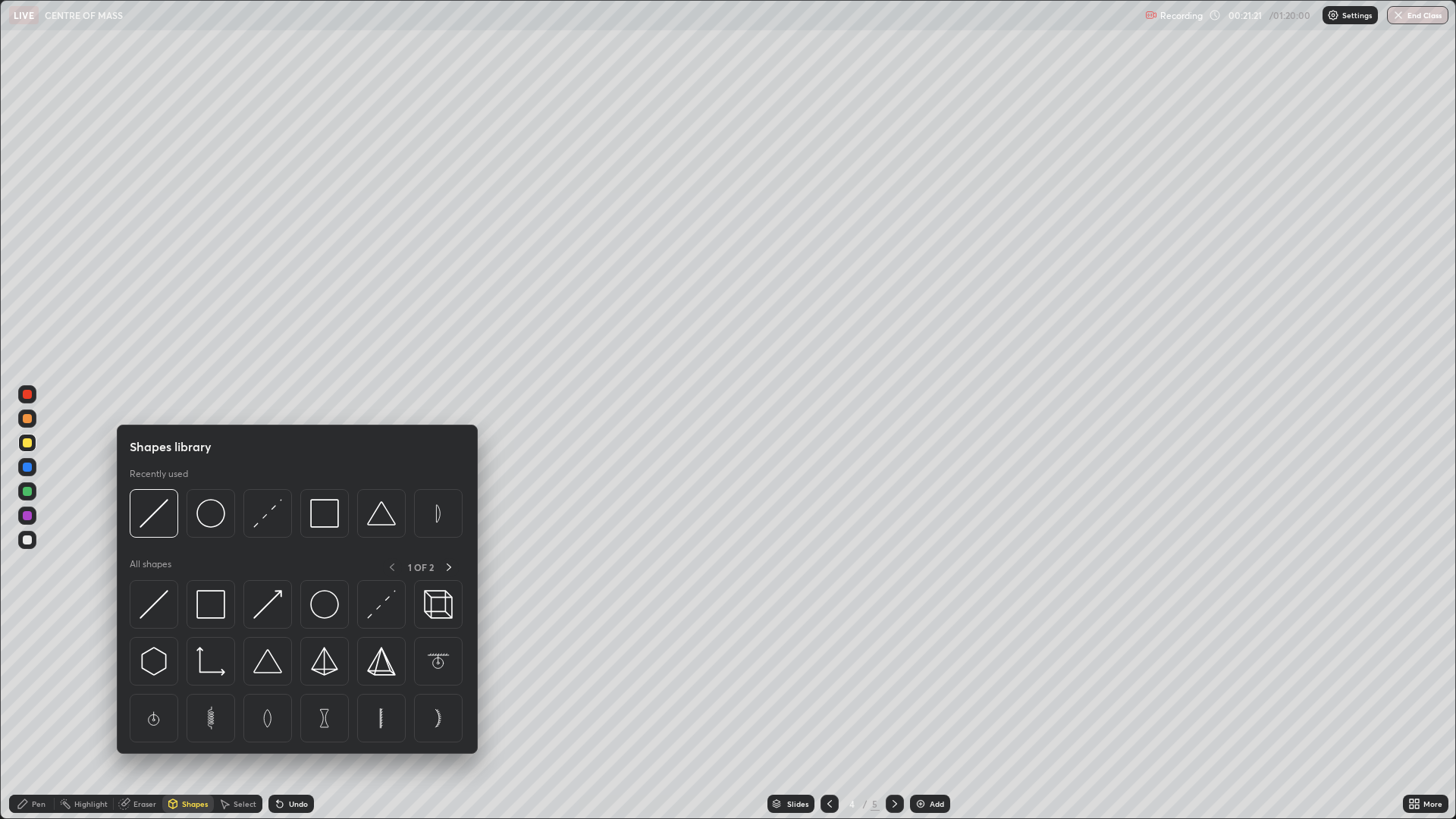
click at [161, 514] on img at bounding box center [153, 513] width 28 height 28
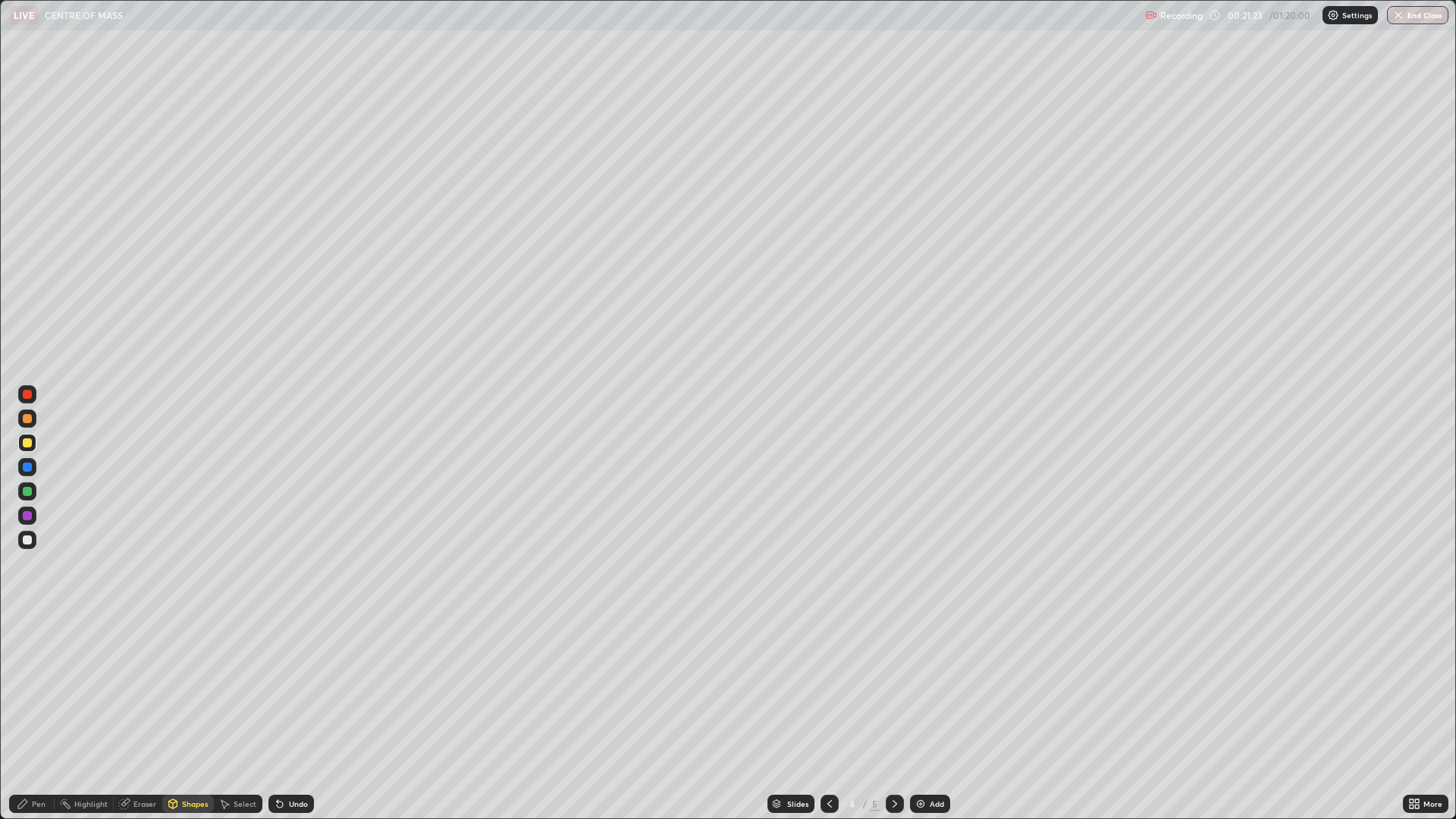
click at [306, 677] on div "Undo" at bounding box center [298, 804] width 19 height 8
click at [38, 677] on div "Pen" at bounding box center [32, 804] width 45 height 18
click at [28, 422] on div at bounding box center [28, 419] width 9 height 9
click at [193, 677] on div "Shapes" at bounding box center [194, 804] width 25 height 8
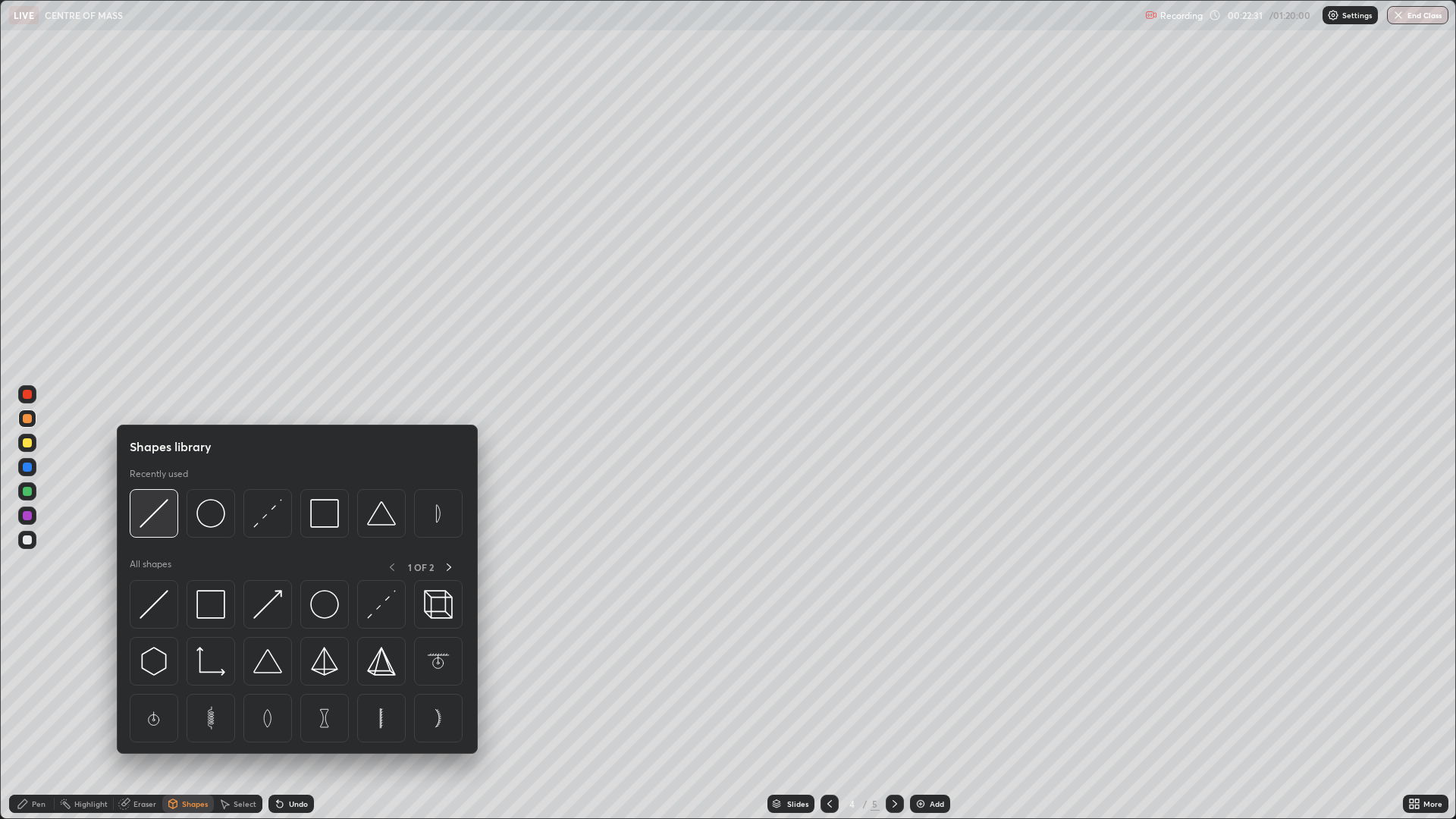
click at [159, 515] on img at bounding box center [153, 513] width 28 height 28
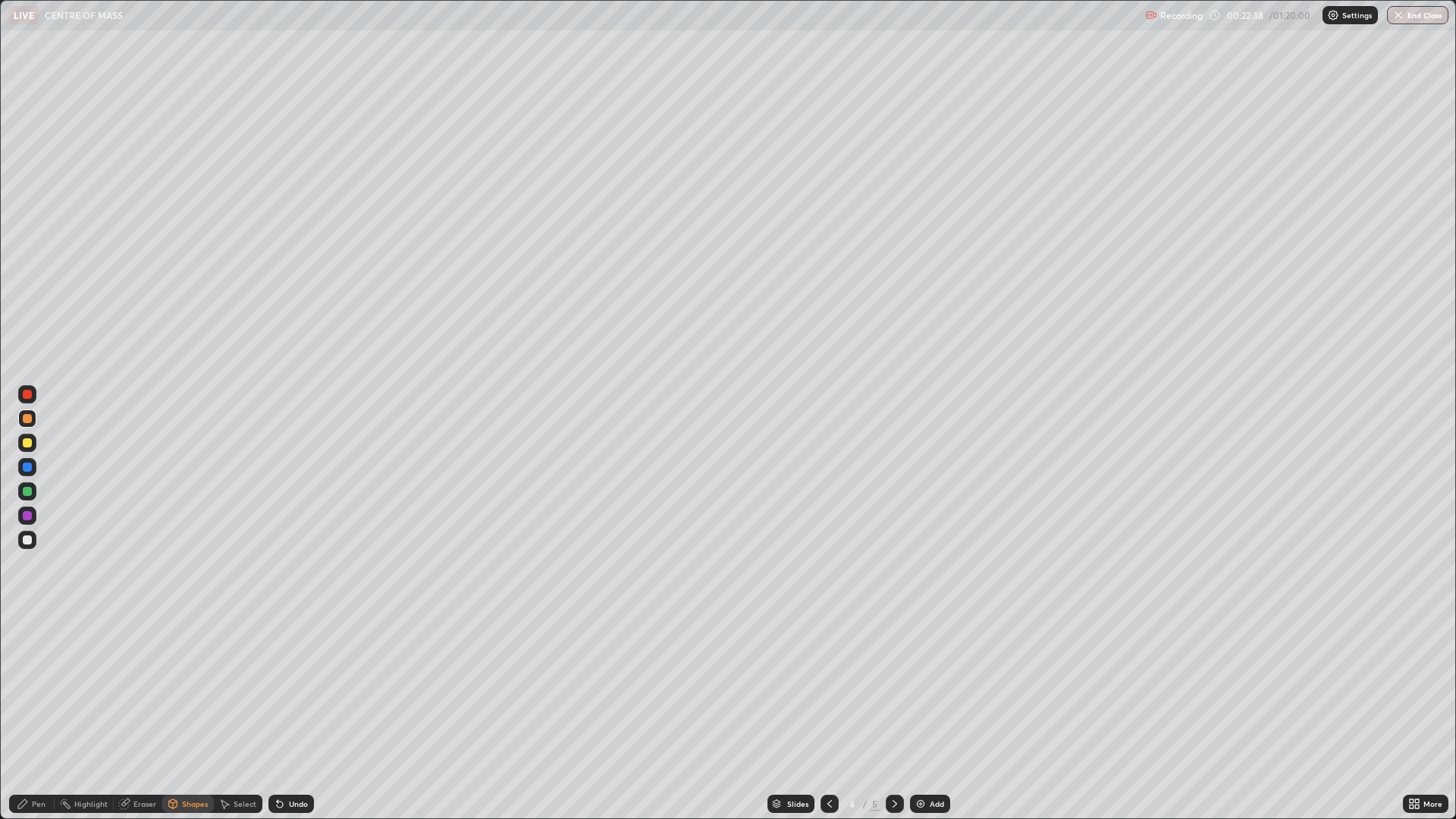
click at [33, 677] on div "Pen" at bounding box center [32, 804] width 45 height 18
click at [25, 470] on div at bounding box center [28, 467] width 9 height 9
click at [33, 515] on div at bounding box center [28, 516] width 18 height 18
click at [294, 677] on div "Undo" at bounding box center [291, 804] width 45 height 18
click at [293, 677] on div "Undo" at bounding box center [298, 804] width 19 height 8
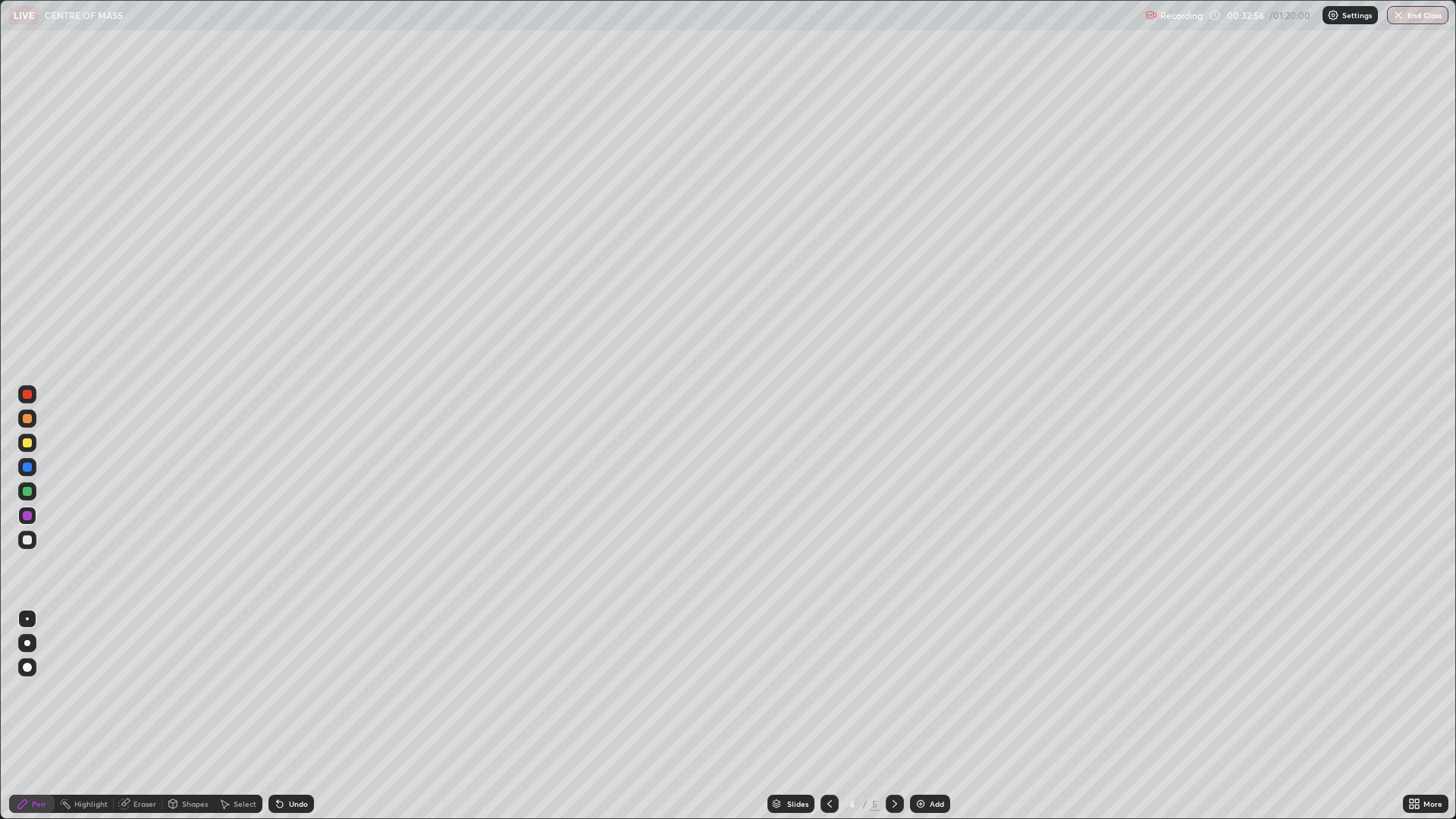
click at [930, 677] on div "Add" at bounding box center [937, 804] width 15 height 8
click at [196, 677] on div "Shapes" at bounding box center [194, 804] width 25 height 8
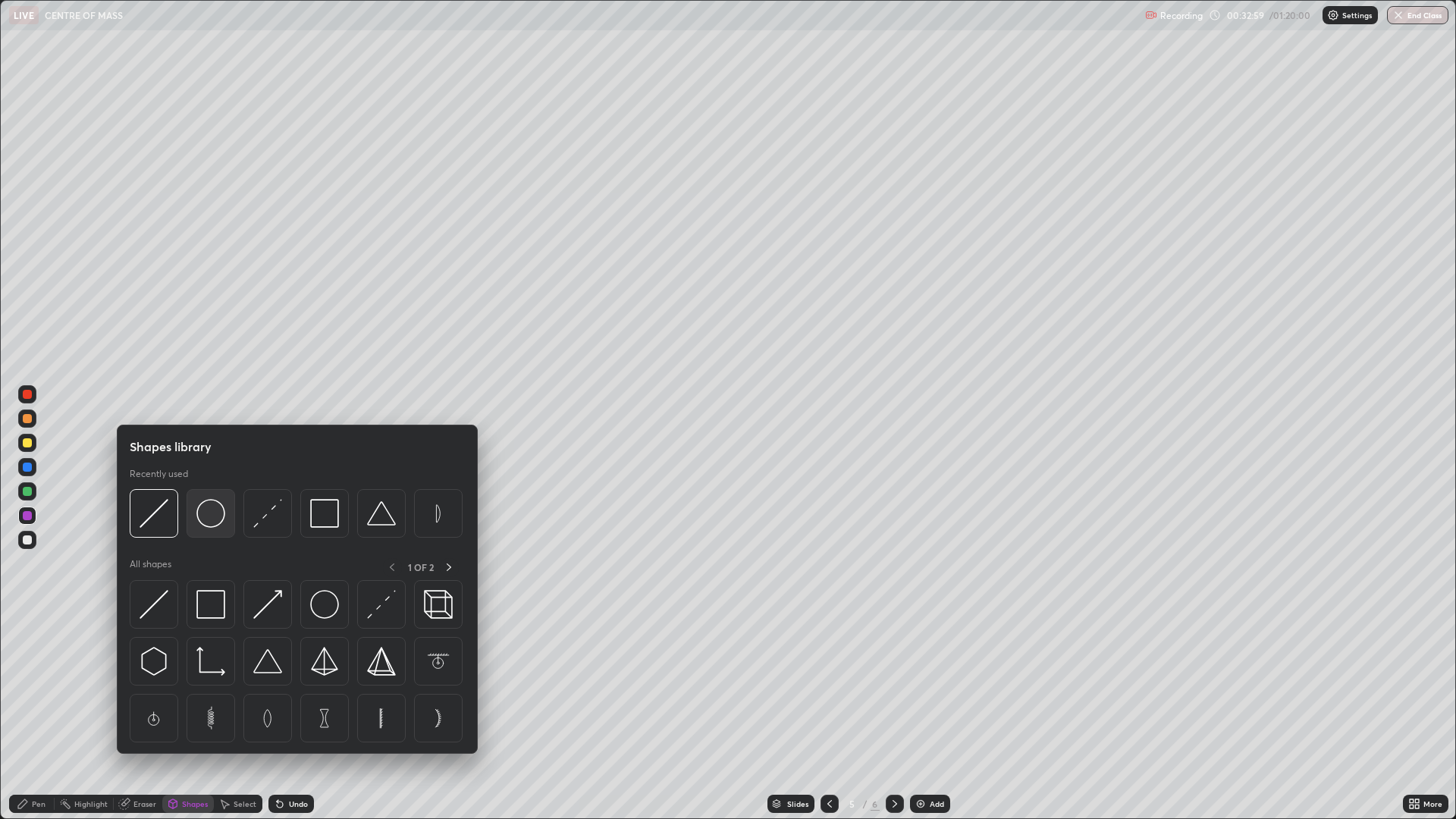
click at [216, 517] on img at bounding box center [210, 513] width 28 height 28
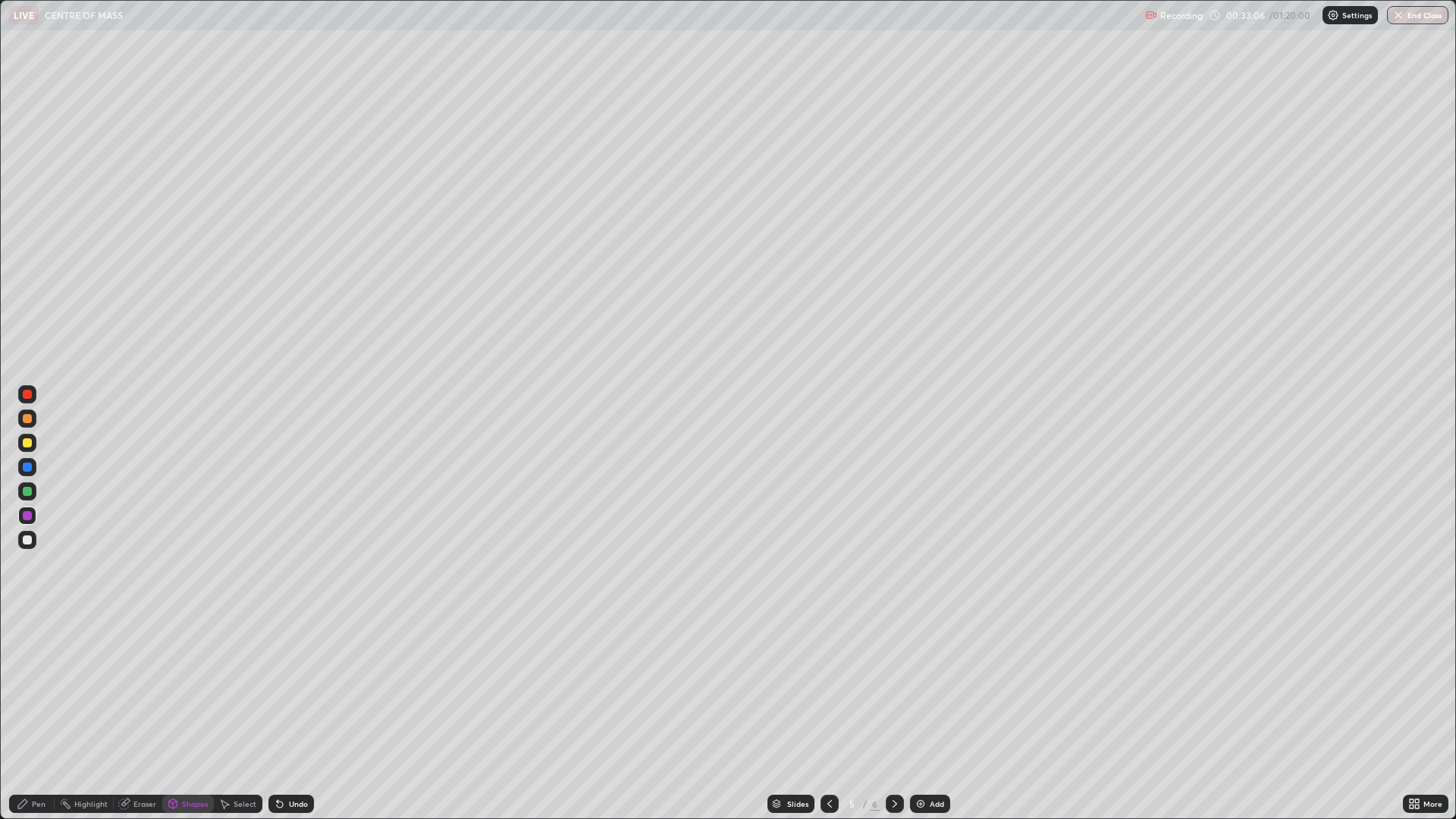
click at [189, 677] on div "Shapes" at bounding box center [194, 804] width 25 height 8
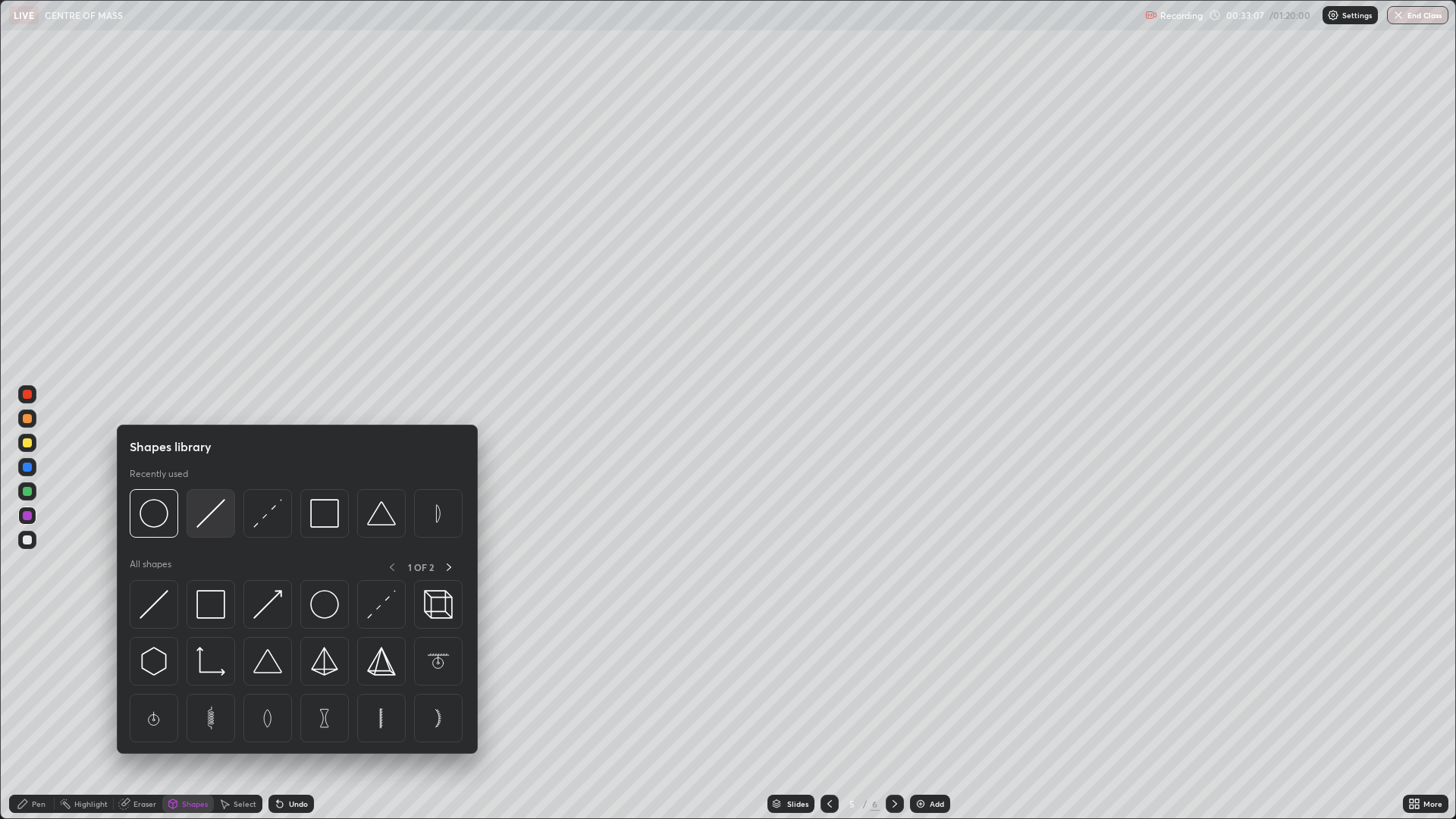
click at [219, 513] on img at bounding box center [210, 513] width 28 height 28
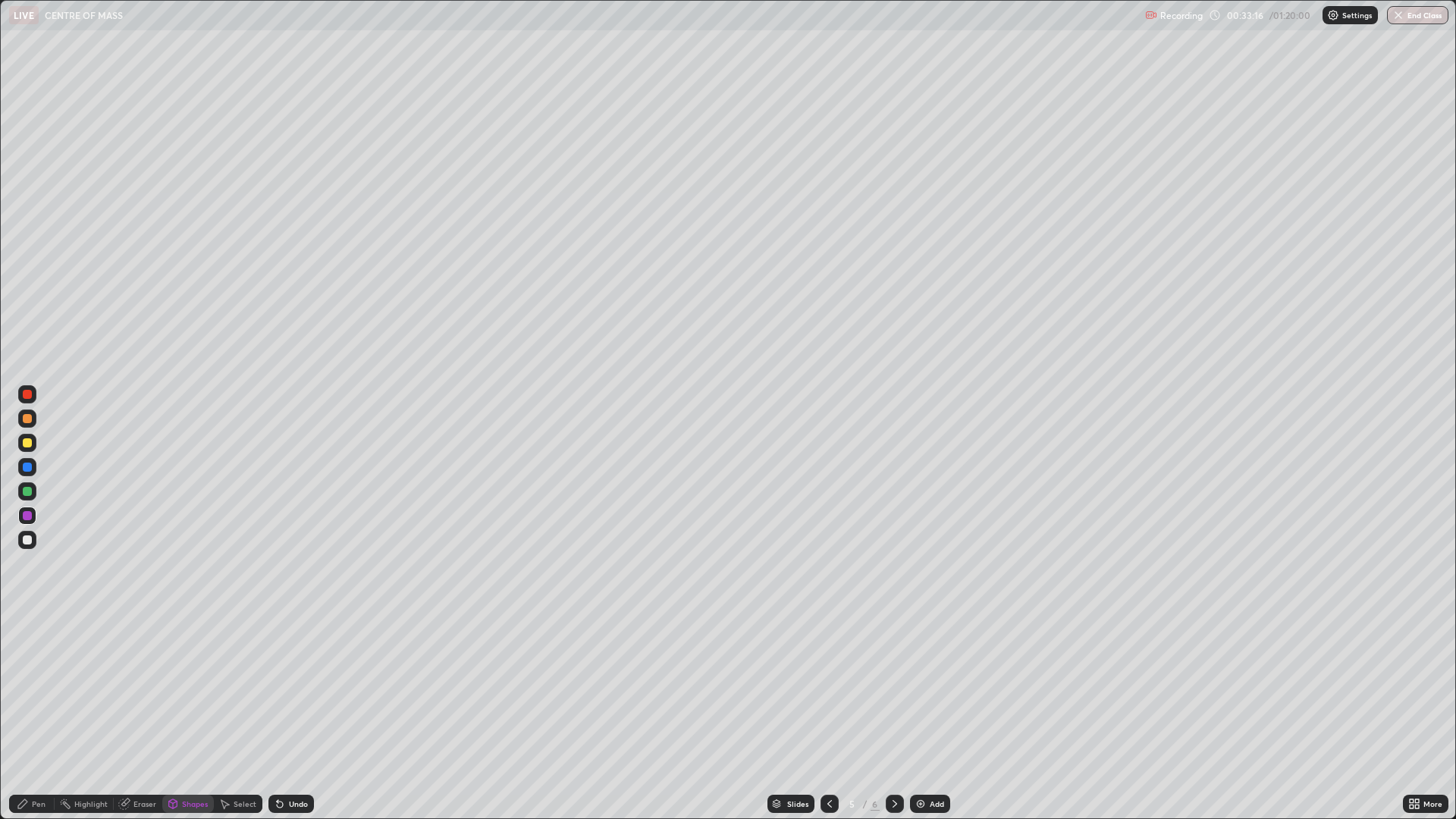
click at [191, 677] on div "Shapes" at bounding box center [194, 804] width 25 height 8
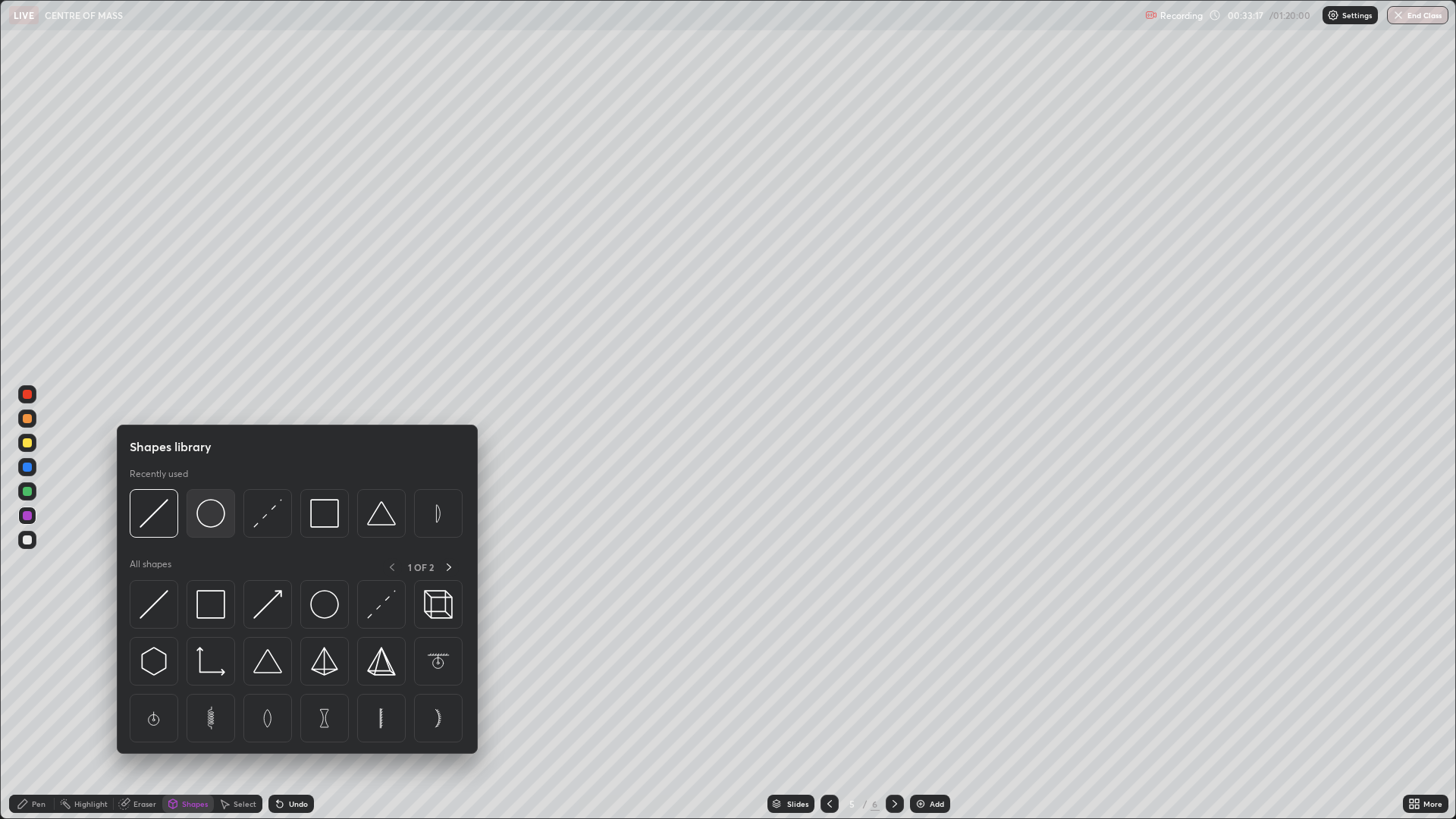
click at [213, 514] on img at bounding box center [210, 513] width 28 height 28
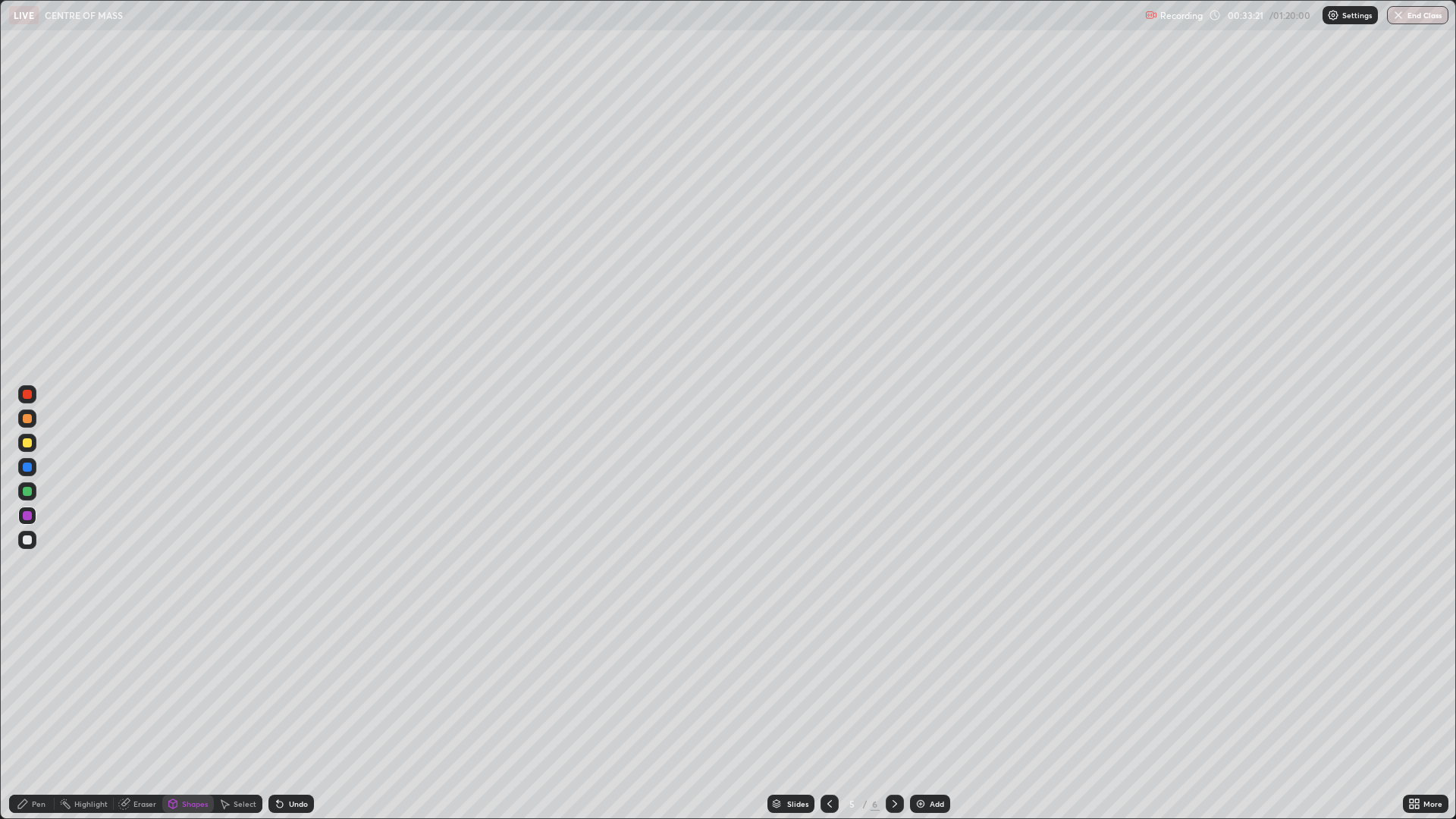
click at [297, 677] on div "Undo" at bounding box center [298, 804] width 19 height 8
click at [300, 677] on div "Undo" at bounding box center [298, 804] width 19 height 8
click at [294, 677] on div "Undo" at bounding box center [298, 804] width 19 height 8
click at [289, 677] on div "Undo" at bounding box center [298, 804] width 19 height 8
click at [302, 677] on div "Undo" at bounding box center [298, 804] width 19 height 8
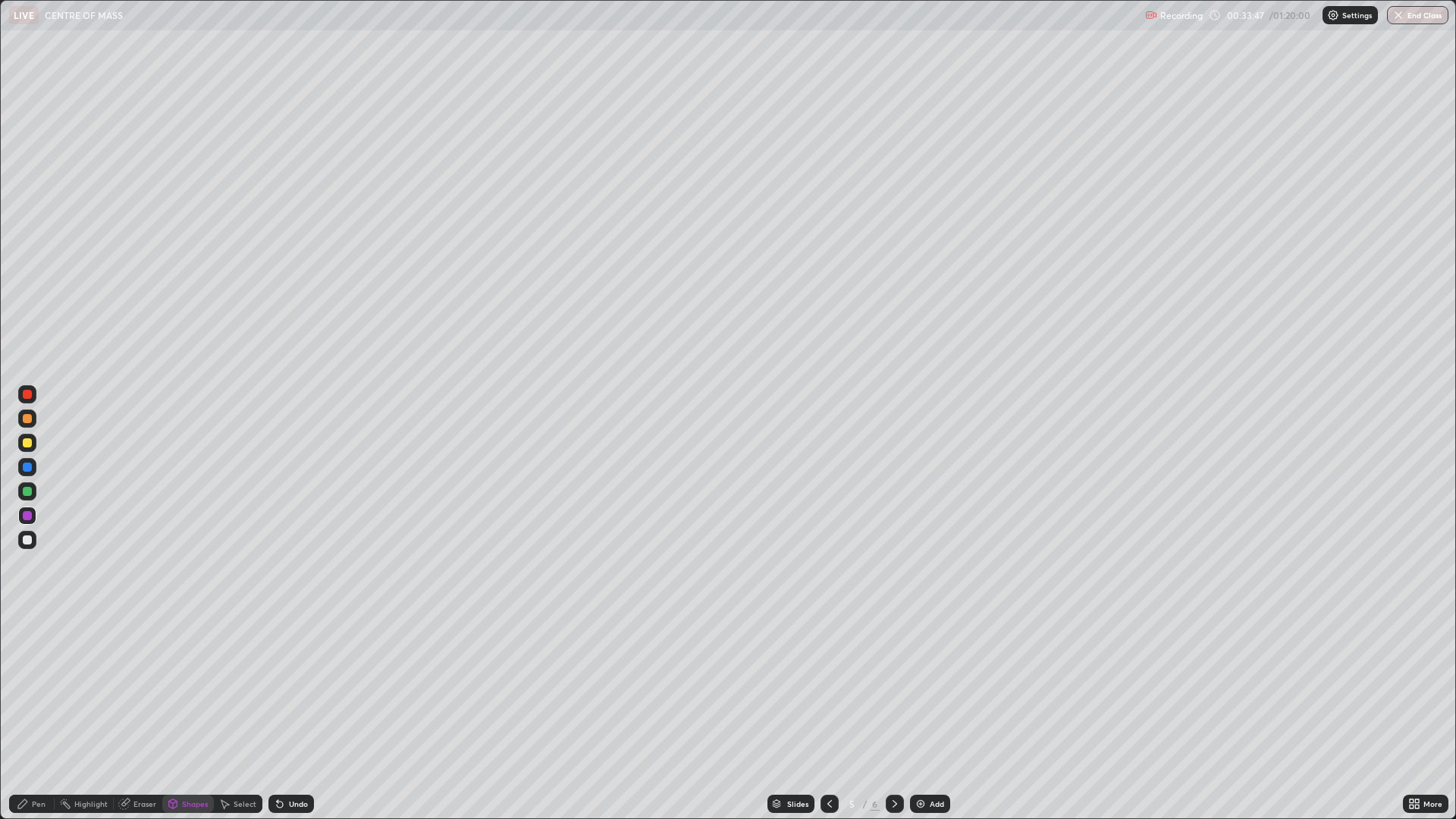
click at [293, 677] on div "Undo" at bounding box center [291, 804] width 45 height 18
click at [306, 677] on div "Undo" at bounding box center [298, 804] width 19 height 8
click at [296, 677] on div "Undo" at bounding box center [298, 804] width 19 height 8
click at [299, 677] on div "Undo" at bounding box center [298, 804] width 19 height 8
click at [300, 677] on div "Undo" at bounding box center [298, 804] width 19 height 8
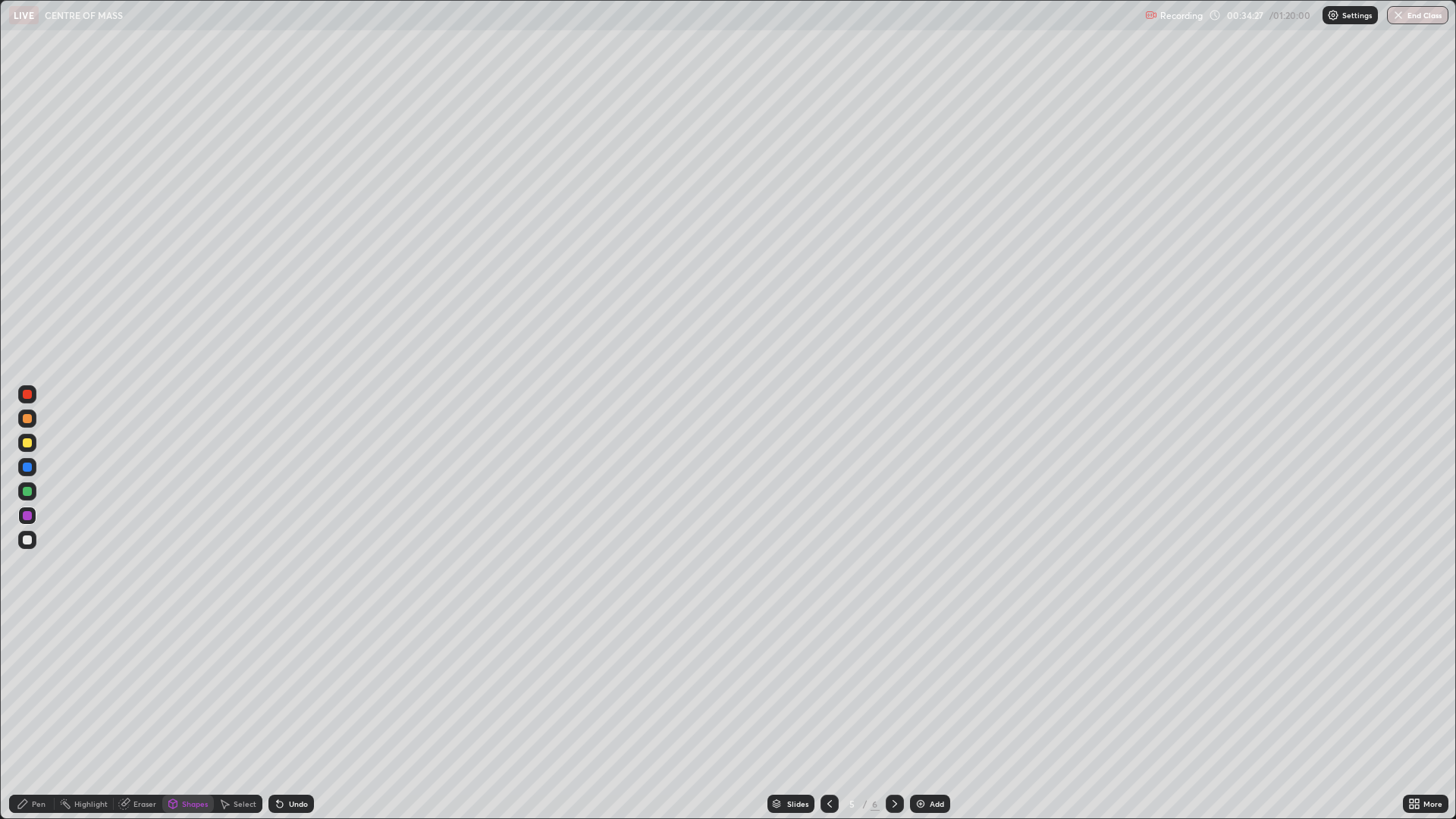
click at [289, 677] on div "Undo" at bounding box center [298, 804] width 19 height 8
click at [300, 677] on div "Undo" at bounding box center [291, 804] width 45 height 18
click at [185, 677] on div "Shapes" at bounding box center [194, 804] width 25 height 8
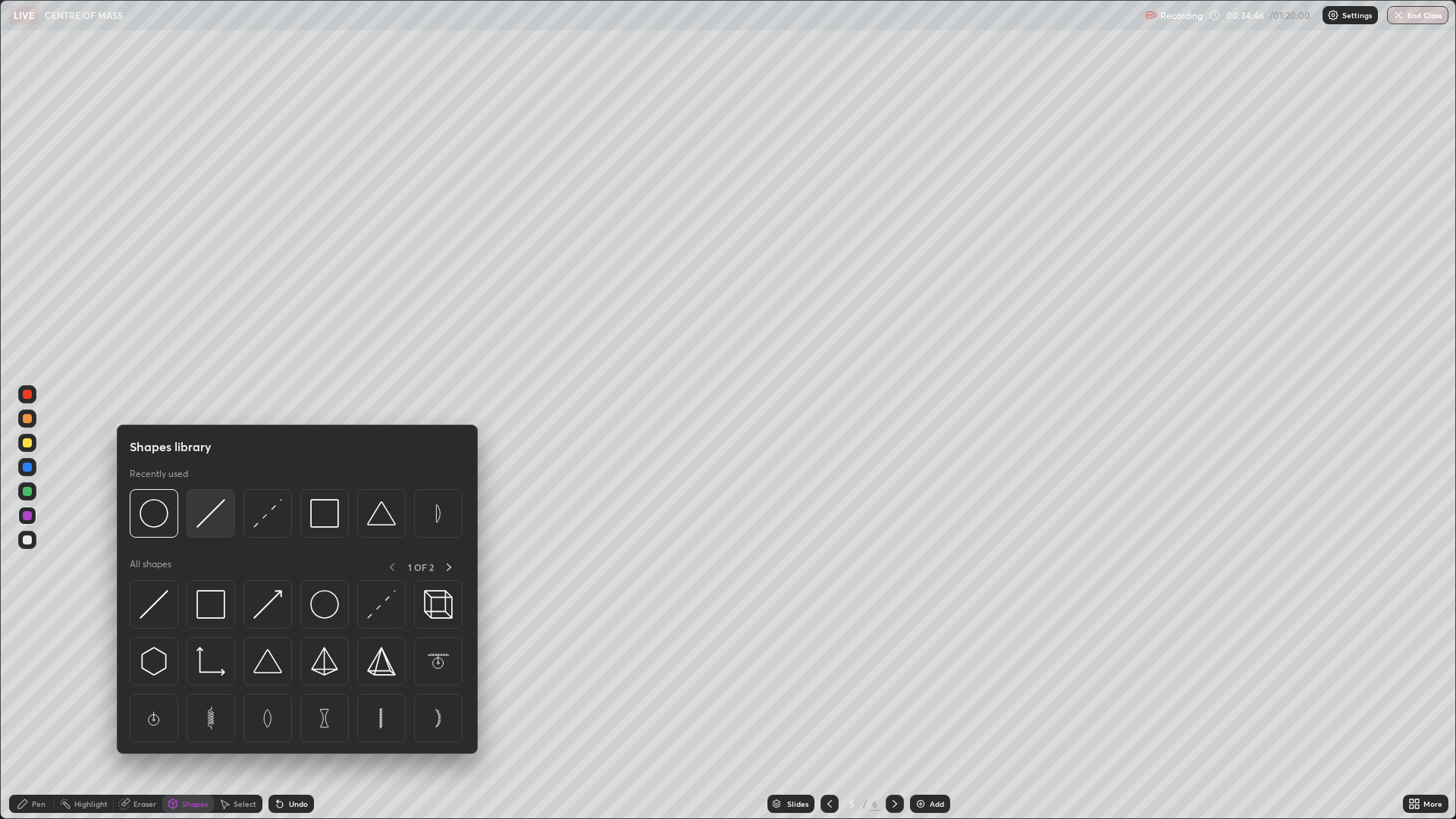
click at [219, 523] on img at bounding box center [210, 513] width 28 height 28
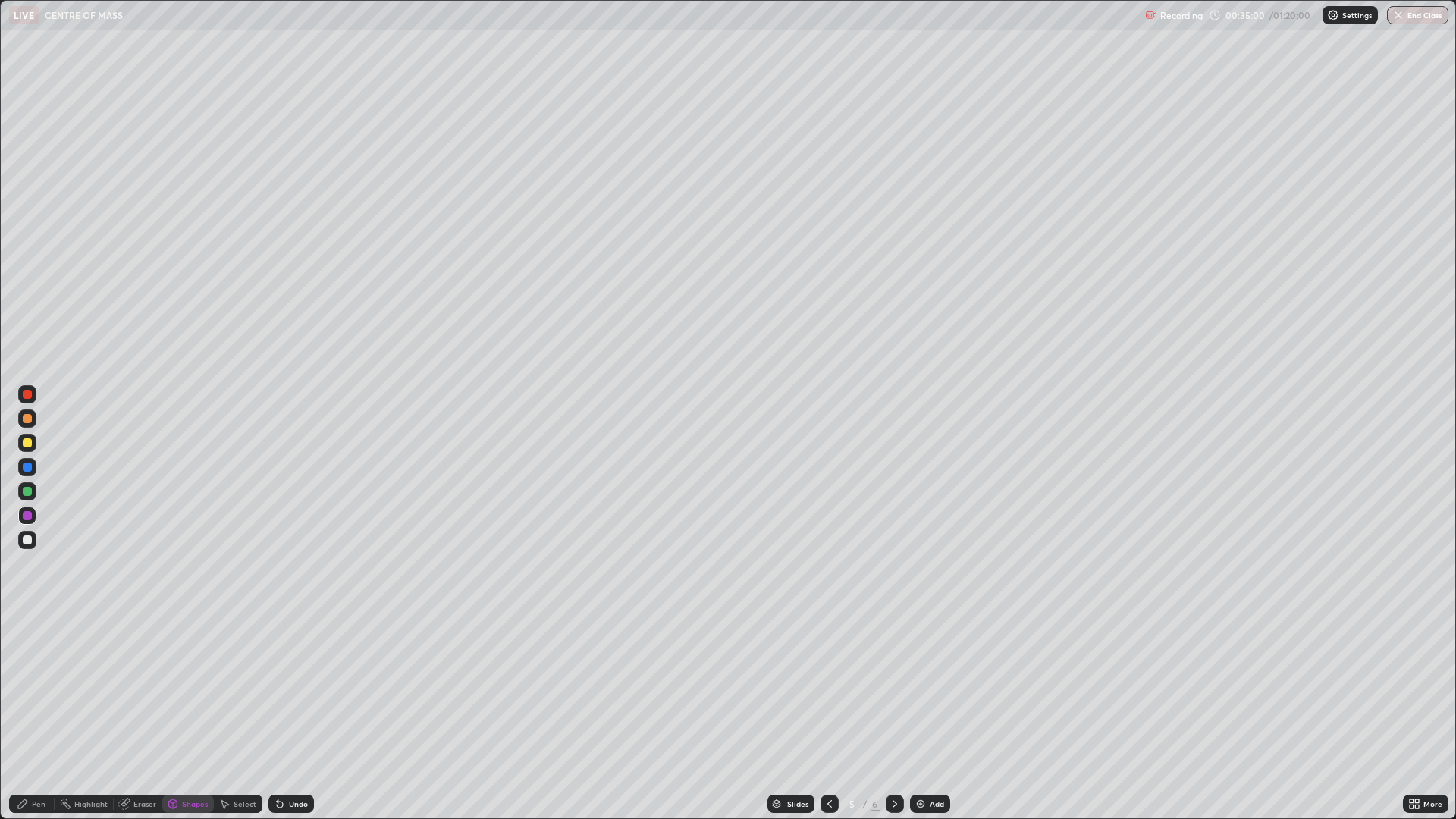
click at [303, 677] on div "Undo" at bounding box center [298, 804] width 19 height 8
click at [303, 677] on div "Undo" at bounding box center [298, 804] width 19 height 8
click at [33, 677] on div "Pen" at bounding box center [38, 804] width 14 height 8
click at [26, 420] on div at bounding box center [28, 419] width 9 height 9
click at [25, 515] on div at bounding box center [28, 516] width 9 height 9
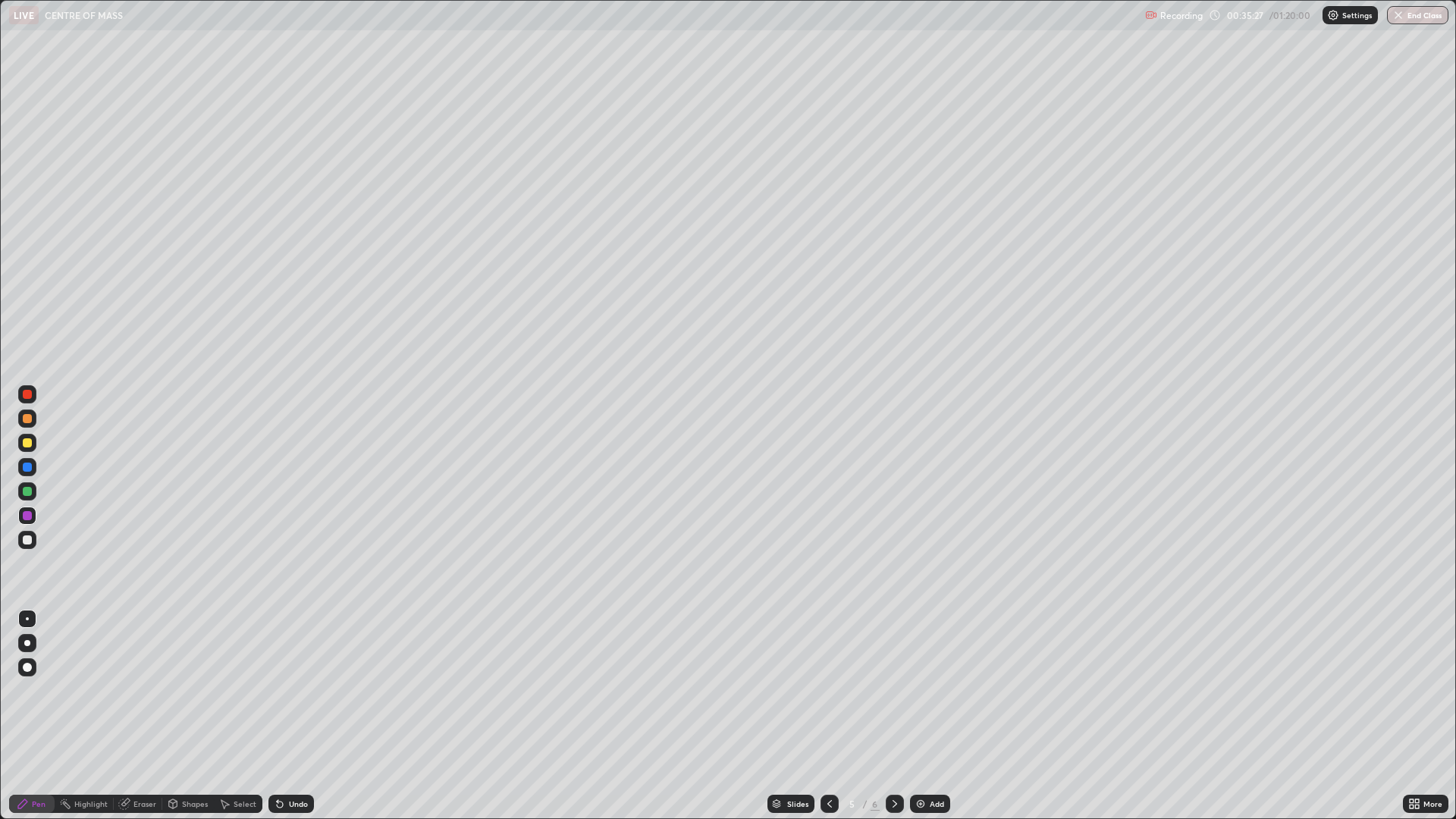
click at [179, 677] on div "Shapes" at bounding box center [188, 804] width 52 height 18
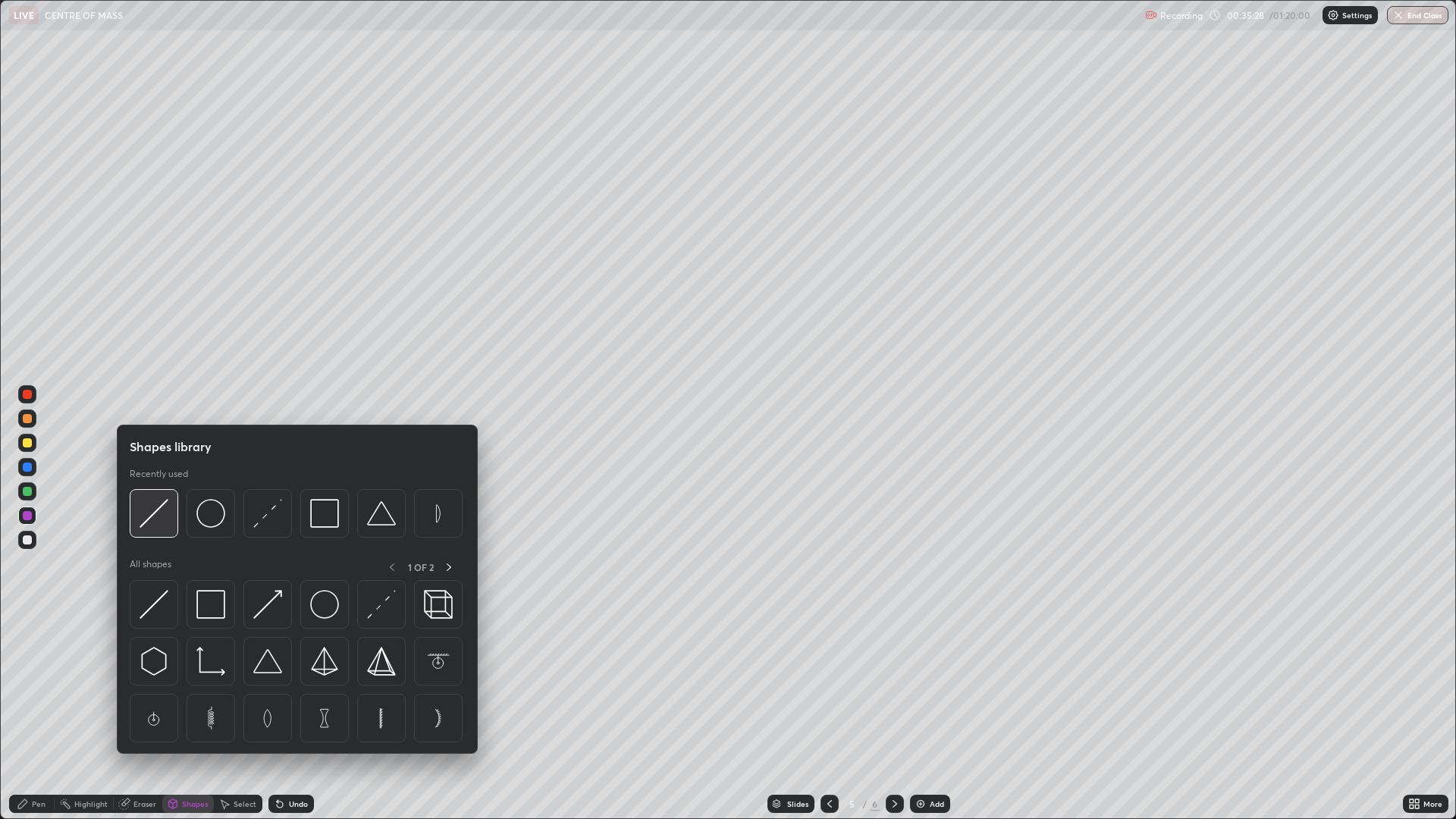
click at [159, 514] on img at bounding box center [153, 513] width 28 height 28
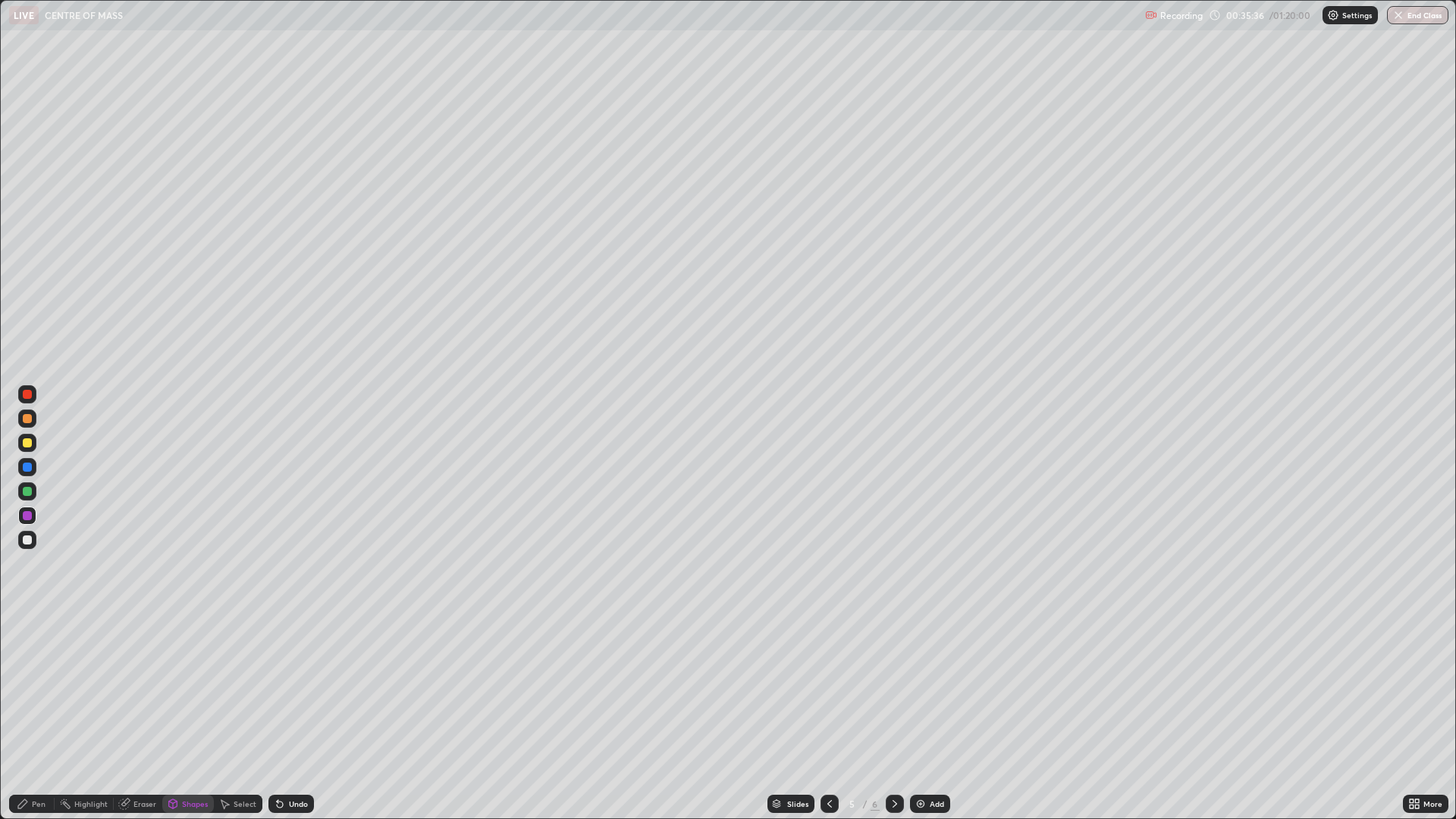
click at [32, 677] on div "Pen" at bounding box center [38, 804] width 14 height 8
click at [31, 420] on div at bounding box center [28, 419] width 9 height 9
click at [31, 443] on div at bounding box center [28, 443] width 9 height 9
click at [25, 470] on div at bounding box center [28, 467] width 9 height 9
click at [292, 677] on div "Undo" at bounding box center [298, 804] width 19 height 8
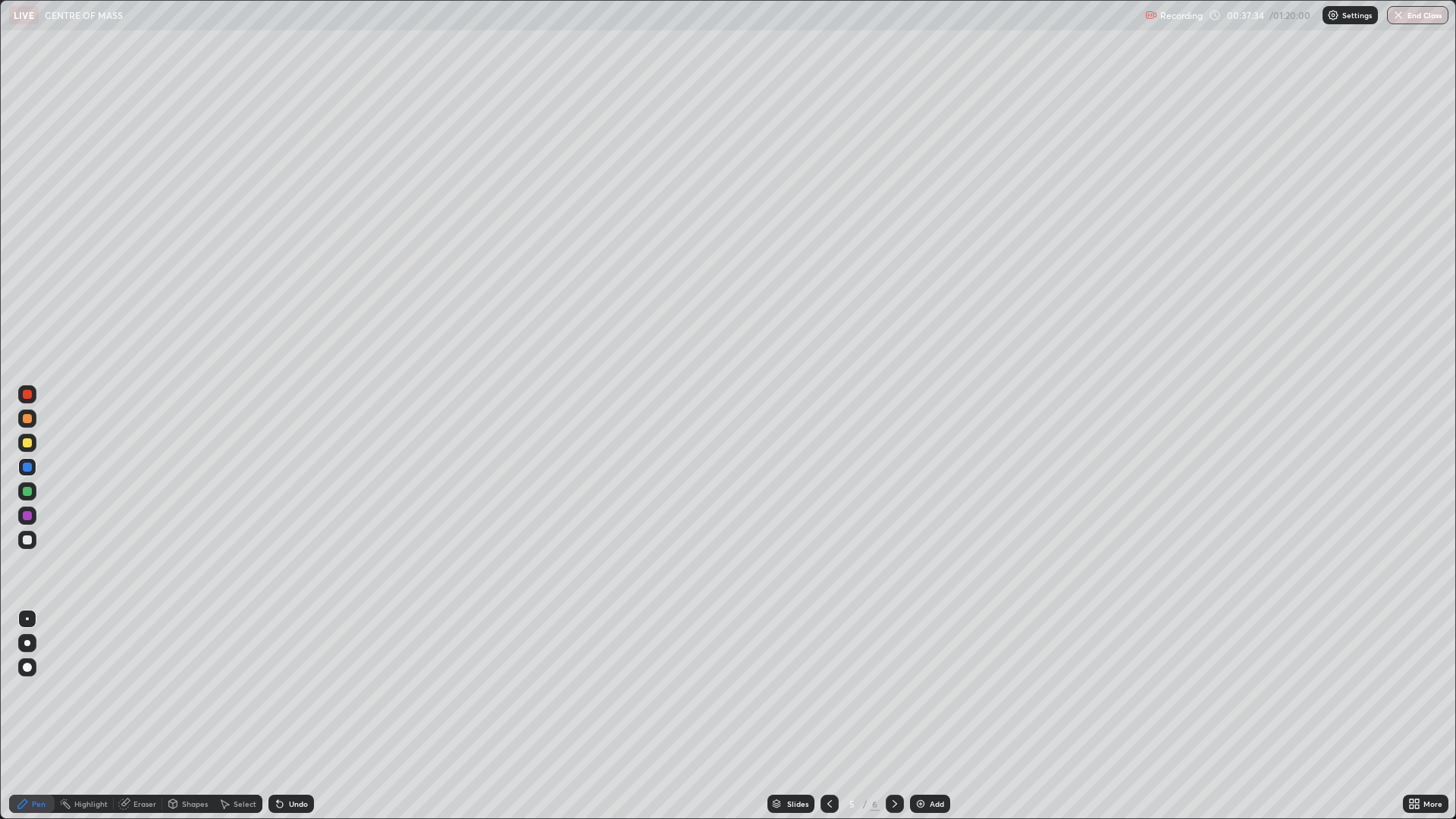
click at [300, 677] on div "Undo" at bounding box center [291, 804] width 45 height 18
click at [292, 677] on div "Undo" at bounding box center [291, 804] width 45 height 18
click at [25, 539] on div at bounding box center [28, 540] width 9 height 9
click at [296, 677] on div "Undo" at bounding box center [298, 804] width 19 height 8
click at [930, 677] on div "Add" at bounding box center [937, 804] width 15 height 8
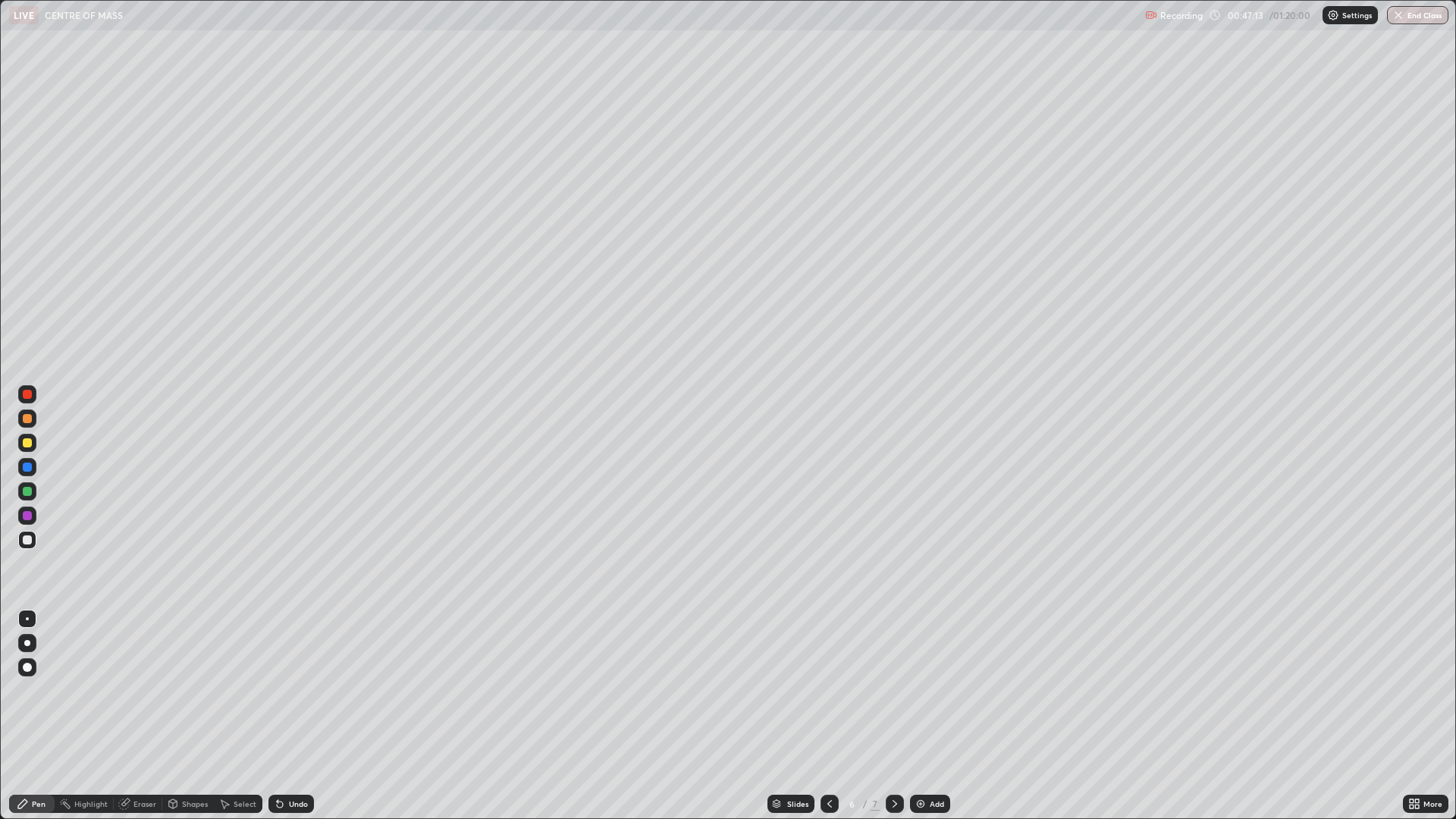
click at [37, 677] on div "Pen" at bounding box center [38, 804] width 14 height 8
click at [30, 420] on div at bounding box center [28, 419] width 9 height 9
click at [190, 677] on div "Shapes" at bounding box center [194, 804] width 25 height 8
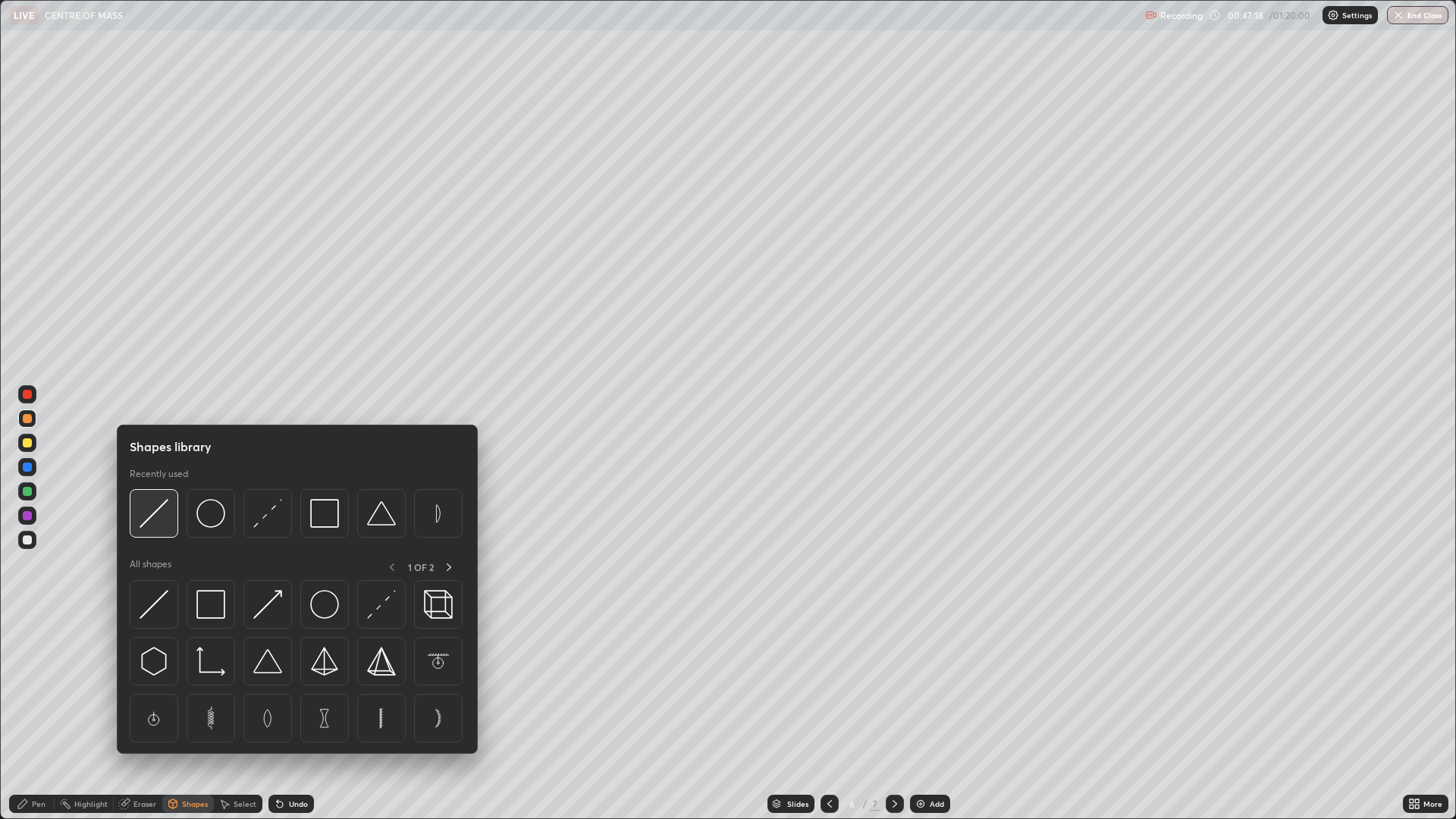
click at [152, 520] on img at bounding box center [153, 513] width 28 height 28
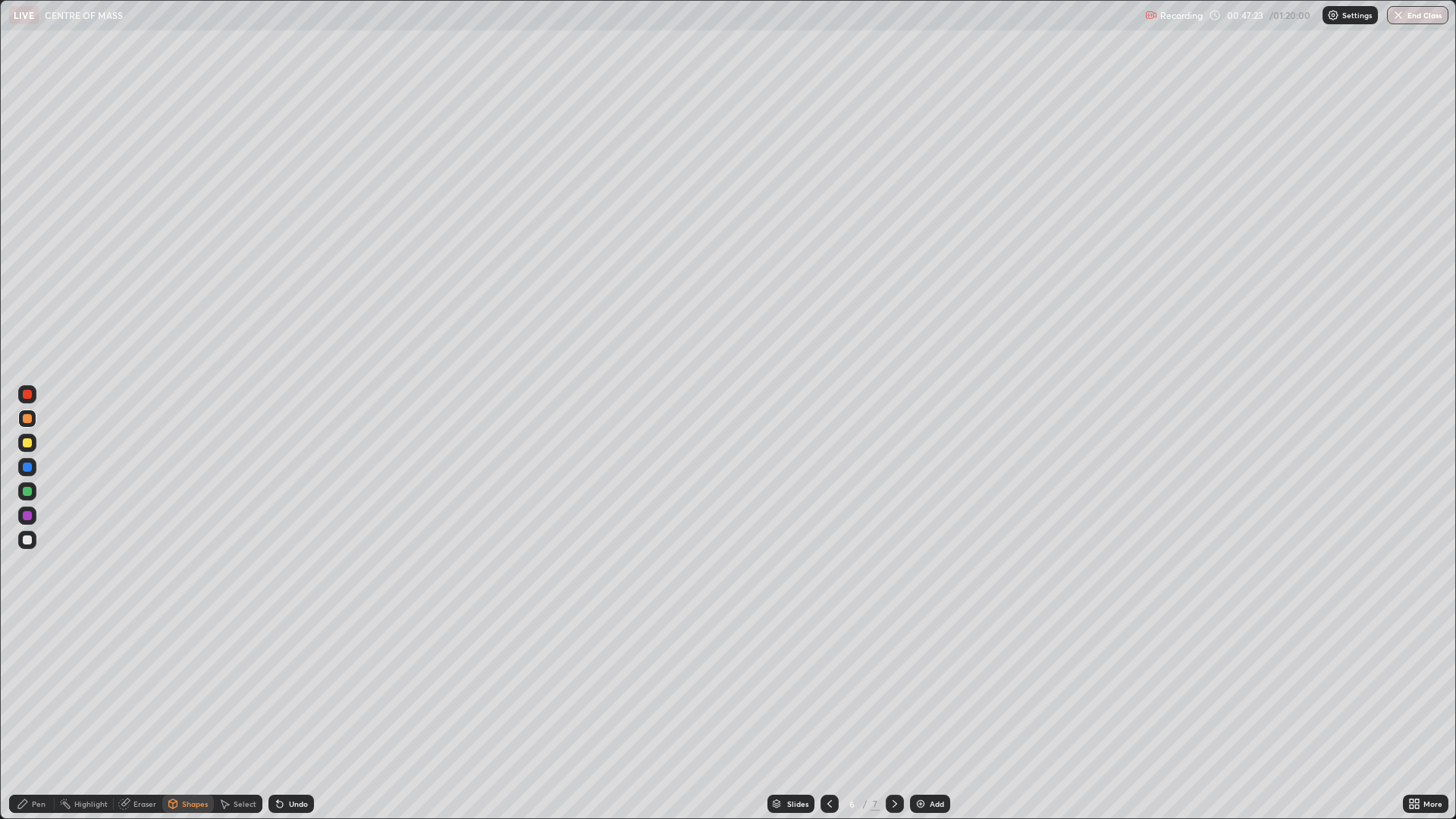
click at [32, 677] on div "Pen" at bounding box center [32, 804] width 45 height 18
click at [284, 677] on div "Undo" at bounding box center [291, 804] width 45 height 18
click at [28, 516] on div at bounding box center [28, 516] width 9 height 9
click at [893, 677] on icon at bounding box center [895, 804] width 12 height 12
click at [925, 677] on div "Add" at bounding box center [930, 804] width 40 height 18
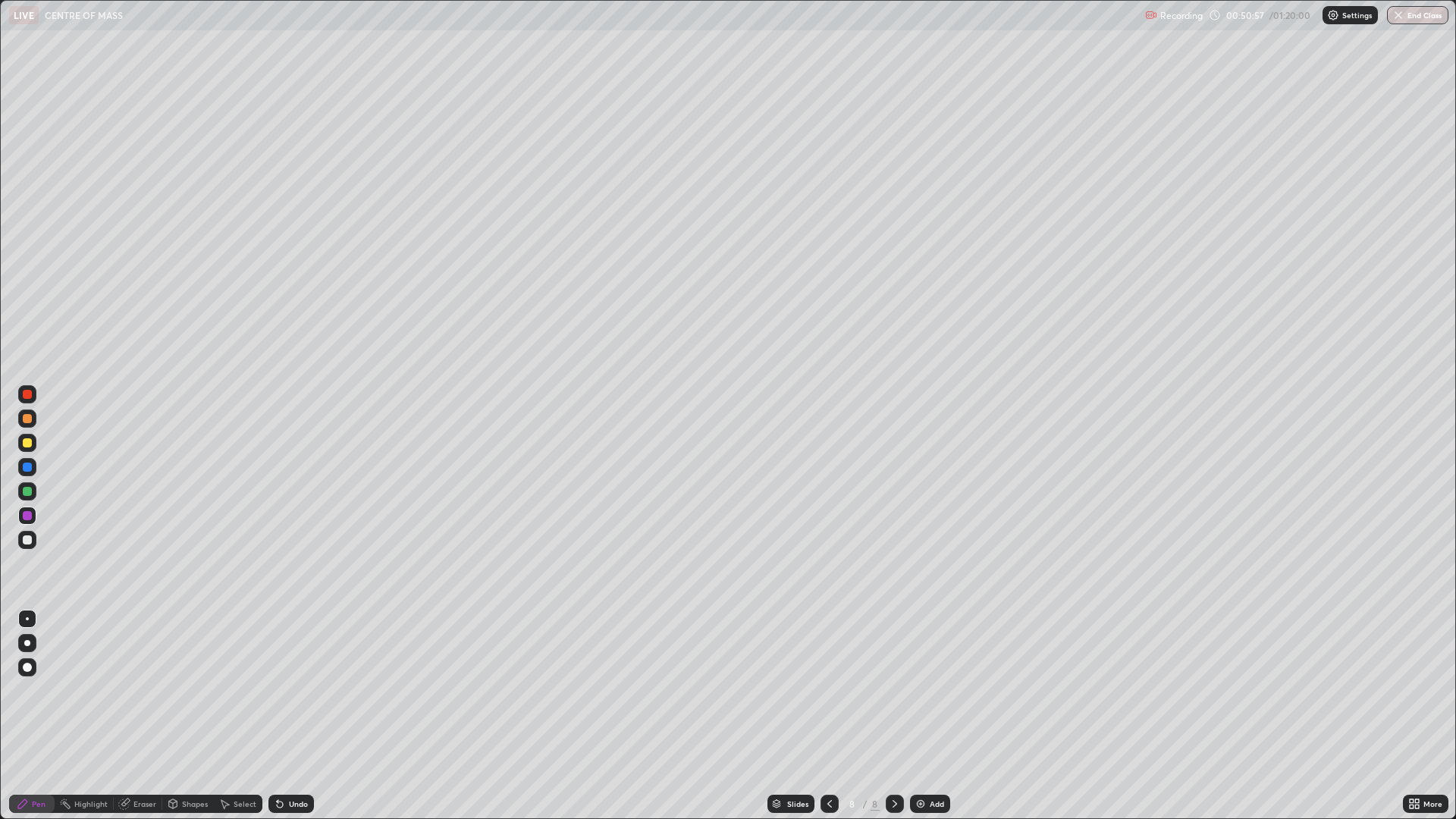
click at [23, 422] on div at bounding box center [28, 419] width 9 height 9
click at [189, 677] on div "Shapes" at bounding box center [194, 804] width 25 height 8
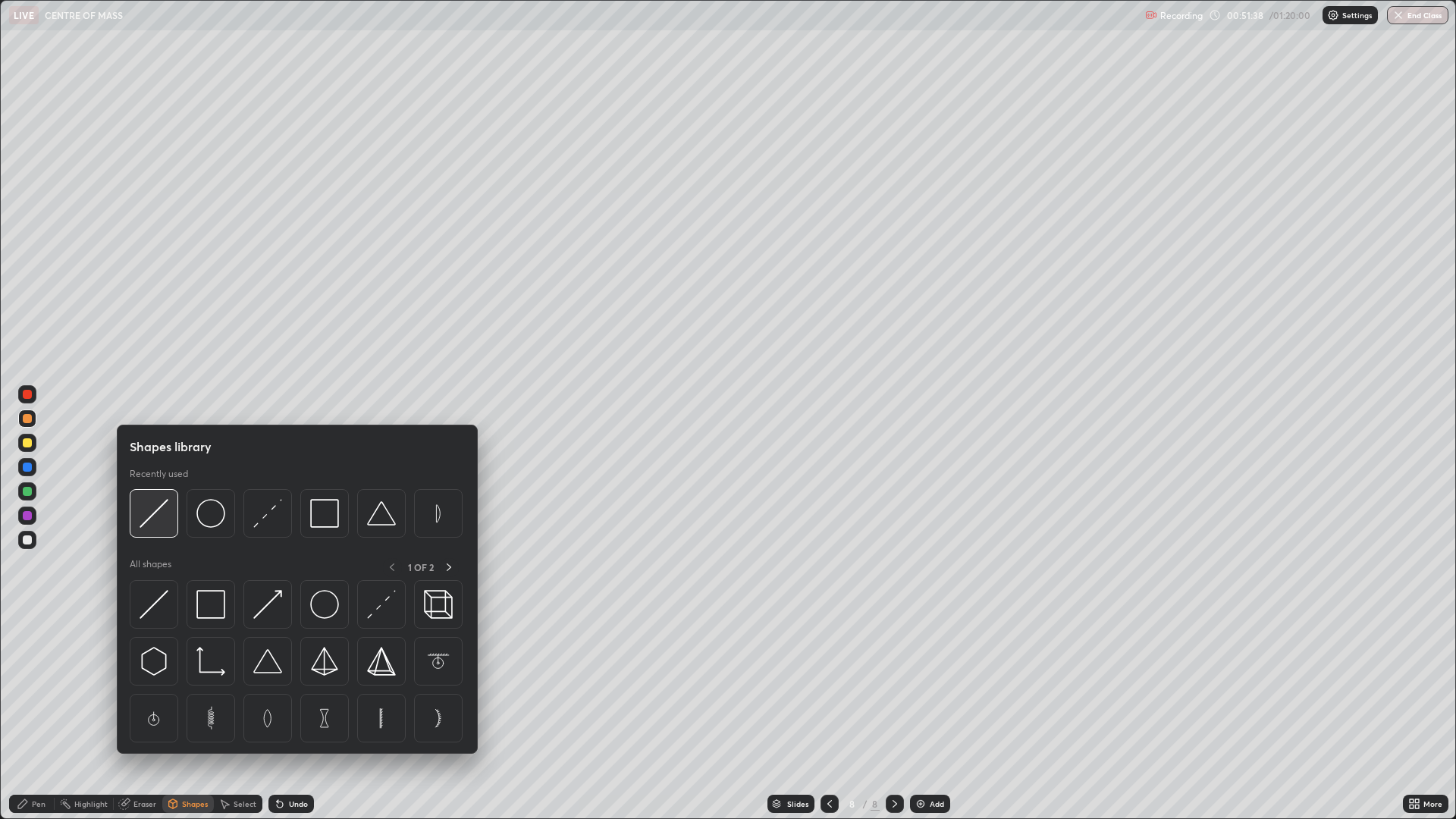
click at [146, 523] on img at bounding box center [153, 513] width 28 height 28
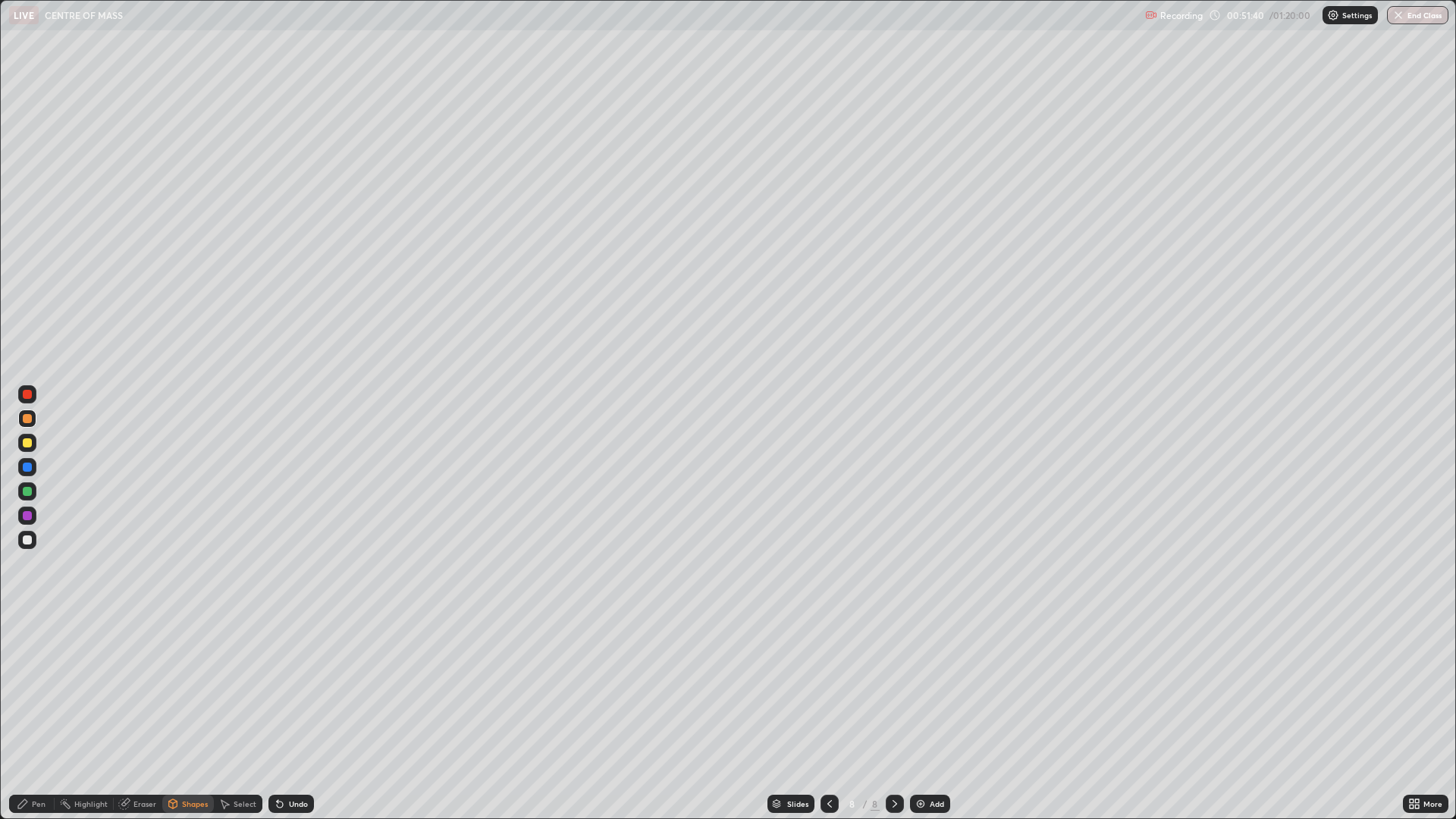
click at [30, 540] on div at bounding box center [28, 540] width 9 height 9
click at [38, 677] on div "Pen" at bounding box center [38, 804] width 14 height 8
click at [25, 471] on div at bounding box center [28, 467] width 9 height 9
click at [303, 677] on div "Undo" at bounding box center [298, 804] width 19 height 8
click at [293, 677] on div "Undo" at bounding box center [291, 804] width 45 height 18
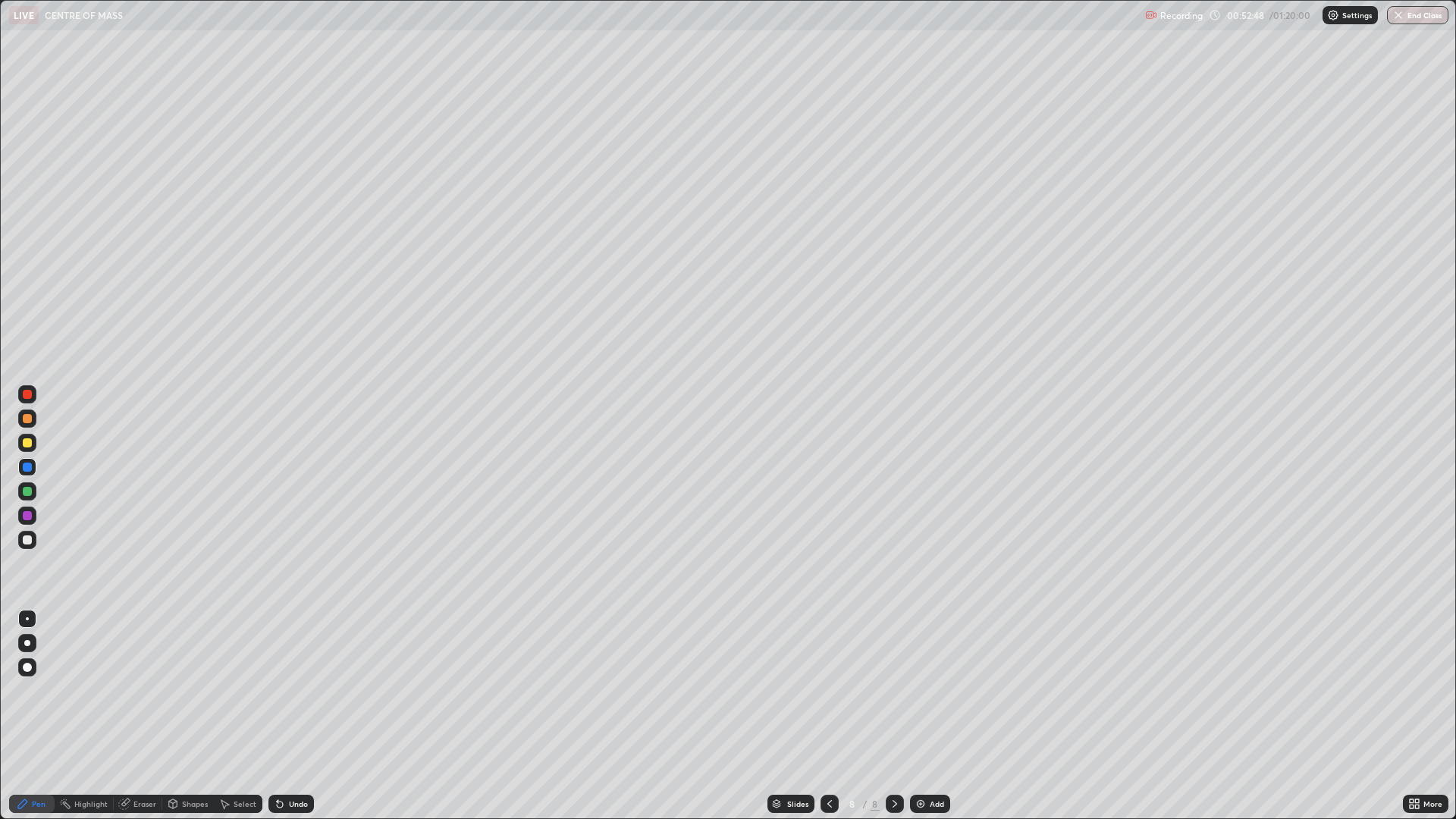
click at [295, 677] on div "Undo" at bounding box center [291, 804] width 45 height 18
click at [296, 677] on div "Undo" at bounding box center [291, 804] width 45 height 18
click at [293, 677] on div "Undo" at bounding box center [298, 804] width 19 height 8
click at [32, 517] on div at bounding box center [28, 516] width 18 height 18
click at [299, 677] on div "Undo" at bounding box center [298, 804] width 19 height 8
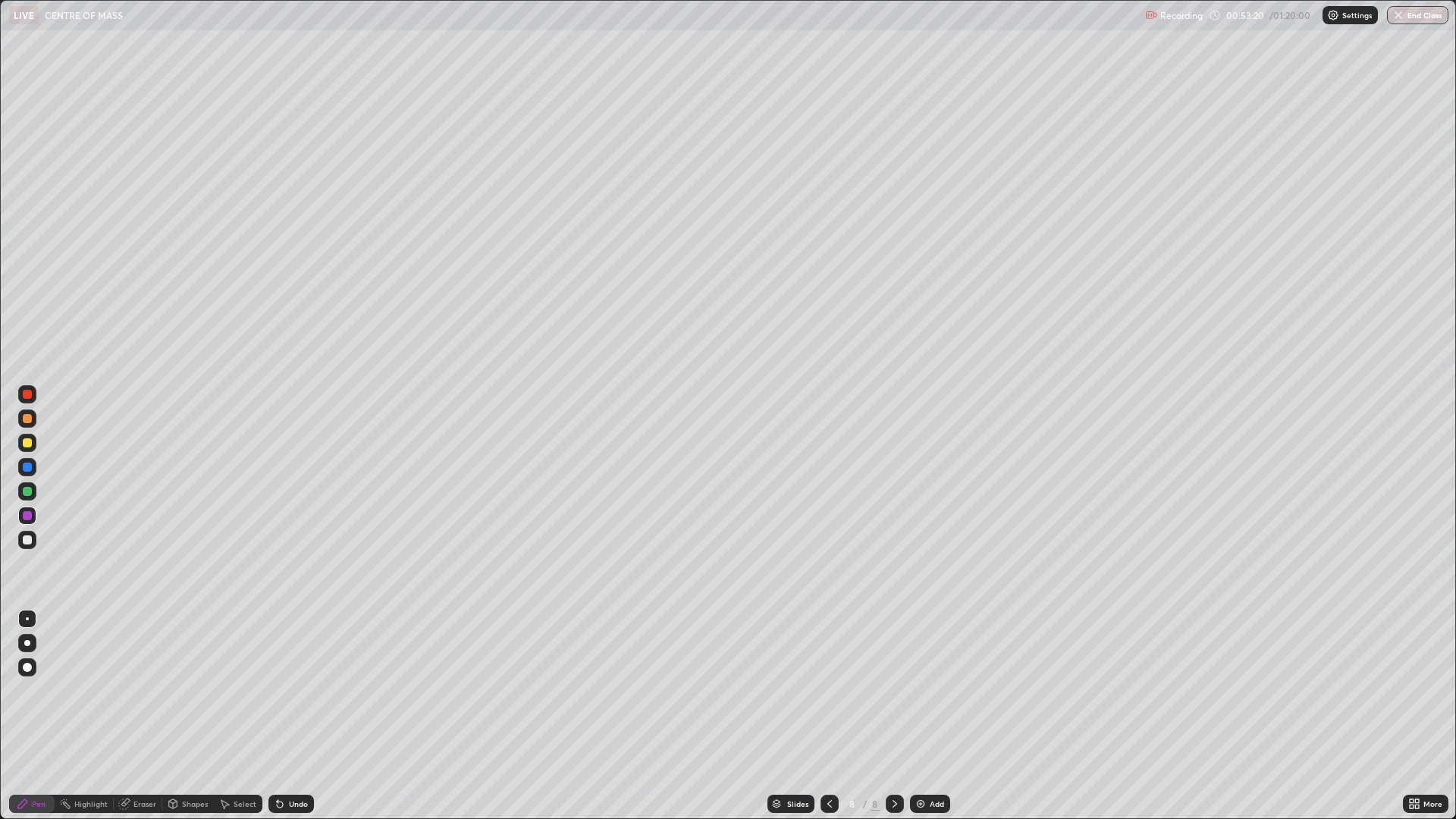
click at [186, 677] on div "Shapes" at bounding box center [194, 804] width 25 height 8
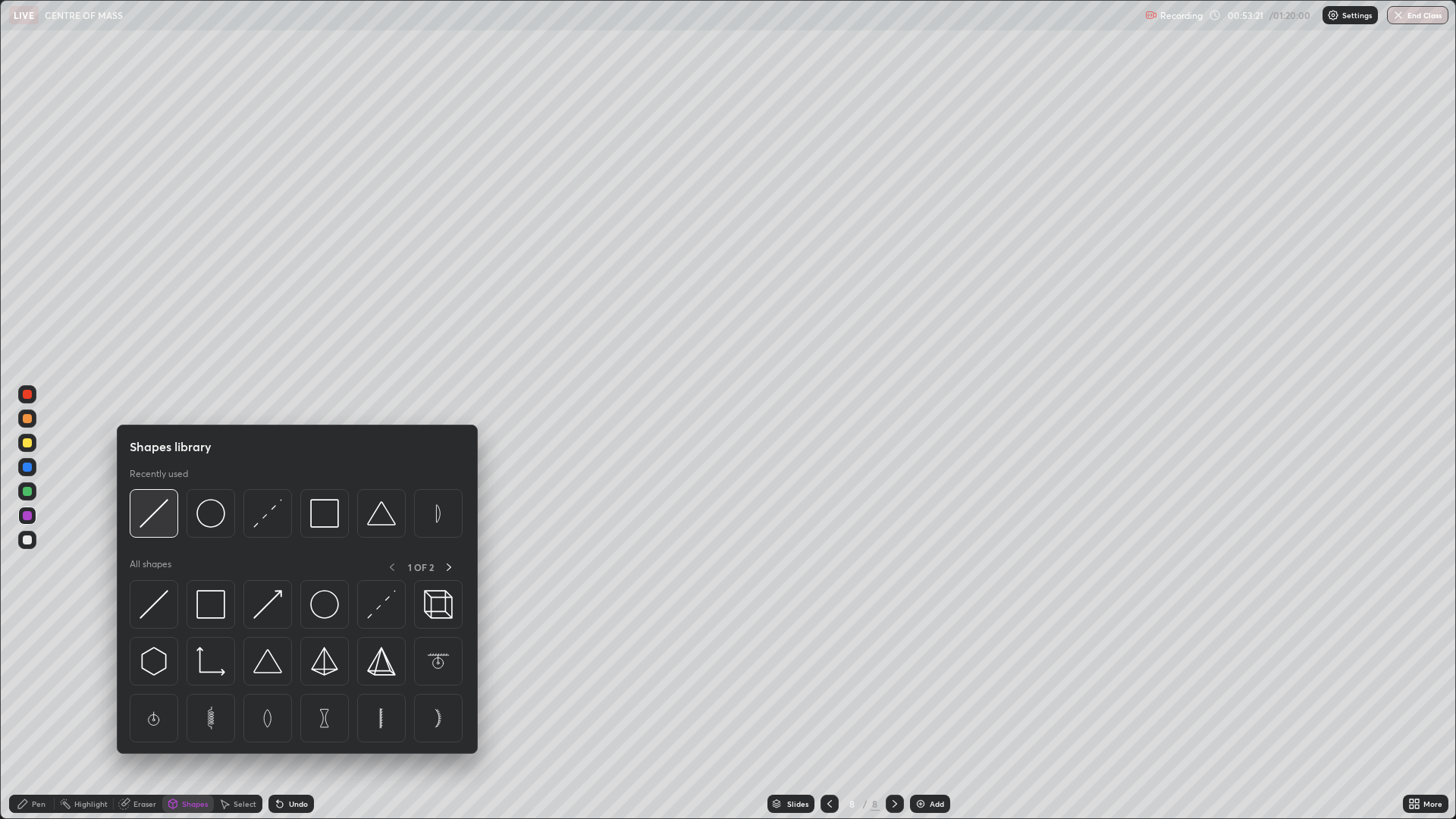
click at [152, 525] on img at bounding box center [153, 513] width 28 height 28
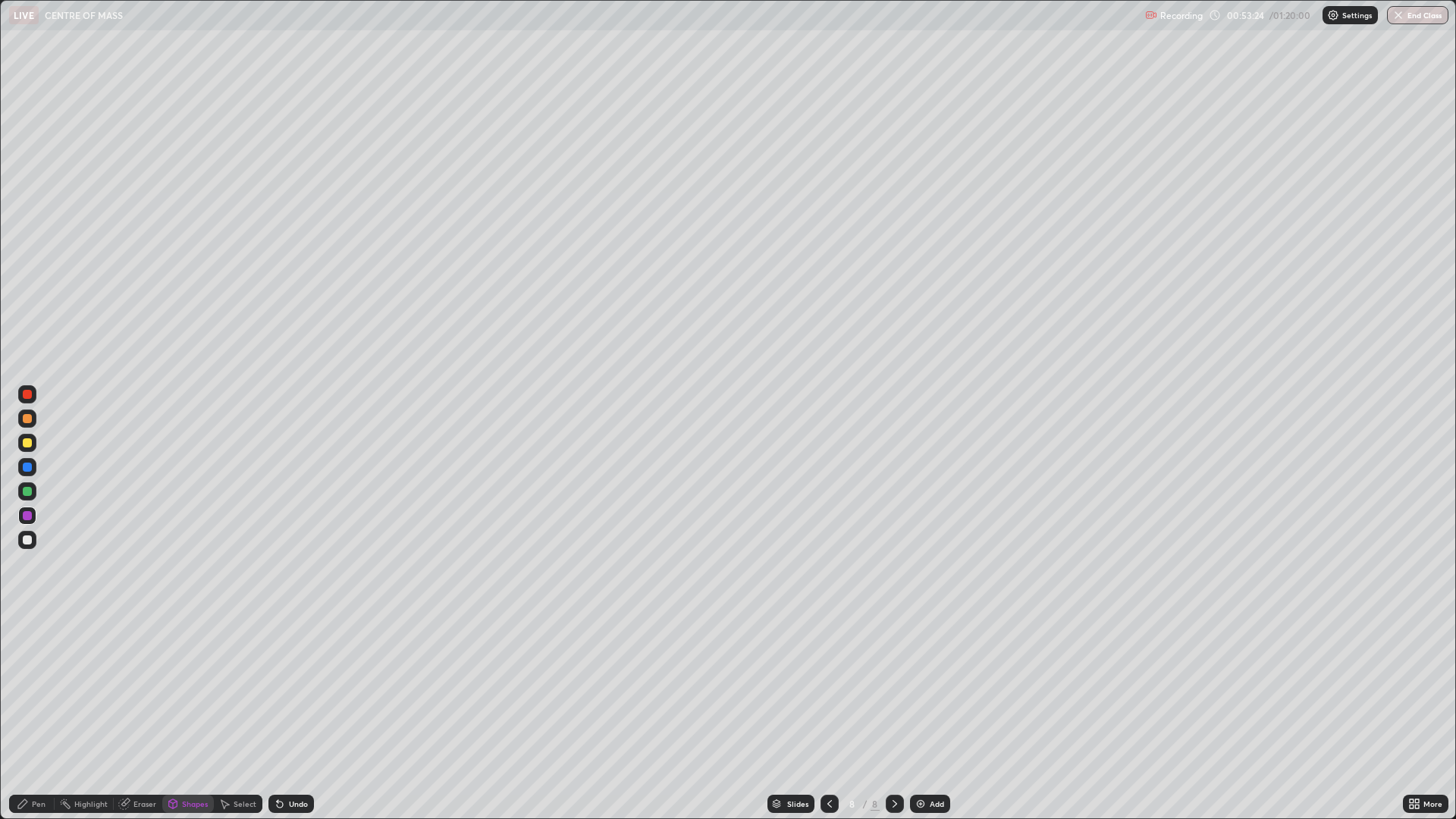
click at [46, 677] on div "Pen" at bounding box center [32, 804] width 45 height 18
click at [196, 677] on div "Shapes" at bounding box center [194, 804] width 25 height 8
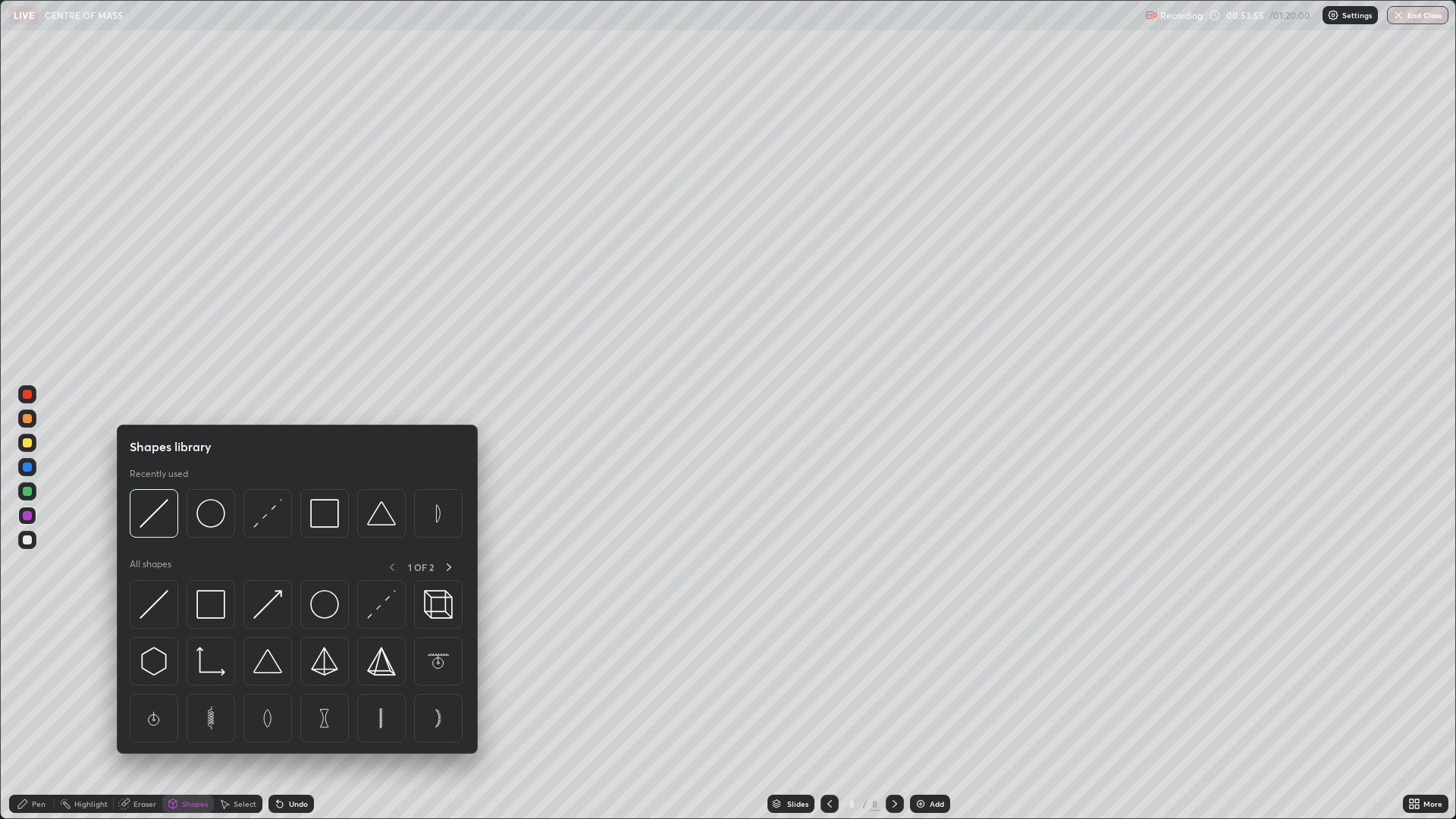
click at [149, 677] on div "Eraser" at bounding box center [145, 804] width 23 height 8
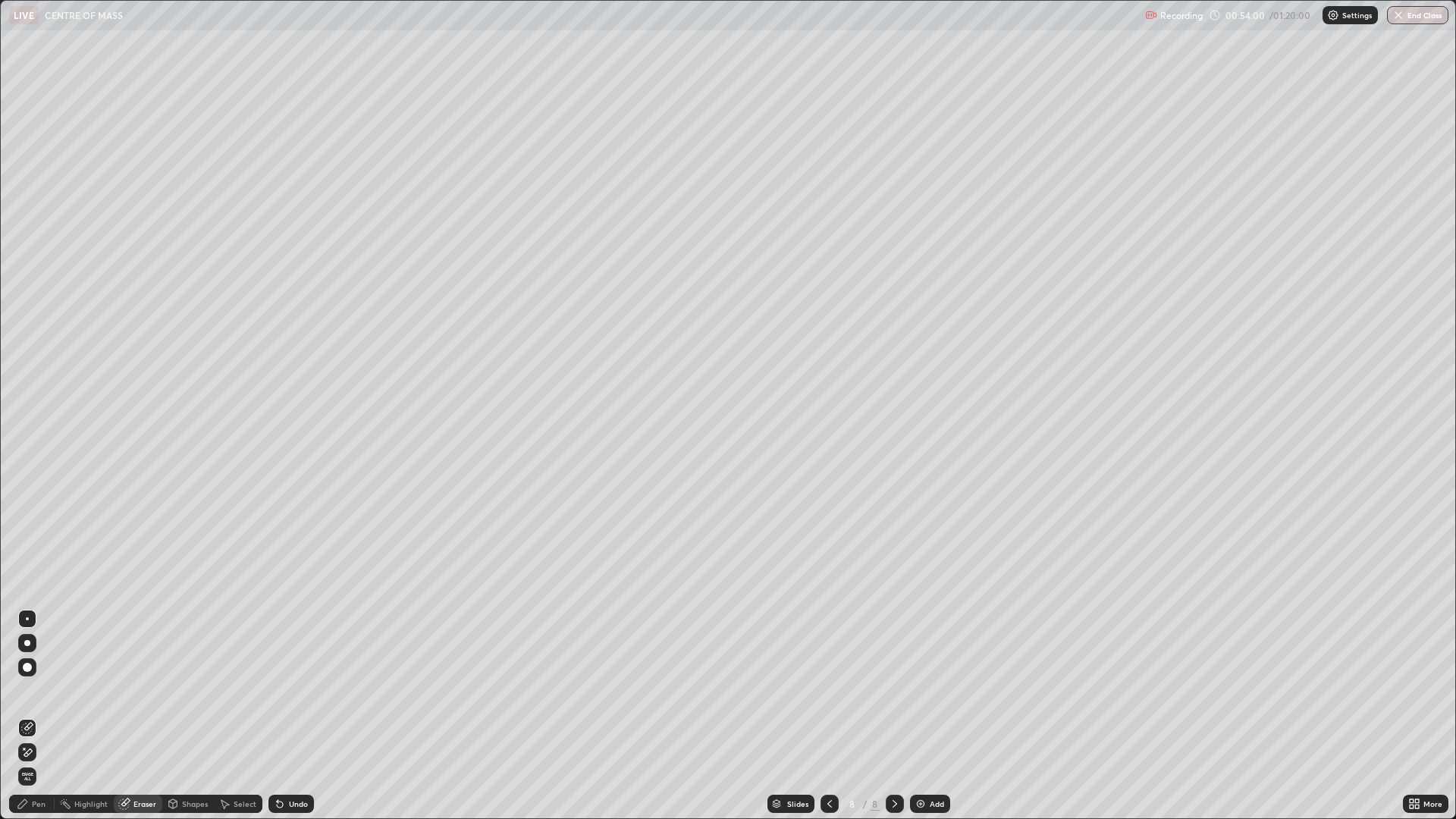
click at [35, 677] on div "Pen" at bounding box center [38, 804] width 14 height 8
click at [25, 492] on div at bounding box center [28, 491] width 9 height 9
click at [291, 677] on div "Undo" at bounding box center [298, 804] width 19 height 8
click at [286, 677] on div "Undo" at bounding box center [291, 804] width 45 height 18
click at [292, 677] on div "Undo" at bounding box center [291, 804] width 45 height 18
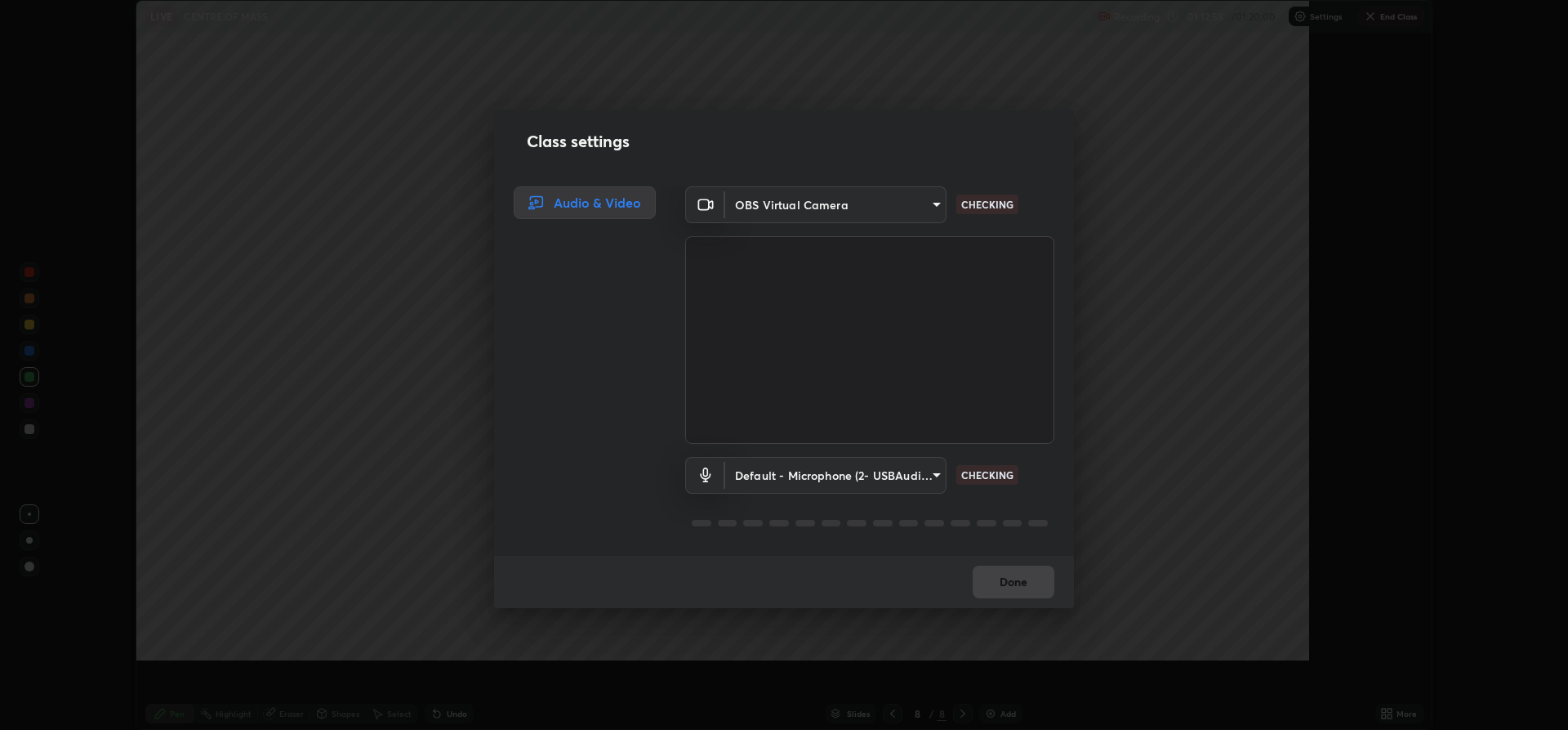
scroll to position [730, 1568]
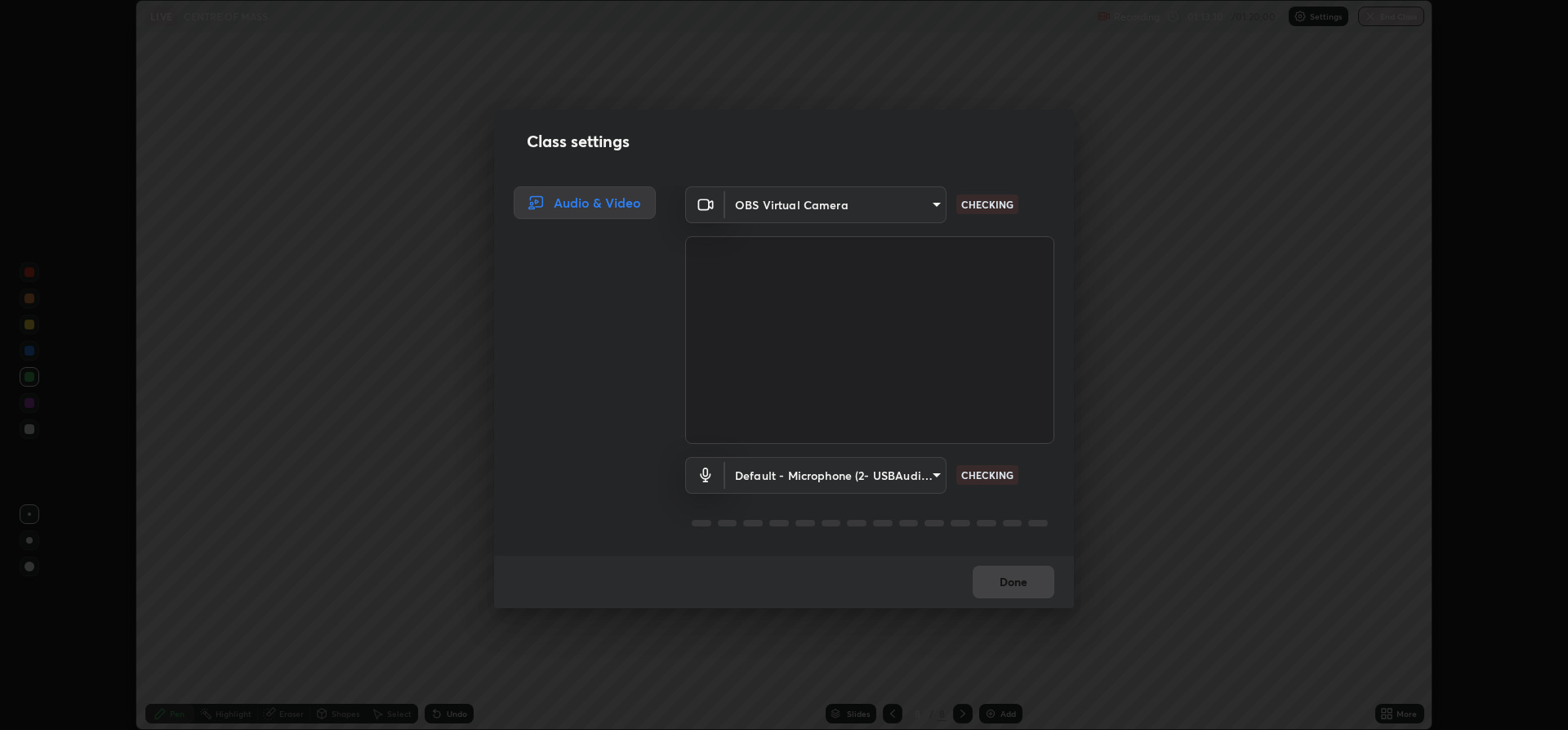
click at [846, 481] on body "Erase all LIVE CENTRE OF MASS Recording 01:13:10 / 01:20:00 Settings End Class …" at bounding box center [784, 365] width 1568 height 730
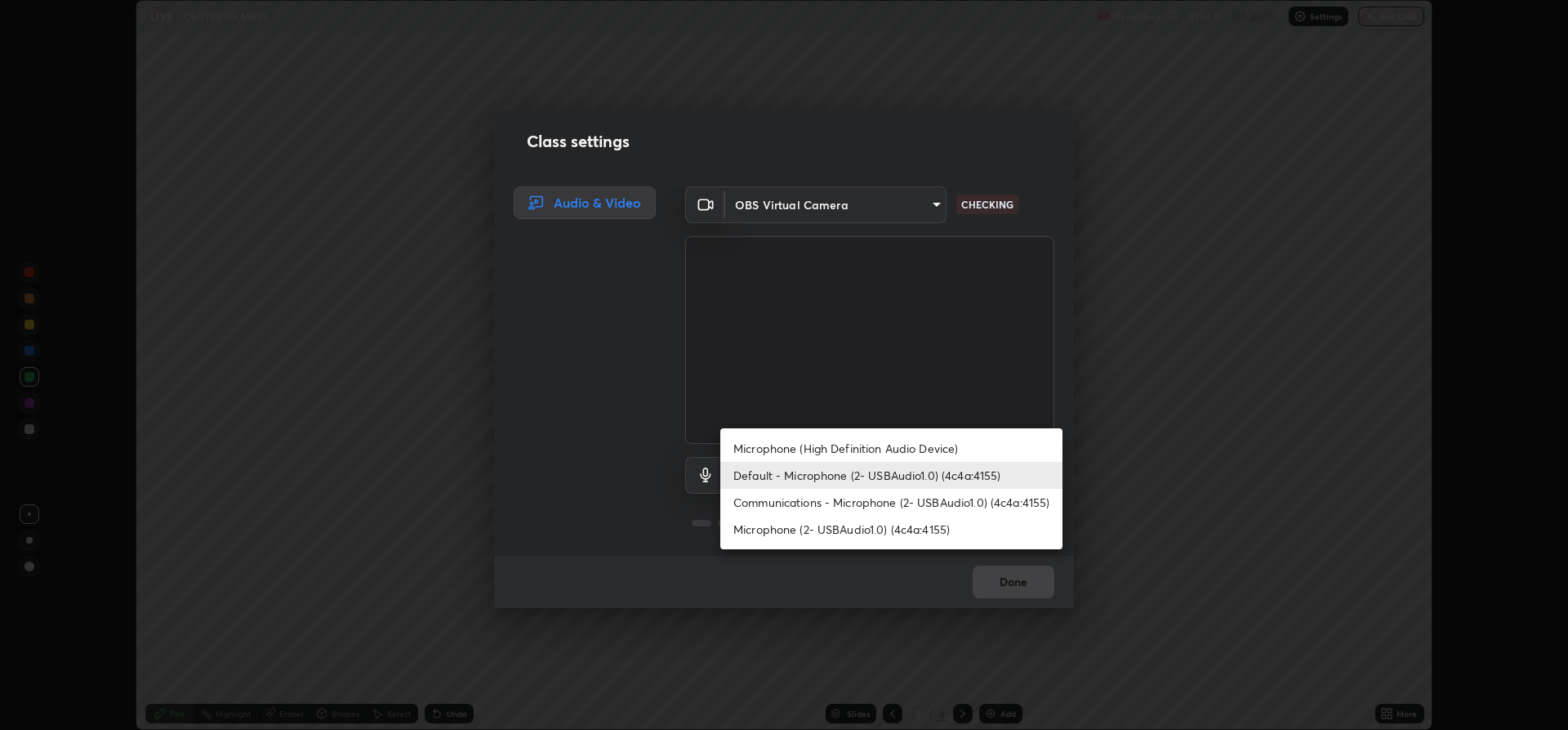
click at [794, 507] on li "Communications - Microphone (2- USBAudio1.0) (4c4a:4155)" at bounding box center [891, 502] width 342 height 27
type input "communications"
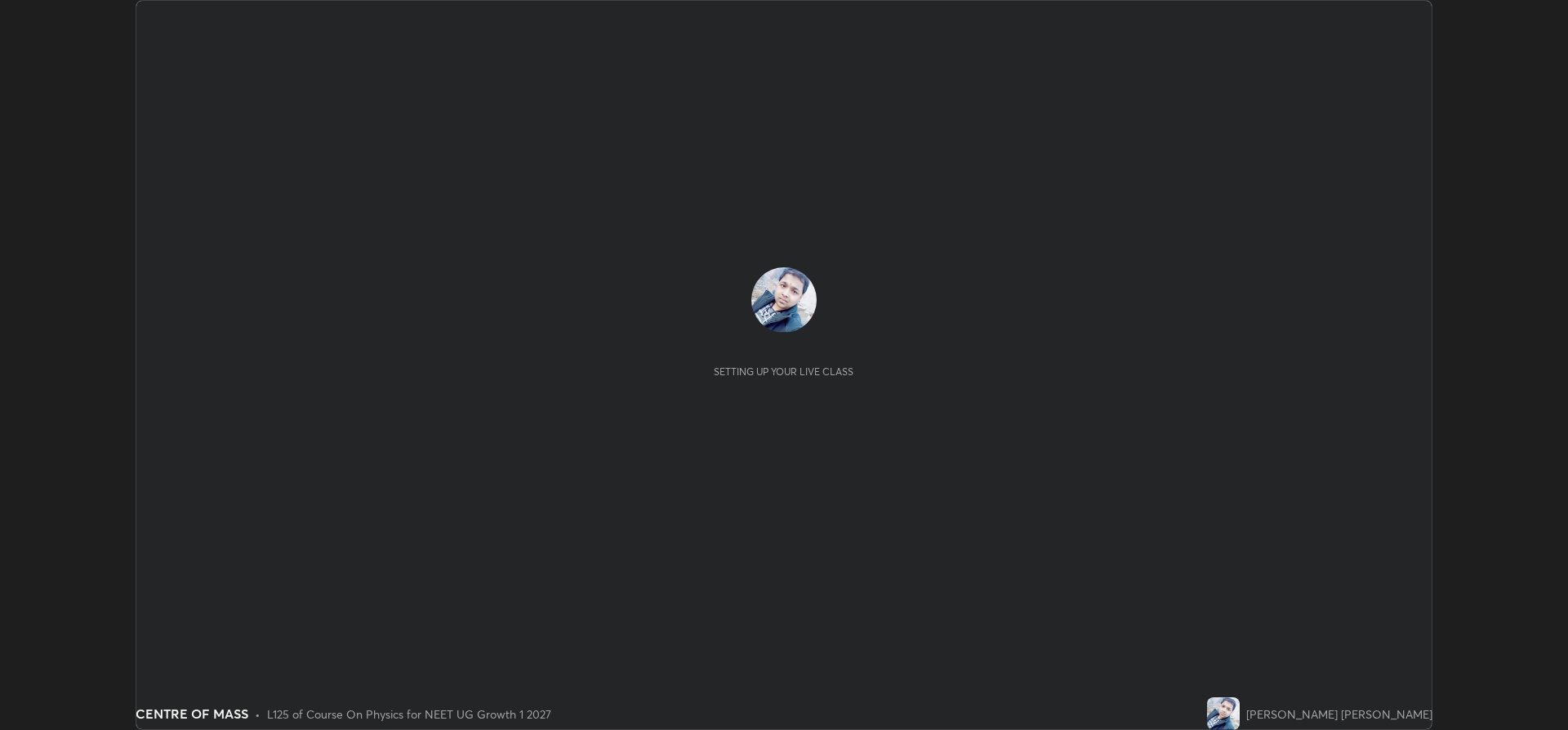
scroll to position [730, 1568]
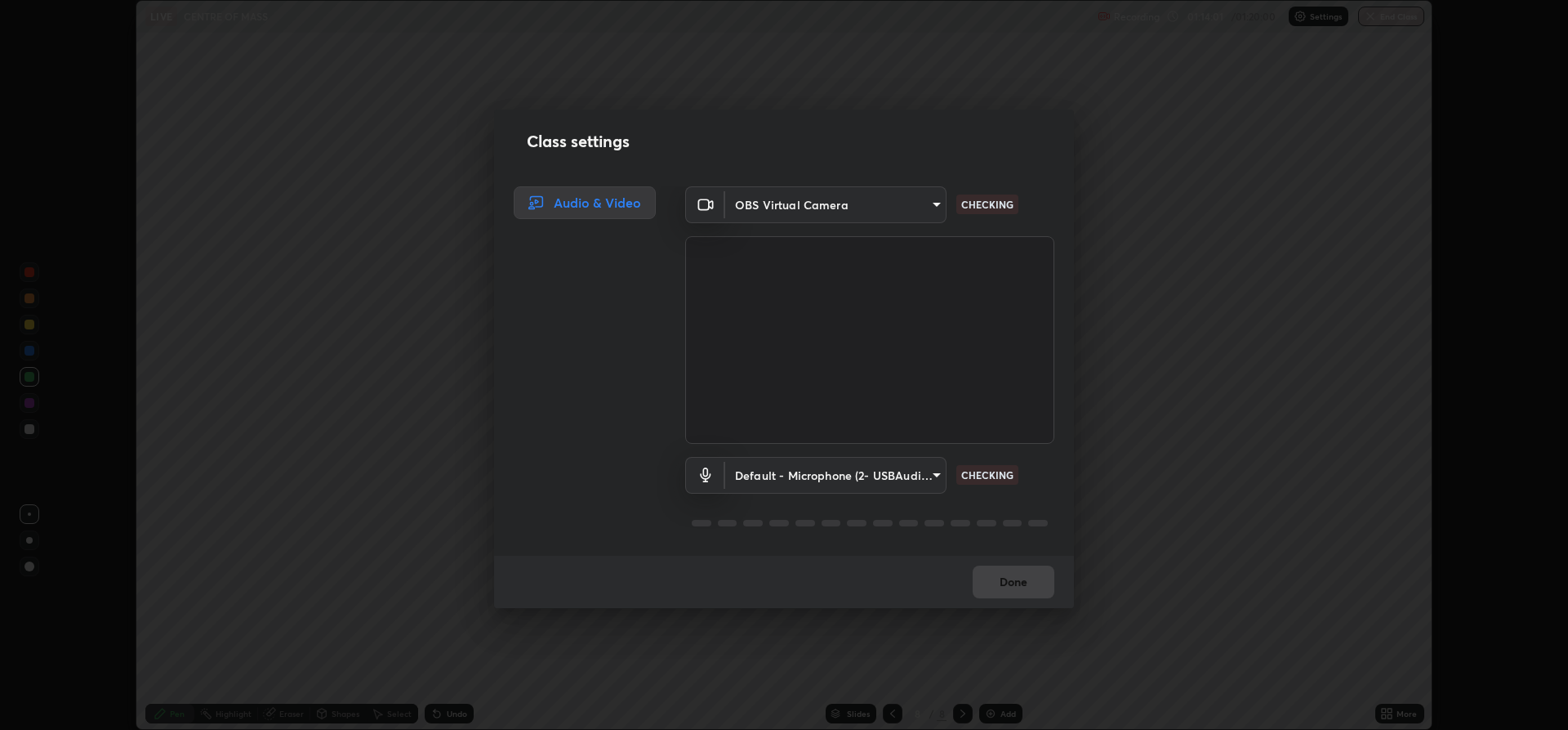
click at [810, 475] on body "Erase all LIVE CENTRE OF MASS Recording 01:14:01 / 01:20:00 Settings End Class …" at bounding box center [784, 365] width 1568 height 730
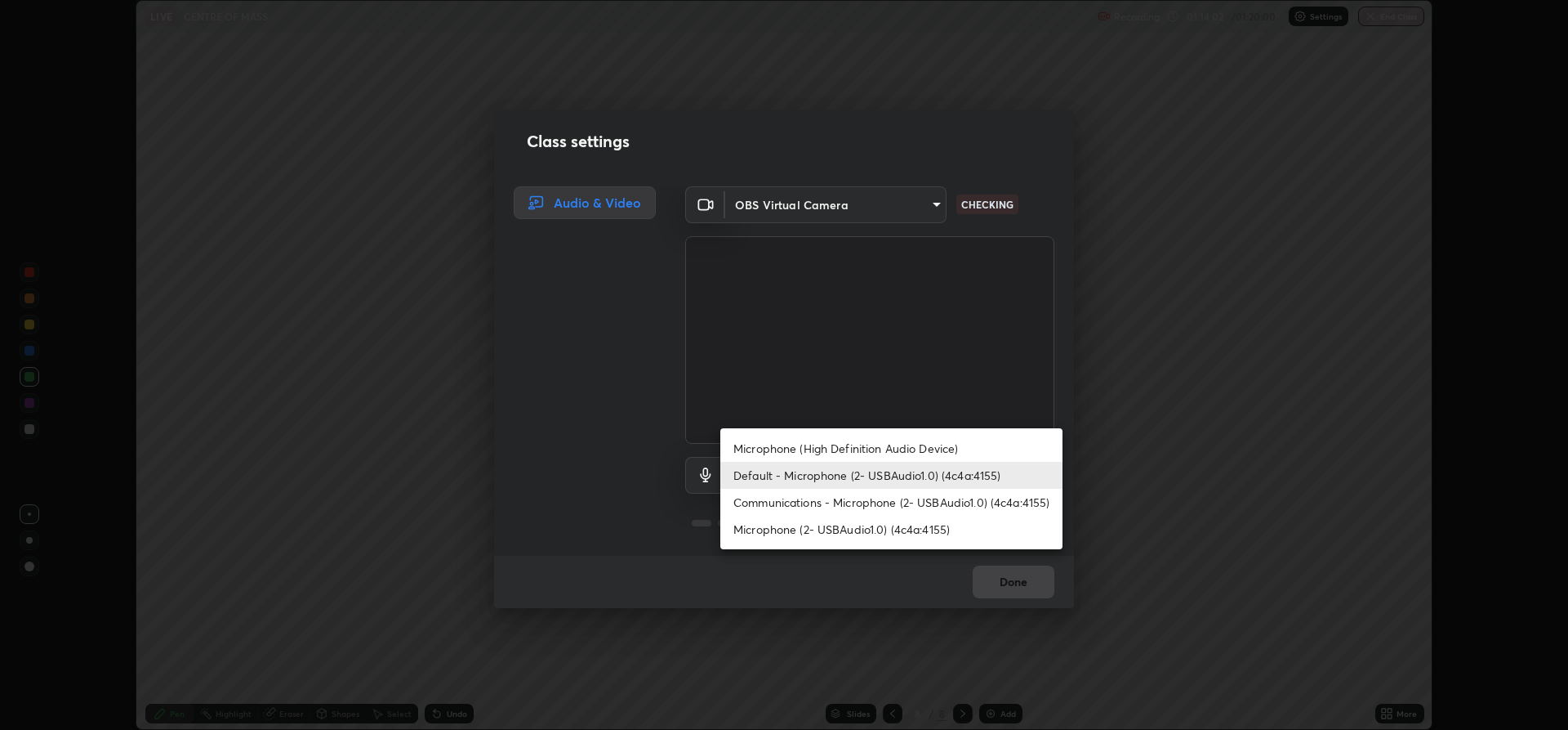
click at [794, 507] on li "Communications - Microphone (2- USBAudio1.0) (4c4a:4155)" at bounding box center [891, 502] width 342 height 27
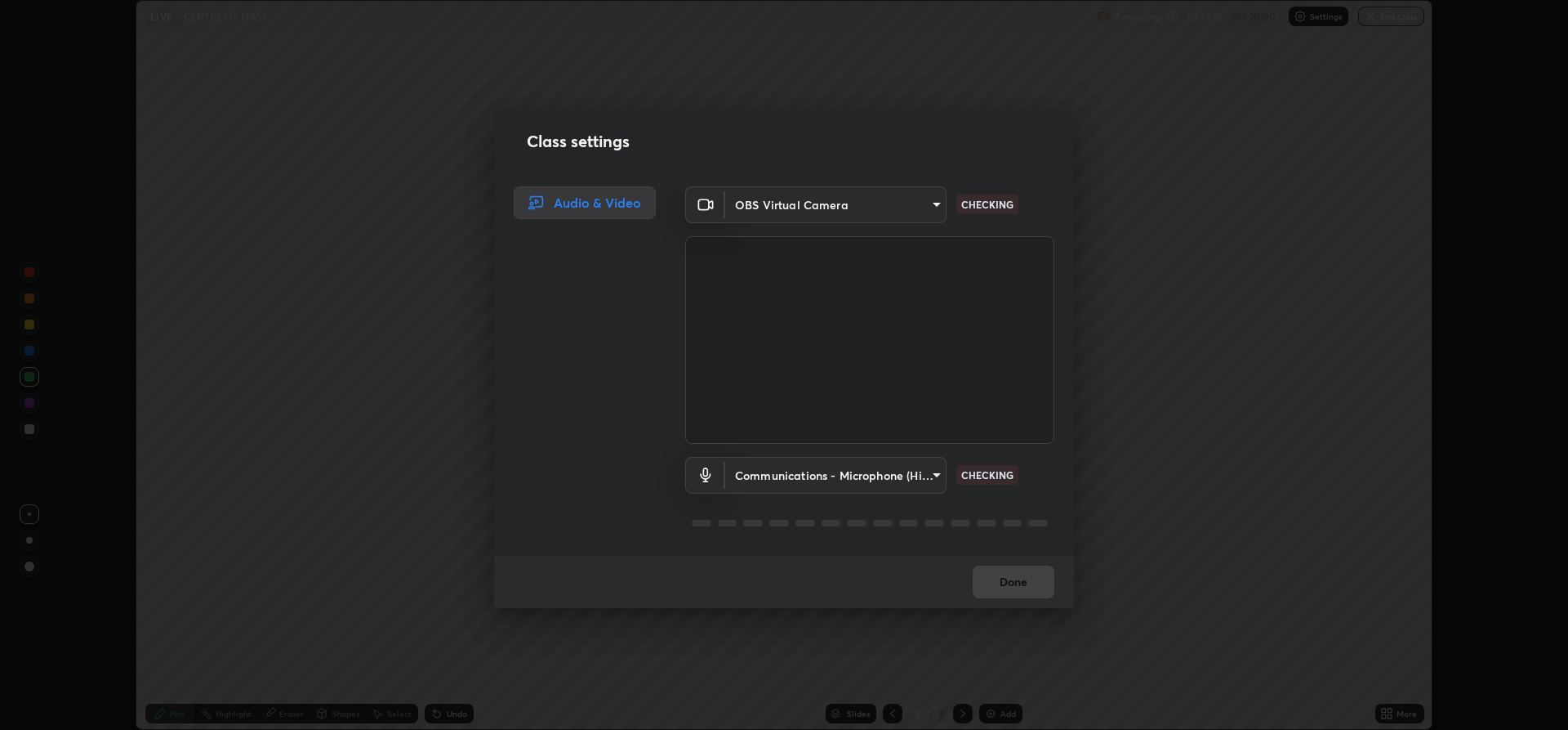
click at [785, 476] on body "Erase all LIVE CENTRE OF MASS Recording 01:14:16 / 01:20:00 Settings End Class …" at bounding box center [784, 365] width 1568 height 730
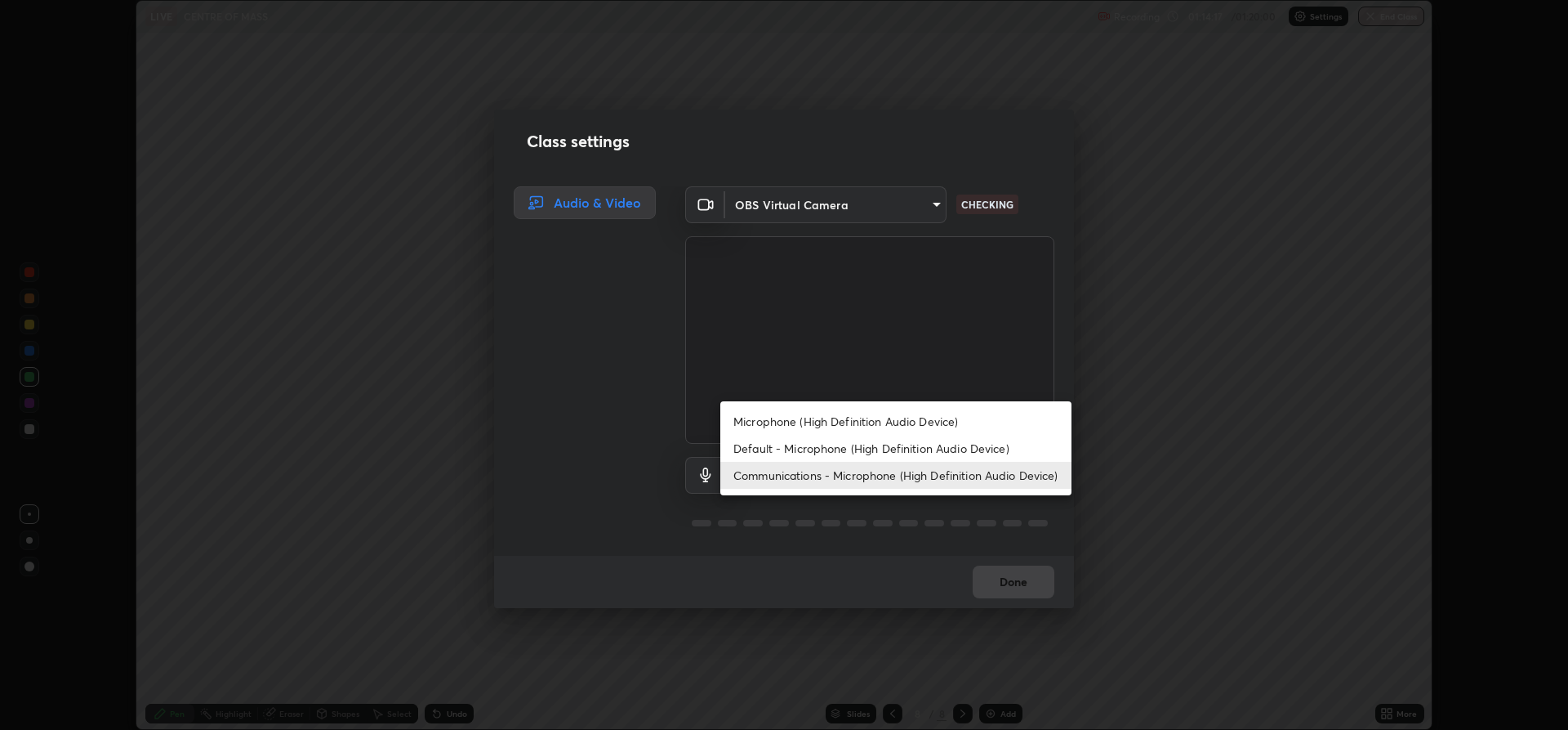
click at [779, 452] on li "Default - Microphone (High Definition Audio Device)" at bounding box center [896, 448] width 352 height 27
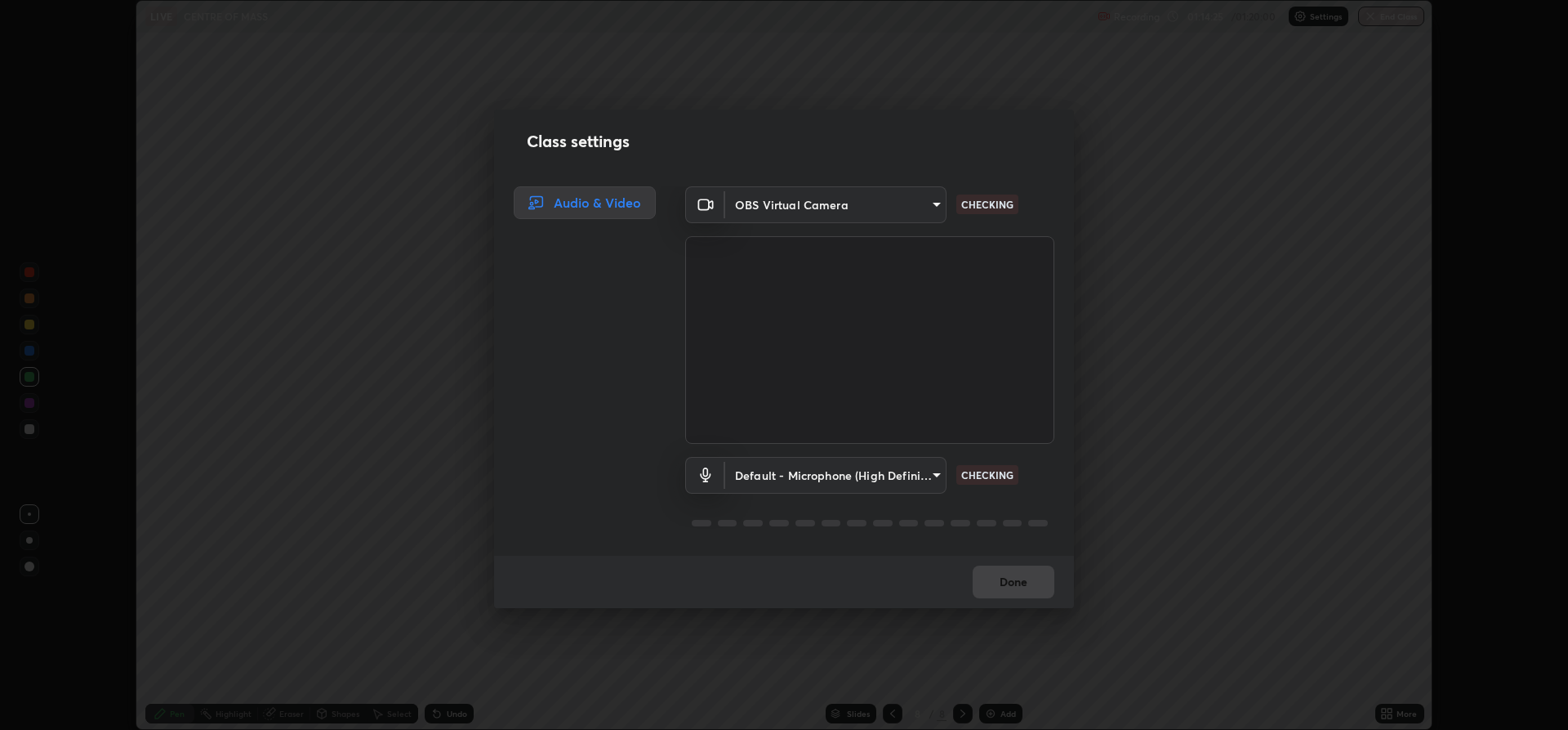
click at [785, 477] on body "Erase all LIVE CENTRE OF MASS Recording 01:14:25 / 01:20:00 Settings End Class …" at bounding box center [784, 365] width 1568 height 730
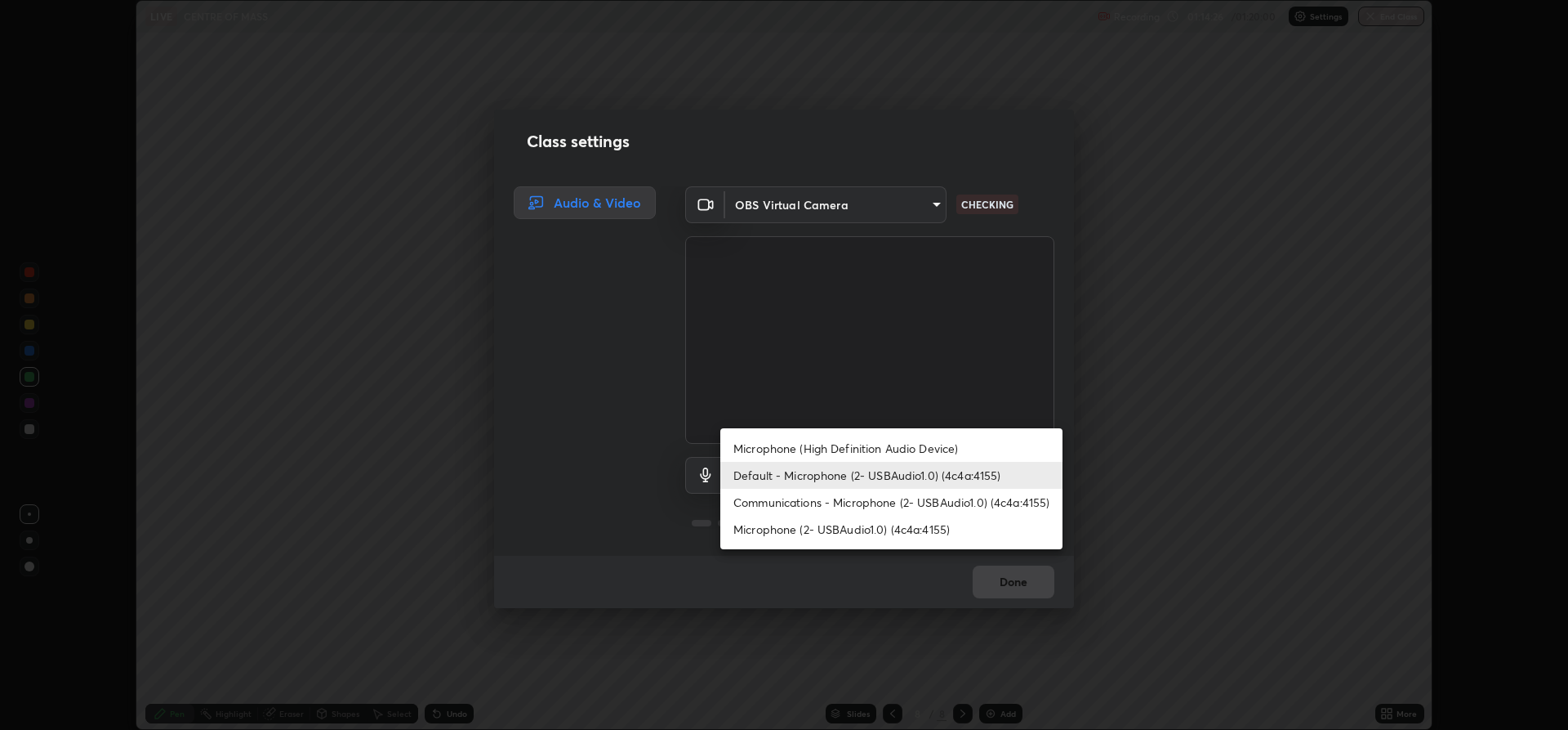
click at [790, 501] on li "Communications - Microphone (2- USBAudio1.0) (4c4a:4155)" at bounding box center [891, 502] width 342 height 27
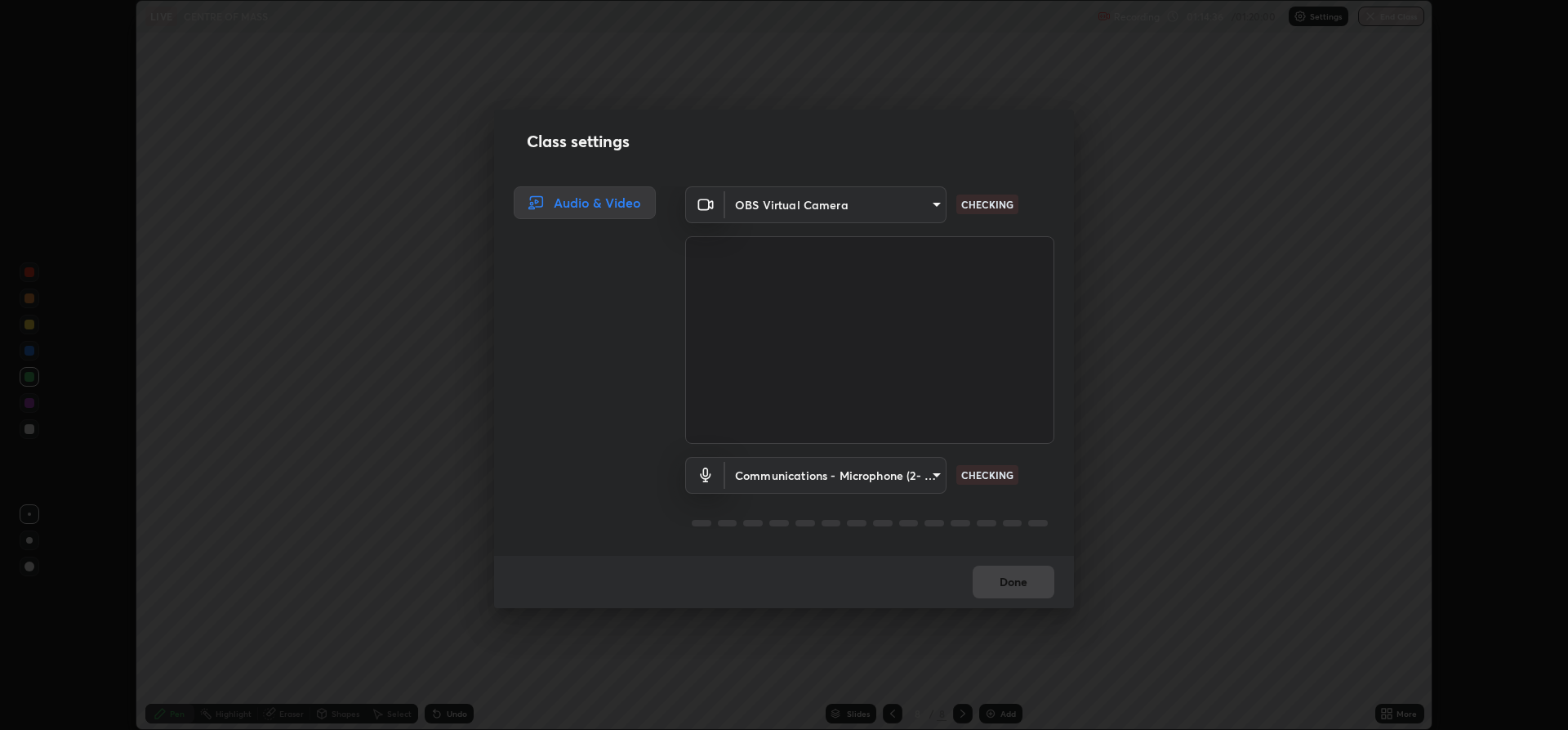
click at [812, 480] on body "Erase all LIVE CENTRE OF MASS Recording 01:14:36 / 01:20:00 Settings End Class …" at bounding box center [784, 365] width 1568 height 730
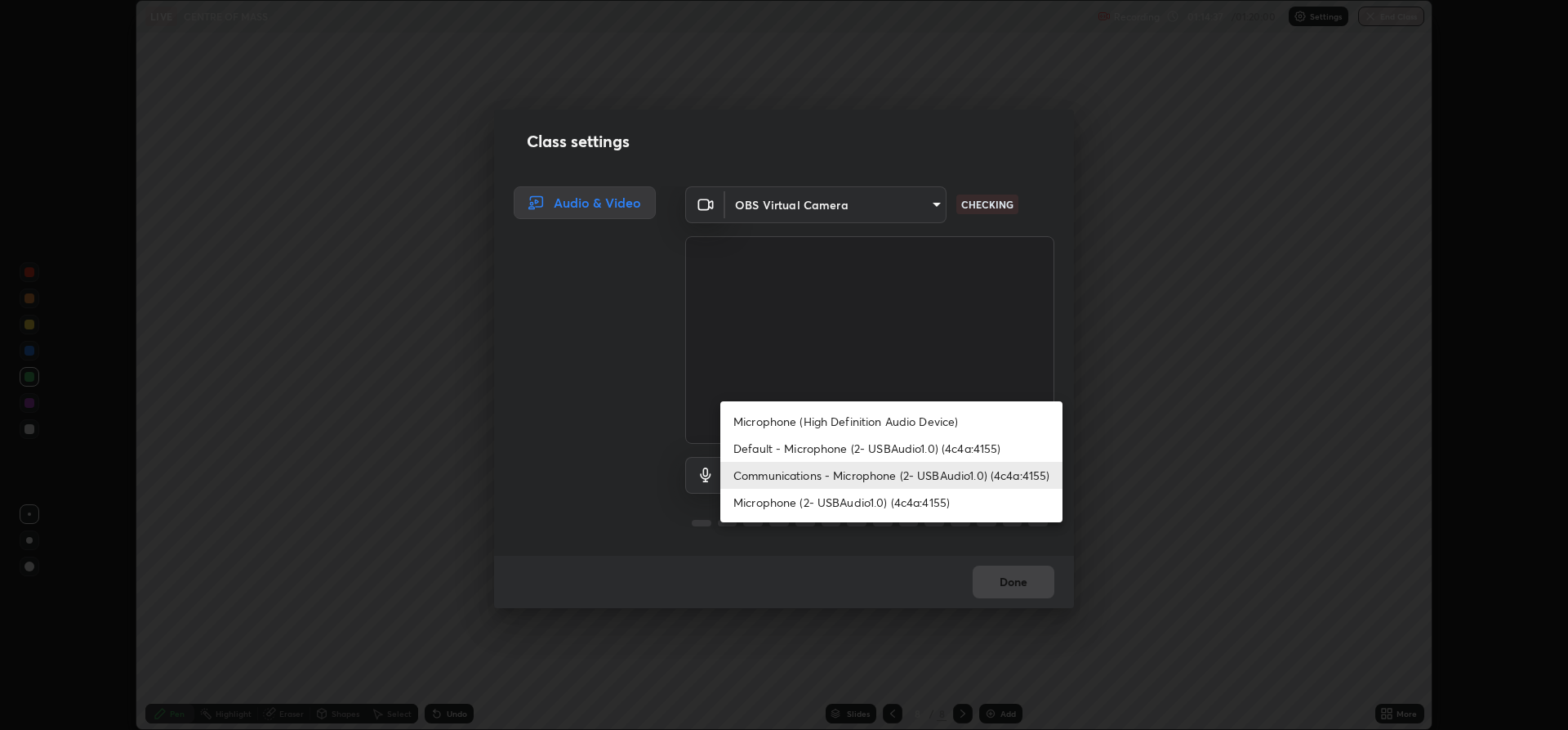
click at [799, 506] on li "Microphone (2- USBAudio1.0) (4c4a:4155)" at bounding box center [891, 502] width 342 height 27
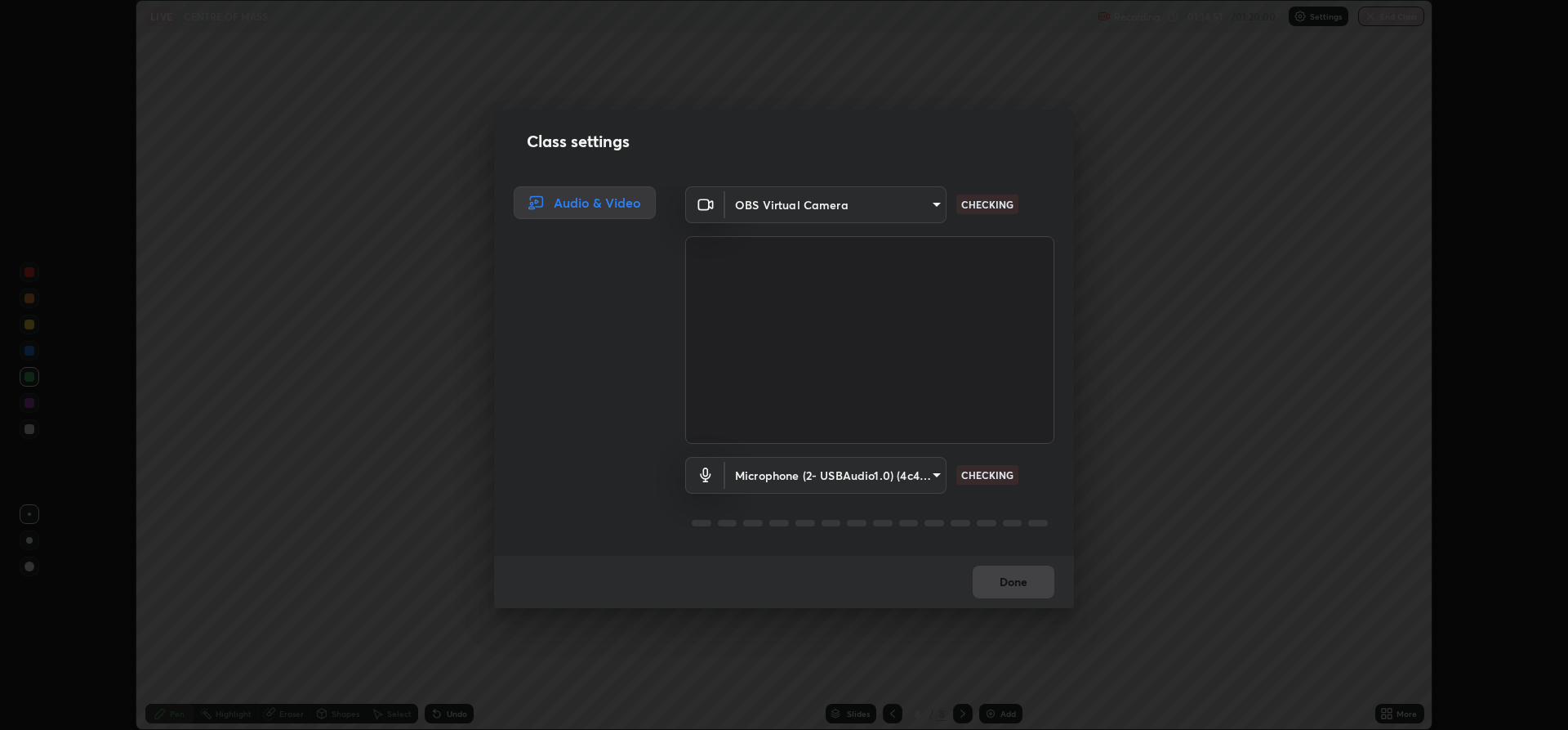
click at [799, 477] on body "Erase all LIVE CENTRE OF MASS Recording 01:14:51 / 01:20:00 Settings End Class …" at bounding box center [784, 365] width 1568 height 730
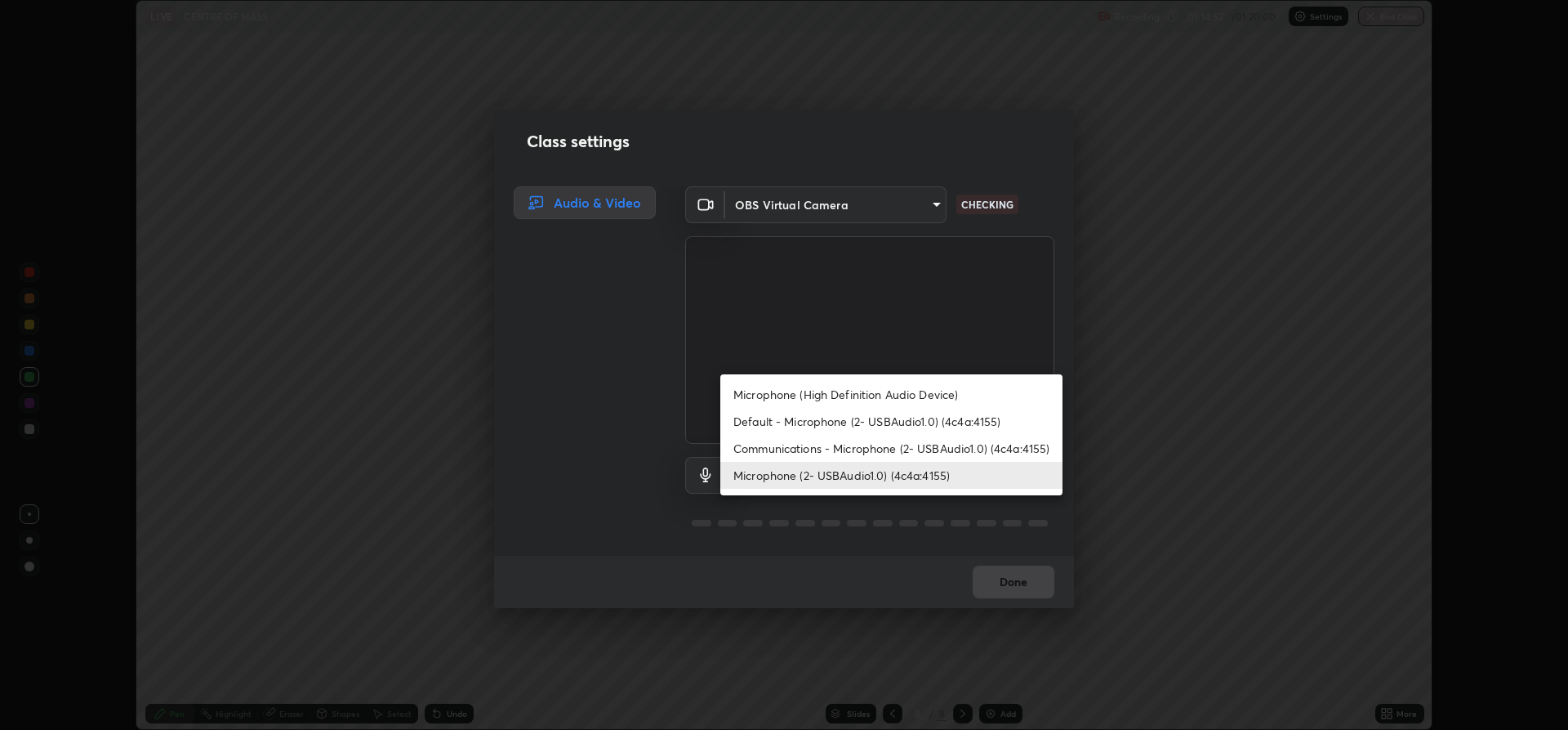
click at [774, 452] on li "Communications - Microphone (2- USBAudio1.0) (4c4a:4155)" at bounding box center [891, 448] width 342 height 27
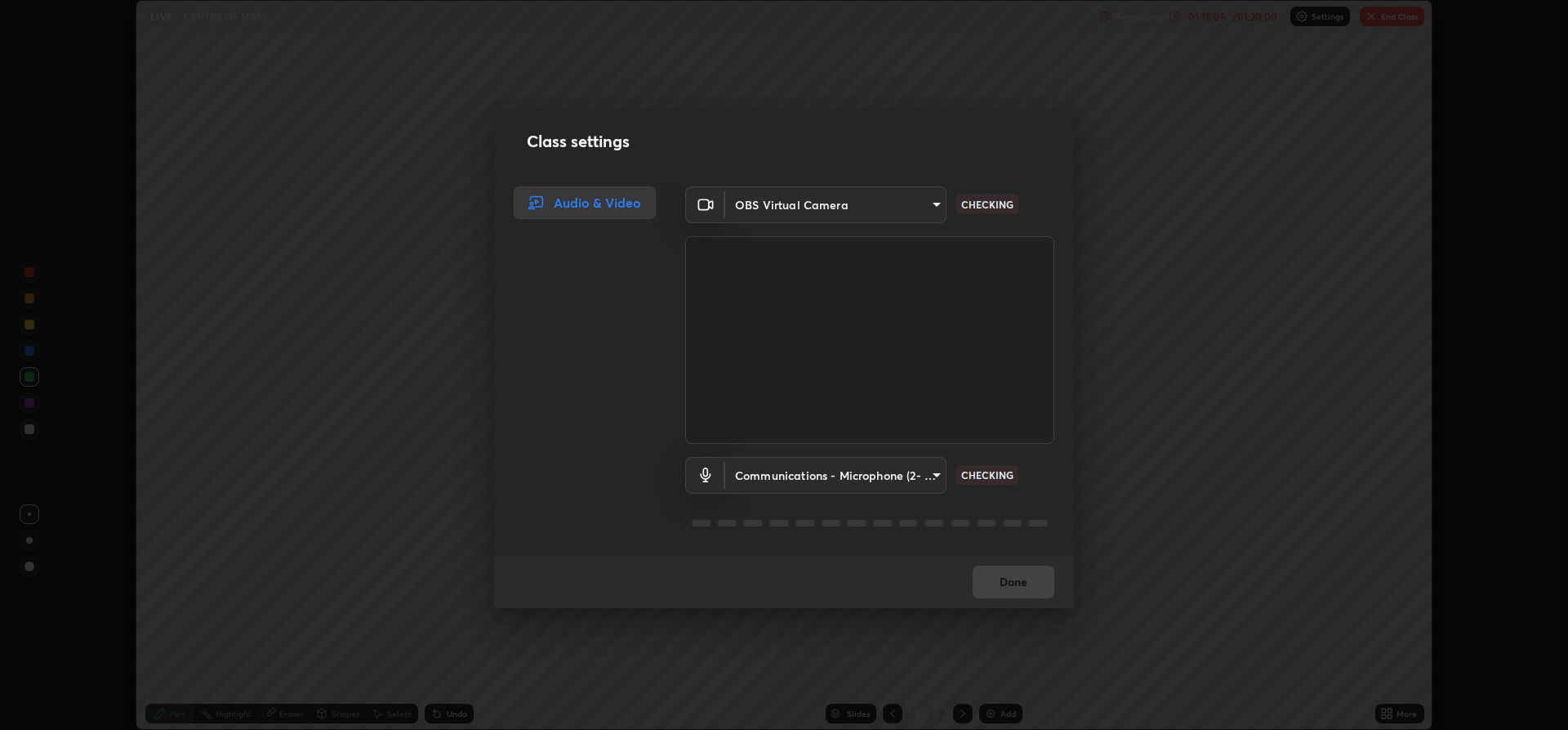
click at [779, 479] on body "Erase all LIVE CENTRE OF MASS Recording 01:15:05 / 01:20:00 Settings End Class …" at bounding box center [784, 365] width 1568 height 730
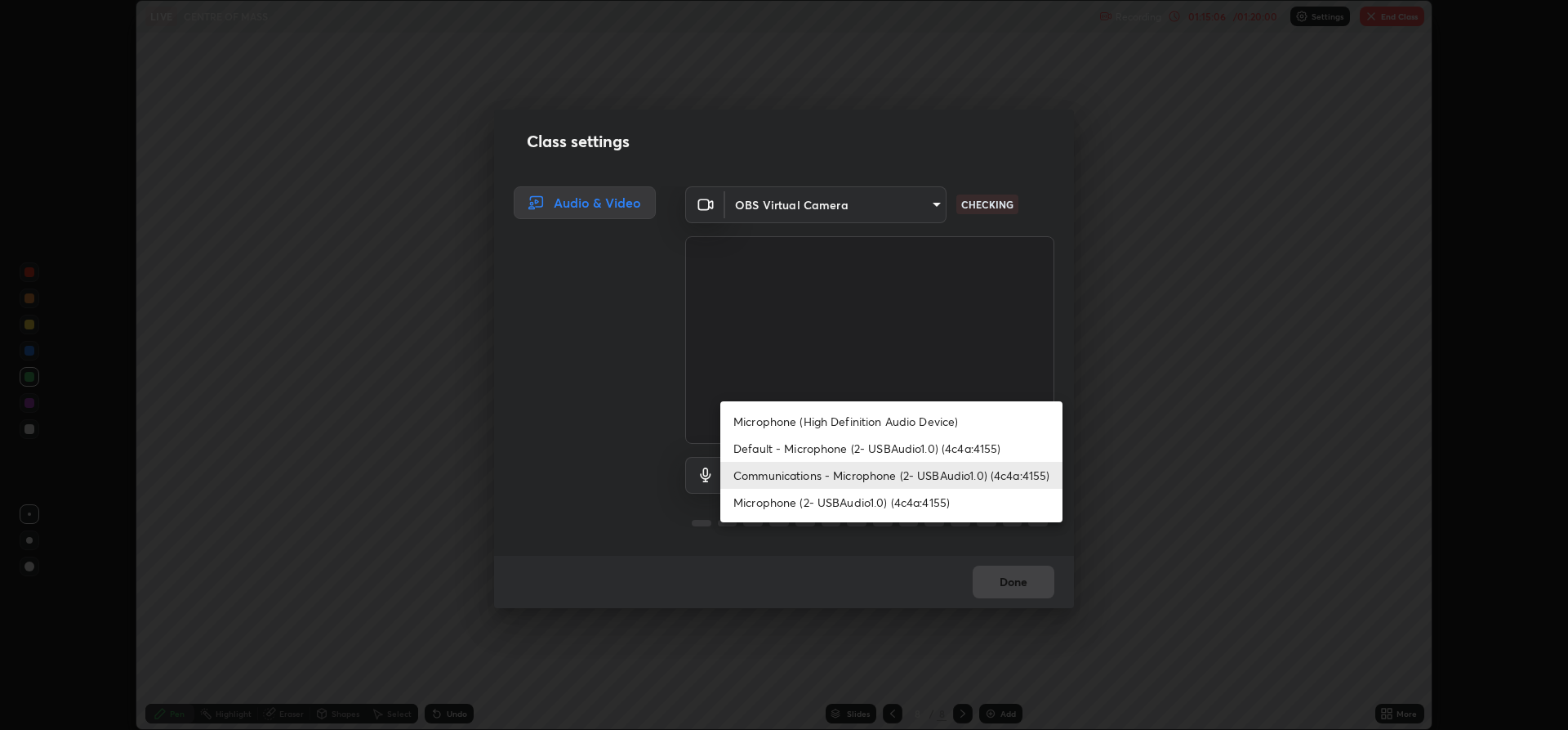
click at [771, 449] on li "Default - Microphone (2- USBAudio1.0) (4c4a:4155)" at bounding box center [891, 448] width 342 height 27
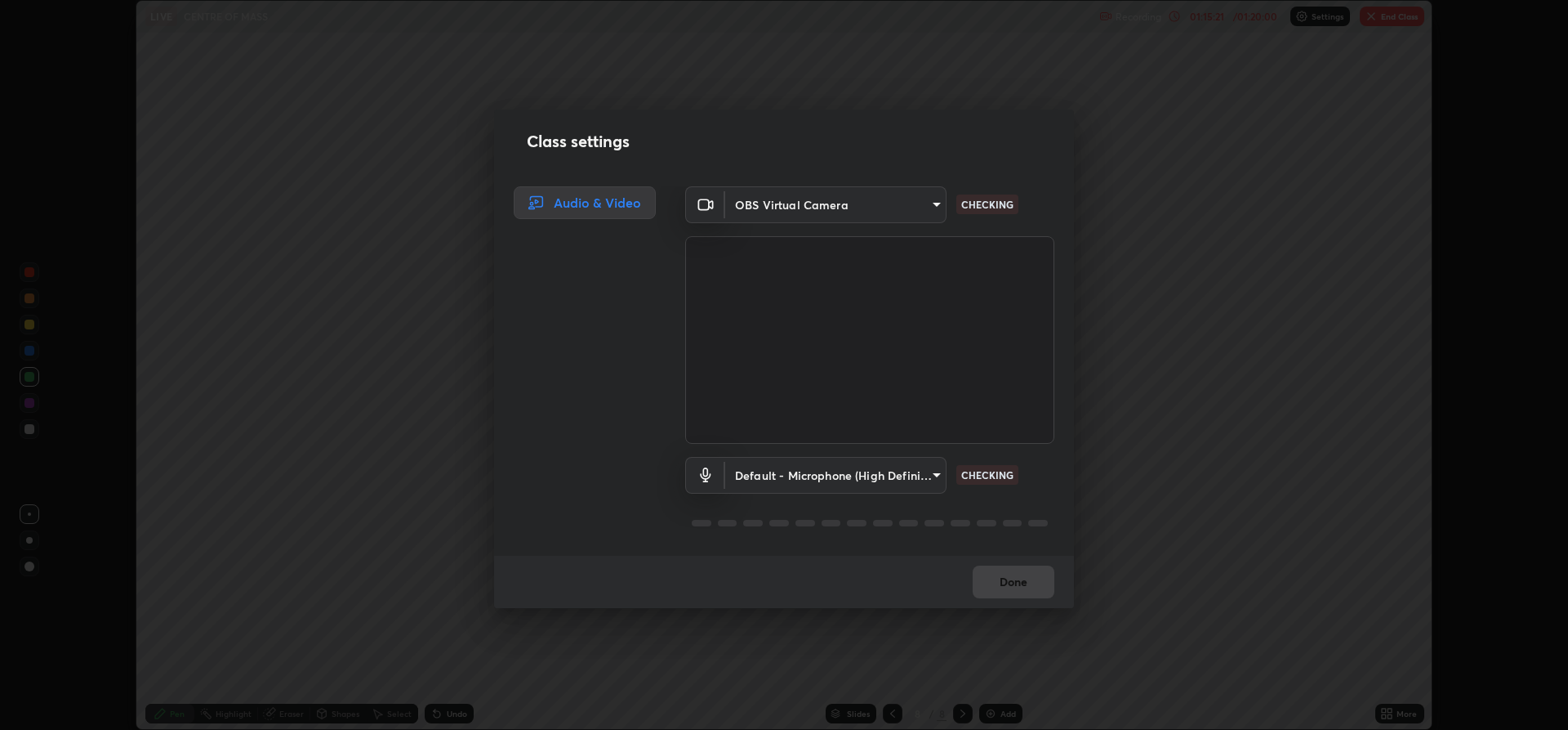
click at [799, 477] on body "Erase all LIVE CENTRE OF MASS Recording 01:15:21 / 01:20:00 Settings End Class …" at bounding box center [784, 365] width 1568 height 730
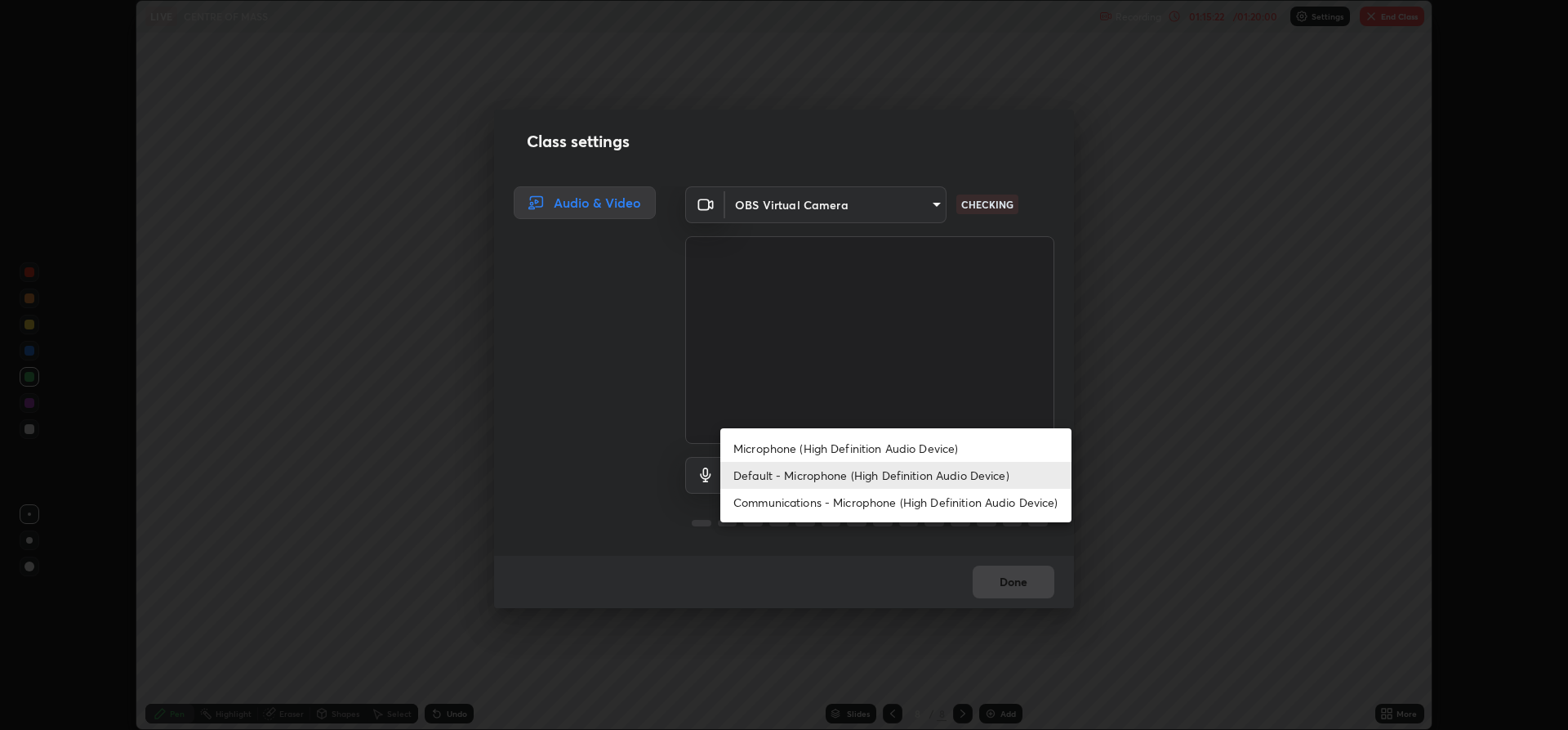
click at [794, 507] on li "Communications - Microphone (High Definition Audio Device)" at bounding box center [896, 502] width 352 height 27
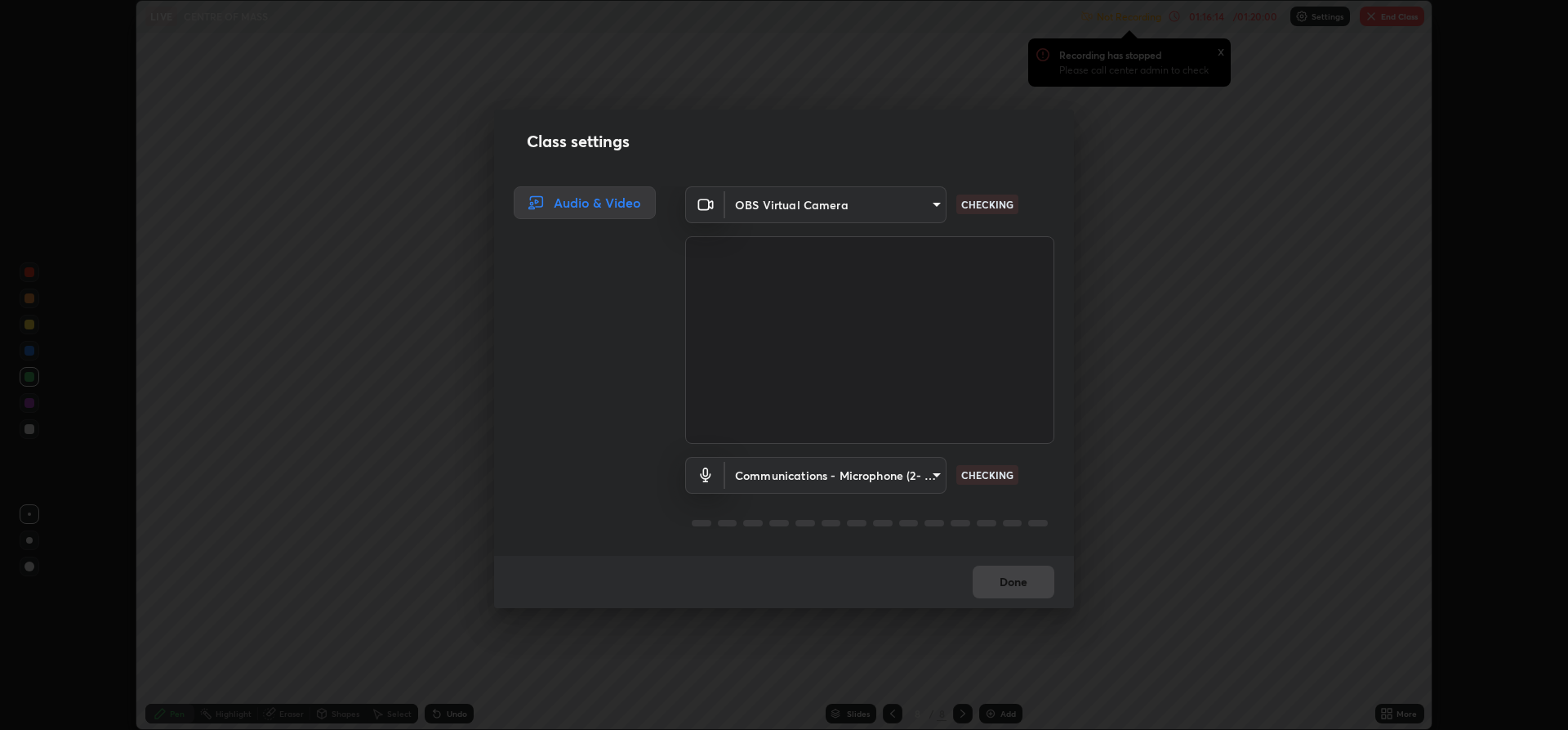
click at [923, 473] on body "Erase all LIVE CENTRE OF MASS Not Recording Recording has stopped Please call c…" at bounding box center [784, 365] width 1568 height 730
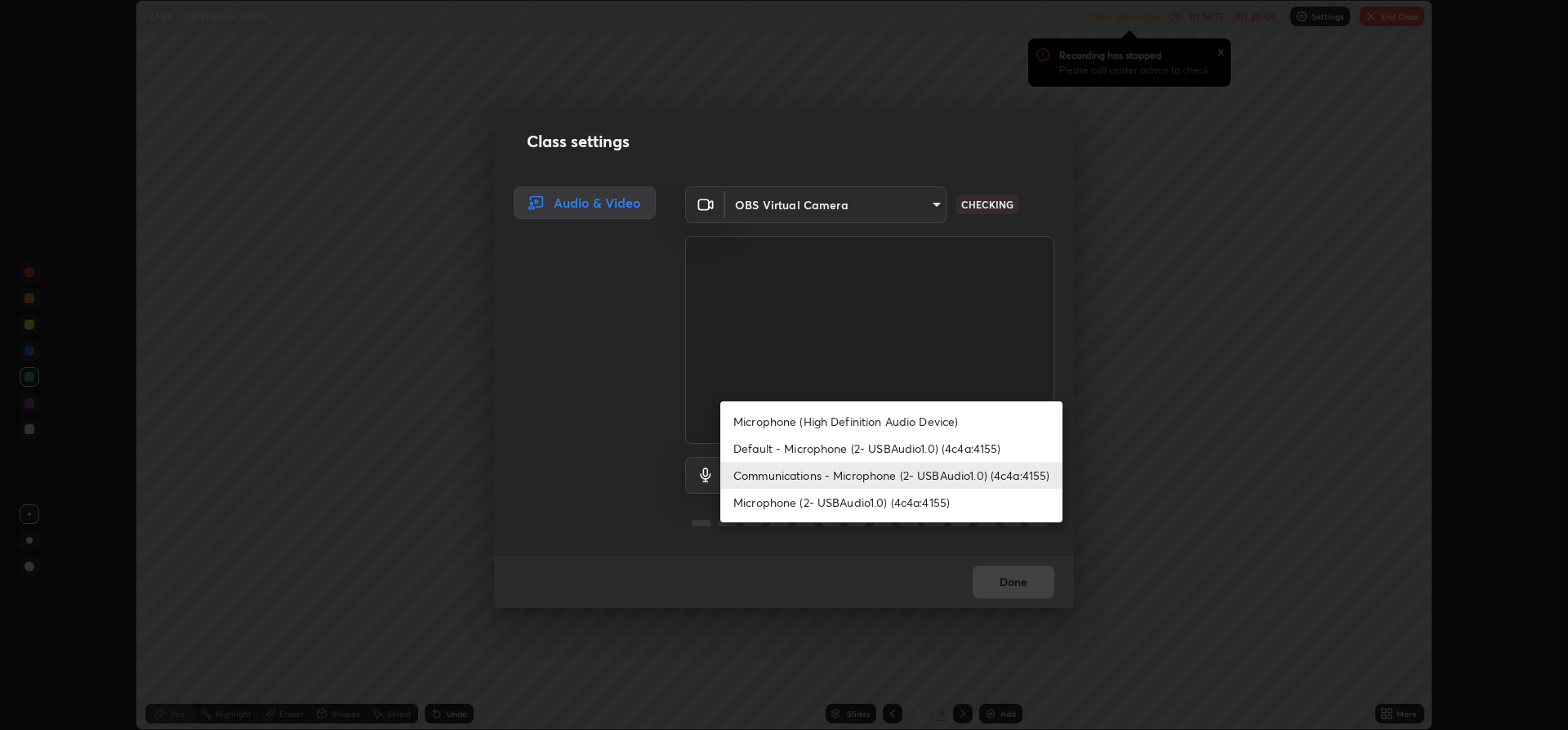
click at [921, 481] on li "Communications - Microphone (2- USBAudio1.0) (4c4a:4155)" at bounding box center [891, 475] width 342 height 27
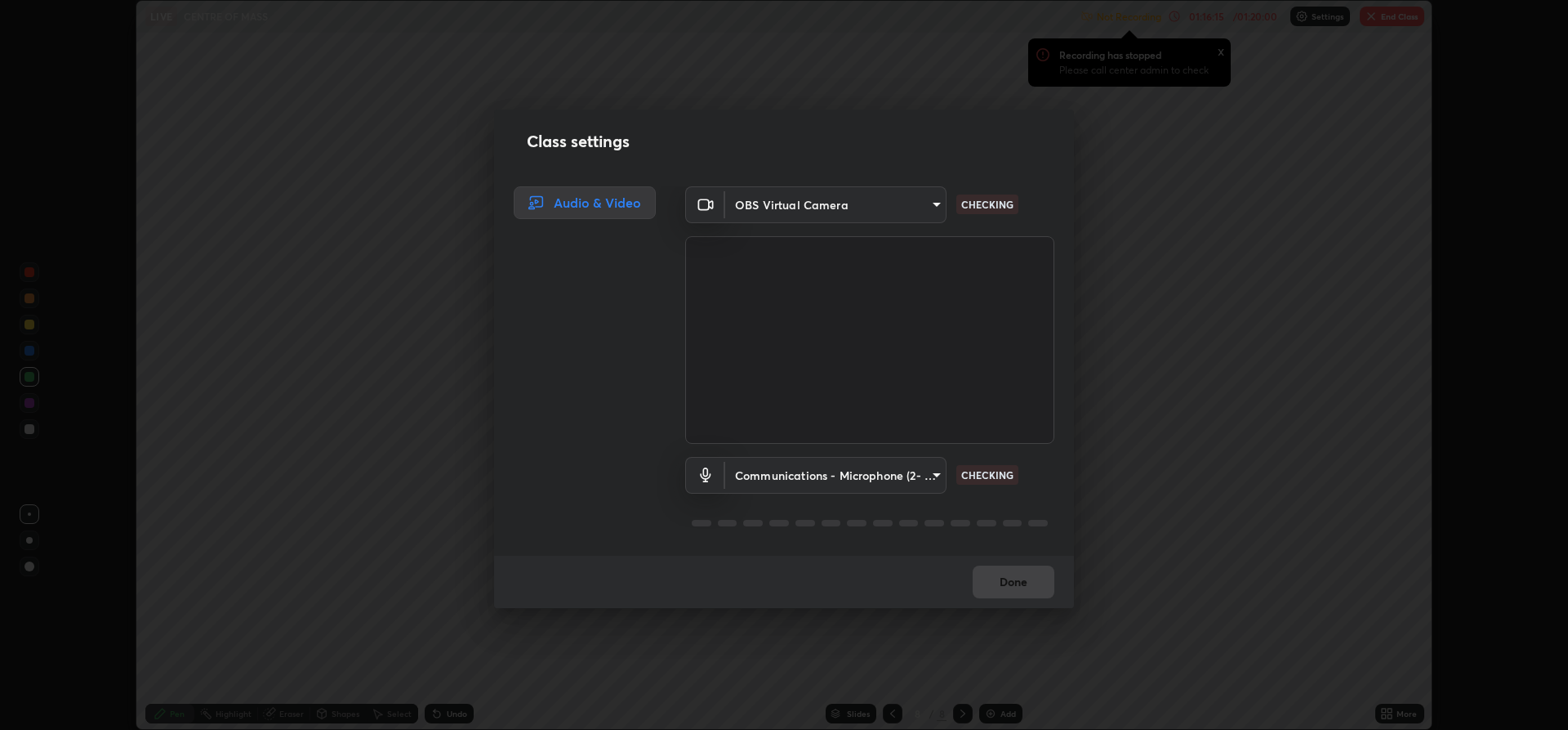
click at [913, 479] on body "Erase all LIVE CENTRE OF MASS Not Recording Recording has stopped Please call c…" at bounding box center [784, 365] width 1568 height 730
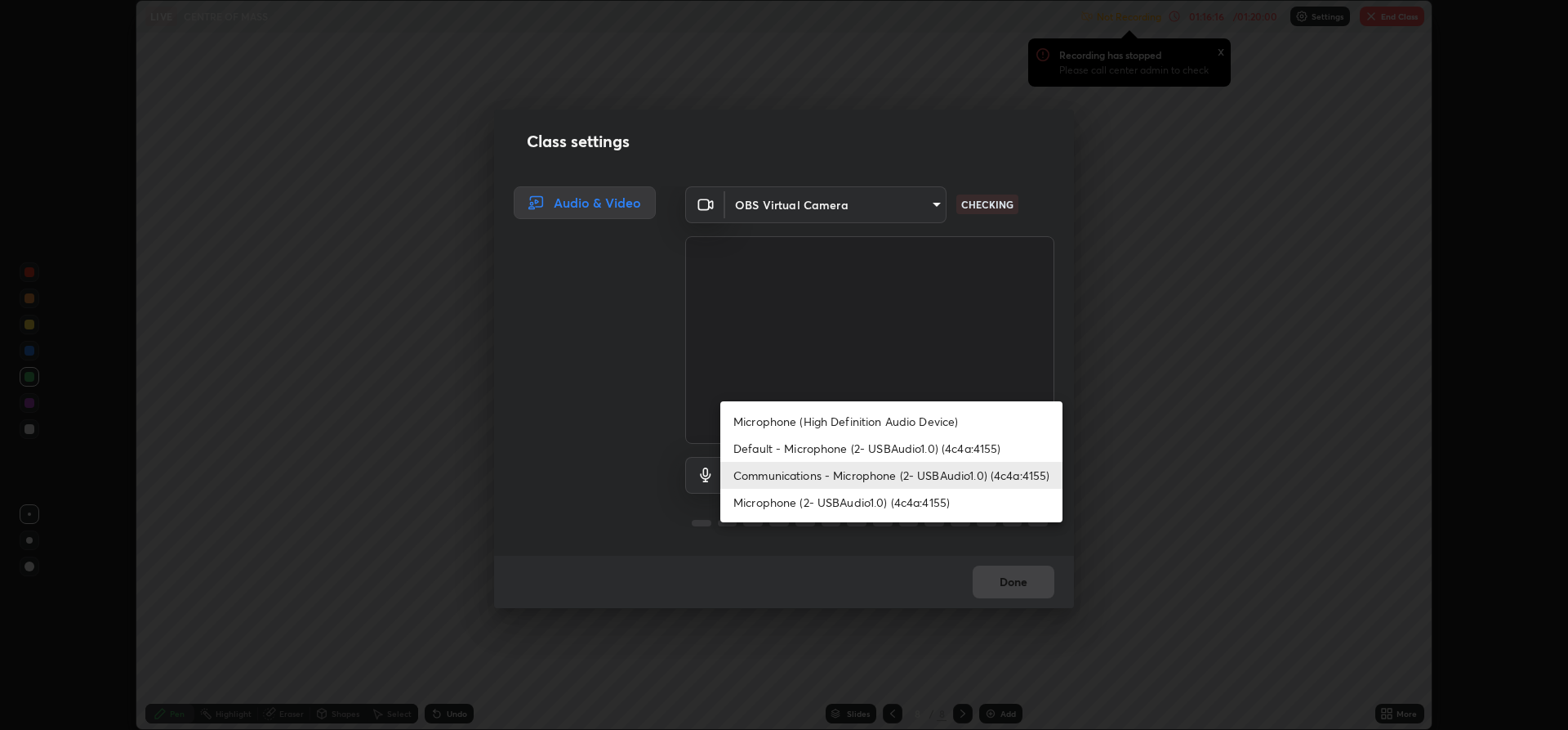
click at [802, 509] on li "Microphone (2- USBAudio1.0) (4c4a:4155)" at bounding box center [891, 502] width 342 height 27
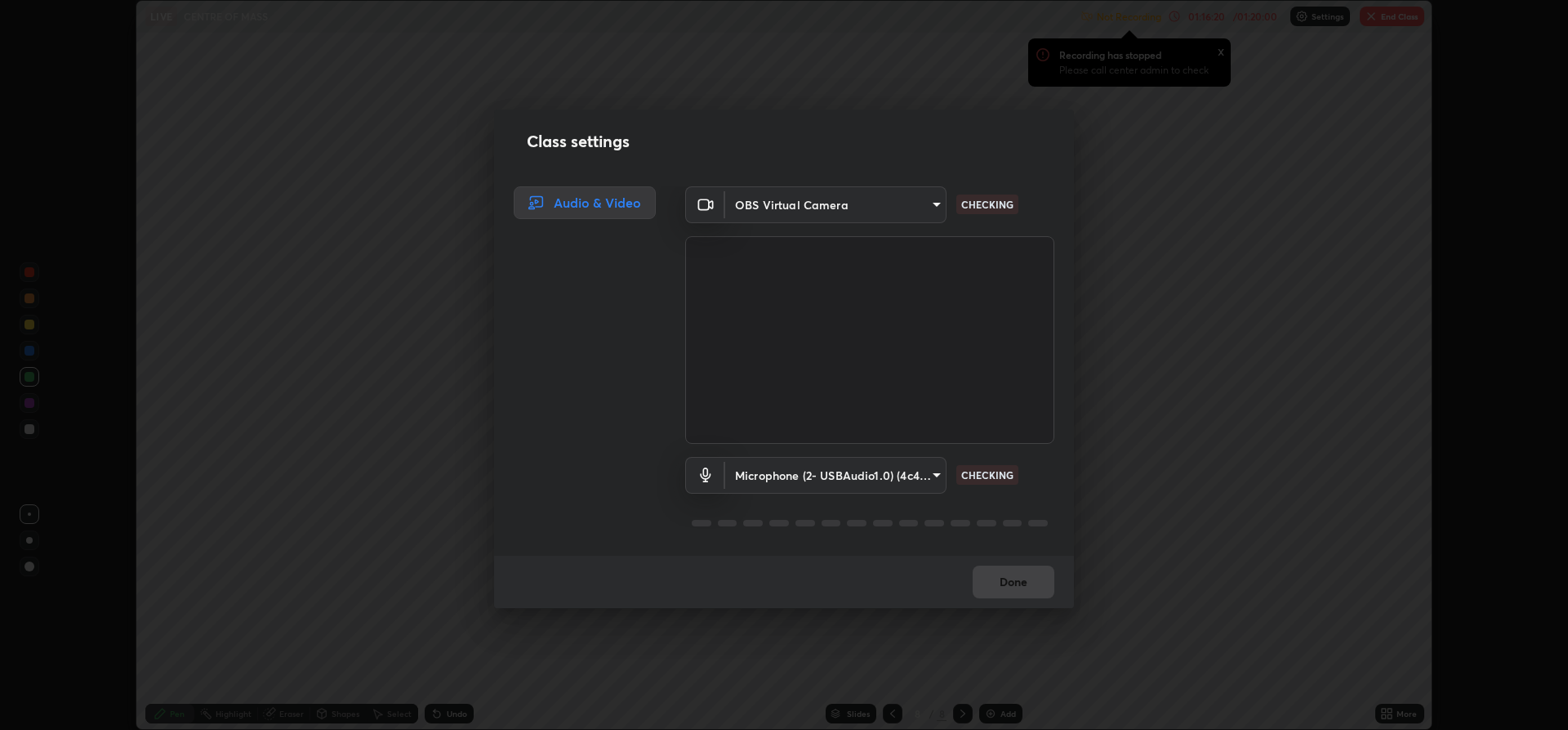
click at [1134, 26] on div "Class settings Audio & Video OBS Virtual Camera d86af86958bd153bc999de625075663…" at bounding box center [784, 365] width 1568 height 730
click at [1219, 51] on div "Class settings Audio & Video OBS Virtual Camera d86af86958bd153bc999de625075663…" at bounding box center [784, 365] width 1568 height 730
click at [1218, 53] on div "Class settings Audio & Video OBS Virtual Camera d86af86958bd153bc999de625075663…" at bounding box center [784, 365] width 1568 height 730
click at [916, 483] on body "Erase all LIVE CENTRE OF MASS Not Recording Recording has stopped Please call c…" at bounding box center [784, 365] width 1568 height 730
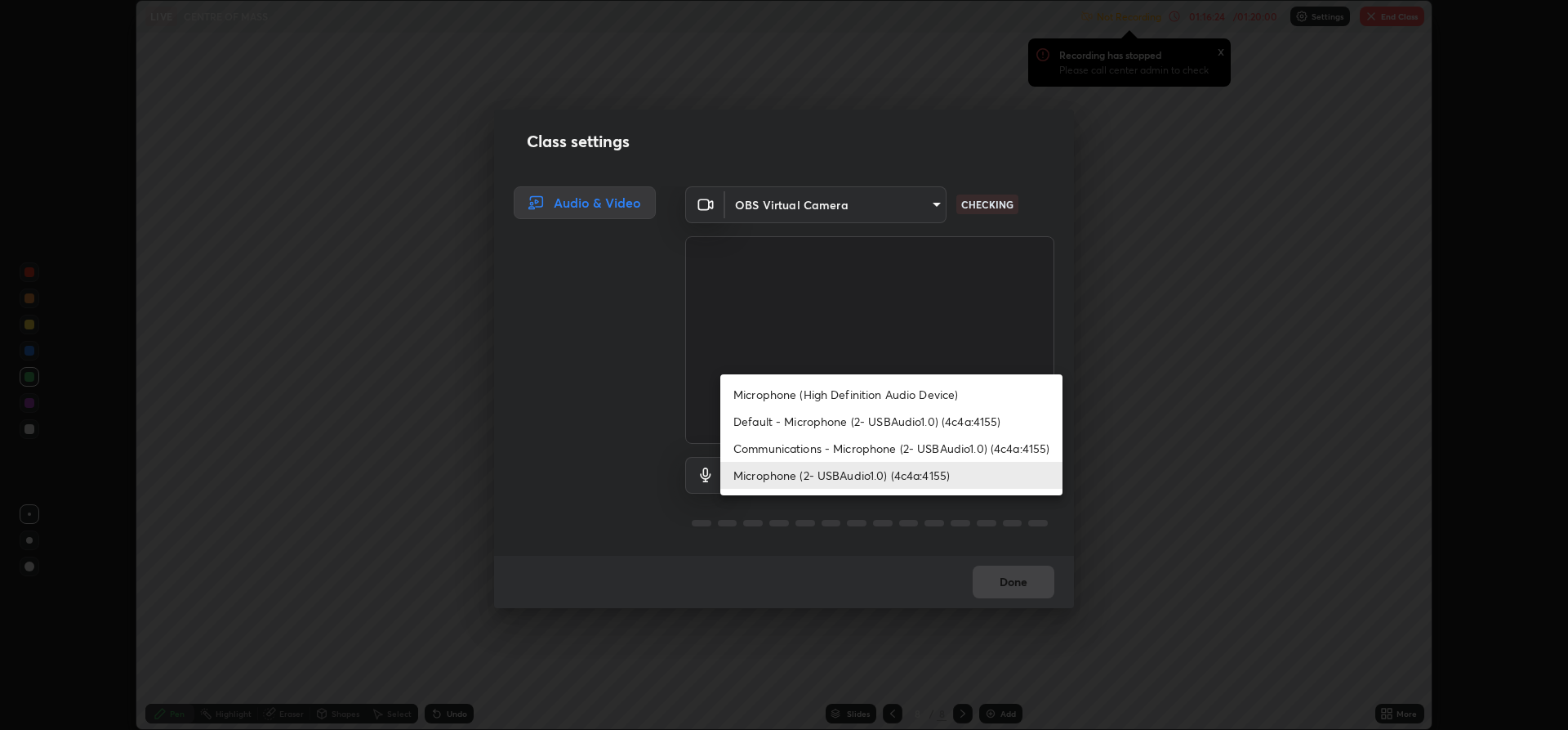
click at [851, 394] on li "Microphone (High Definition Audio Device)" at bounding box center [891, 394] width 342 height 27
type input "85cad144b22efd61a8a3a02cef2237c3d9759e08e09a6d25759f8129713e6e30"
